Goal: Task Accomplishment & Management: Manage account settings

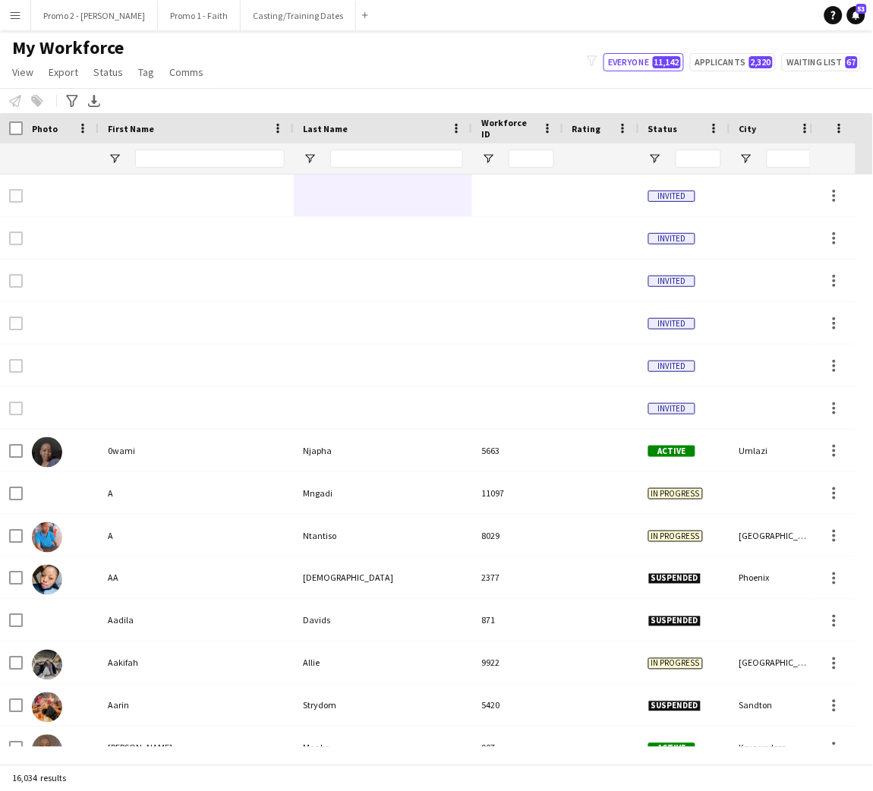
click at [520, 80] on div "My Workforce View Views Default view Applicants New view Update view Delete vie…" at bounding box center [436, 62] width 873 height 52
click at [389, 157] on input "Last Name Filter Input" at bounding box center [396, 159] width 133 height 18
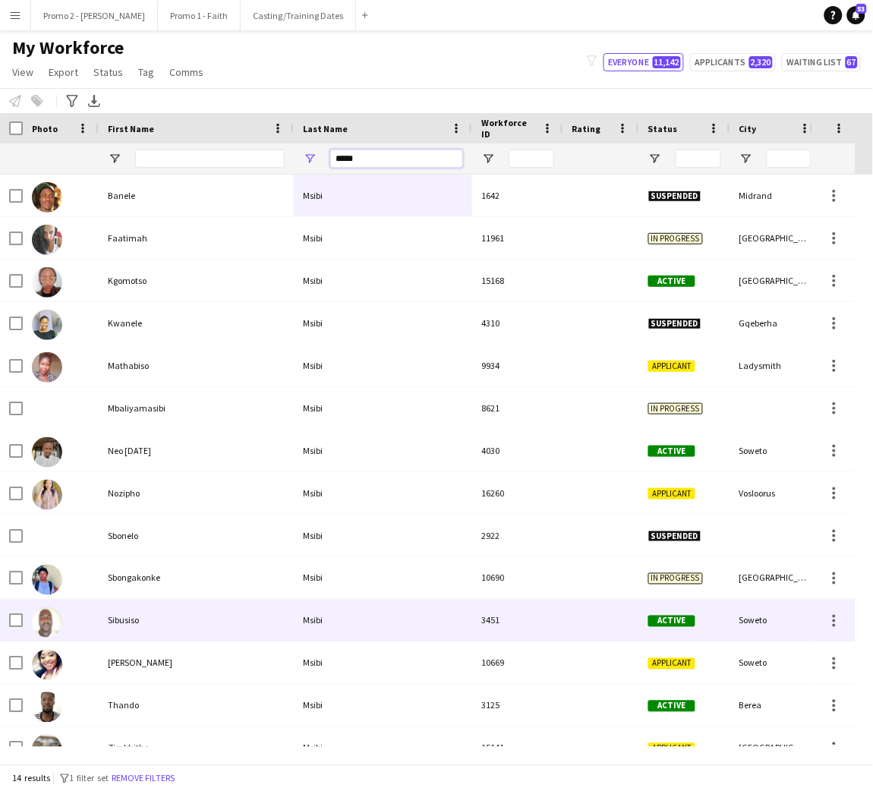
type input "*****"
click at [327, 628] on div "Msibi" at bounding box center [383, 621] width 178 height 42
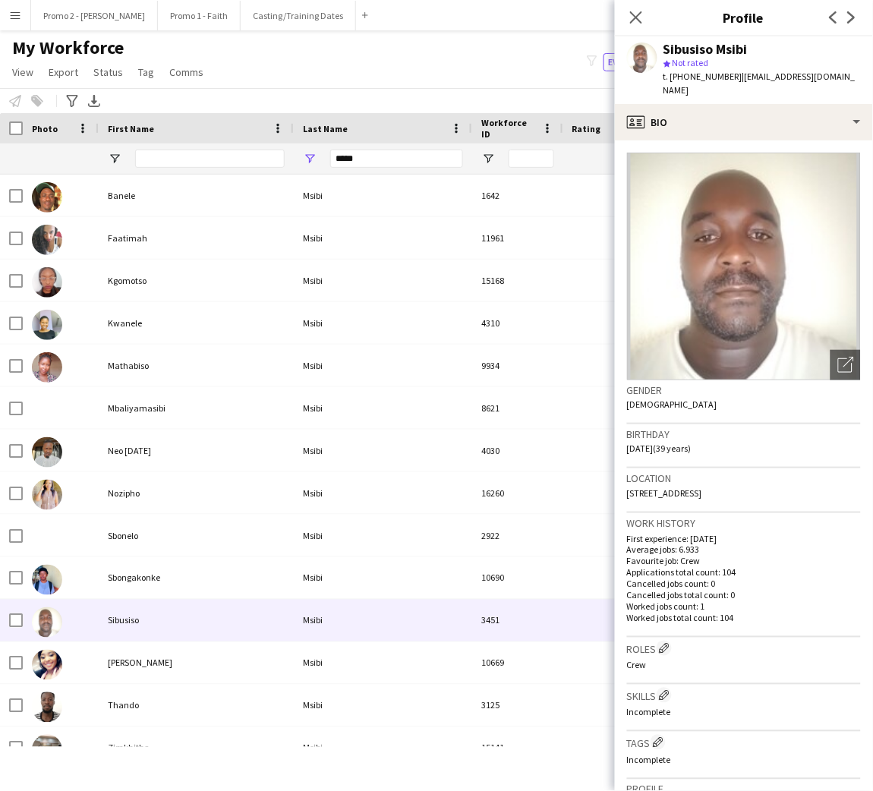
scroll to position [345, 0]
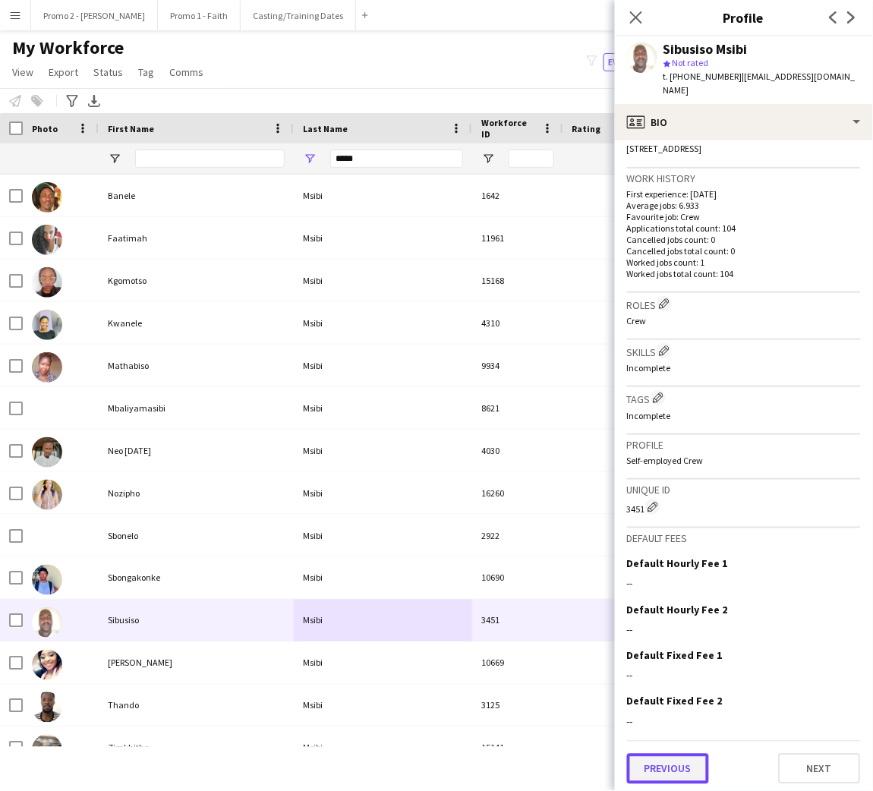
click at [669, 776] on button "Previous" at bounding box center [668, 769] width 82 height 30
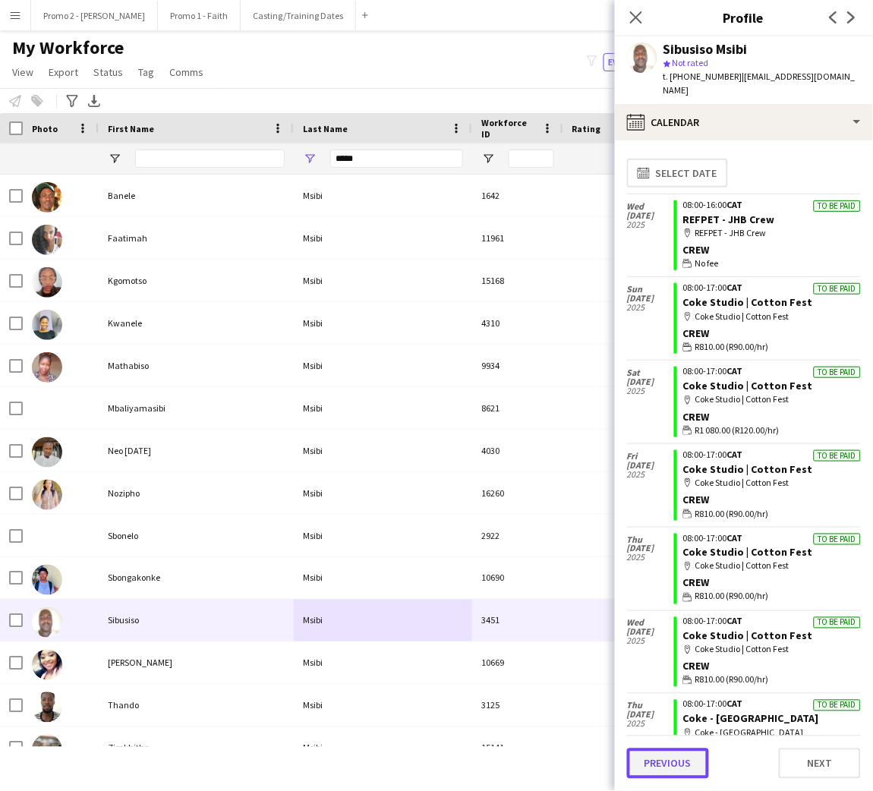
click at [670, 769] on button "Previous" at bounding box center [668, 763] width 82 height 30
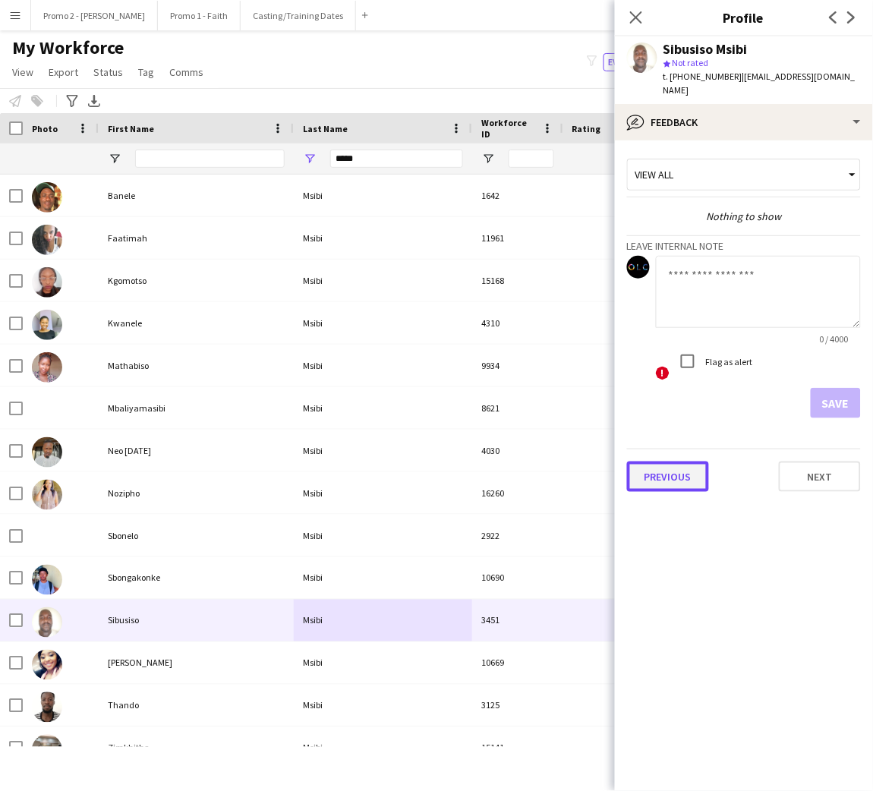
click at [672, 466] on button "Previous" at bounding box center [668, 477] width 82 height 30
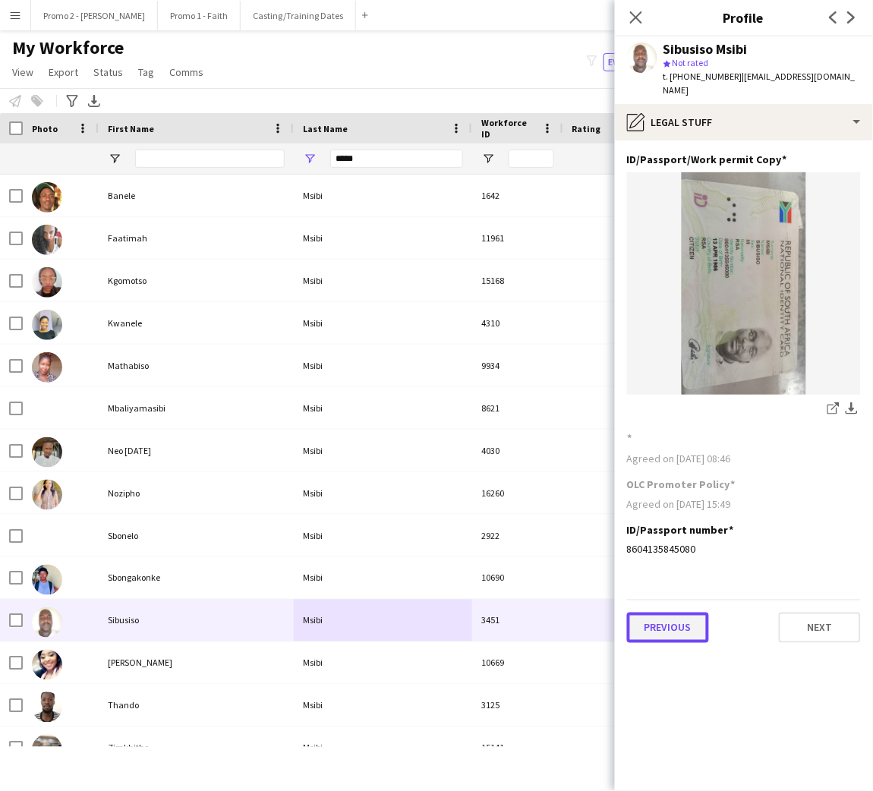
click at [668, 613] on button "Previous" at bounding box center [668, 628] width 82 height 30
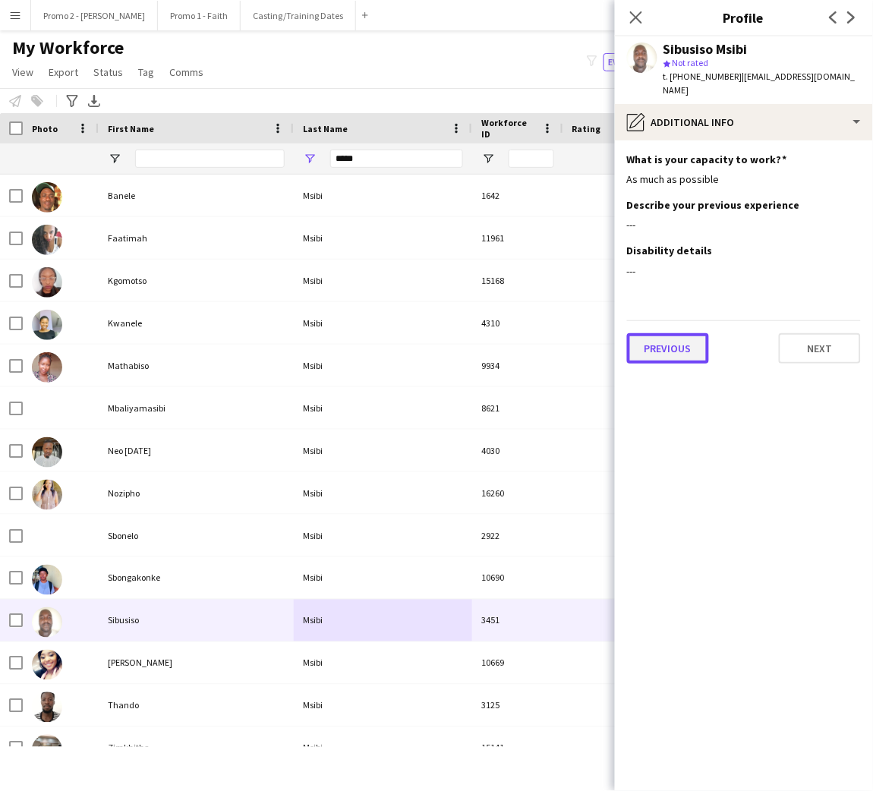
click at [676, 336] on button "Previous" at bounding box center [668, 348] width 82 height 30
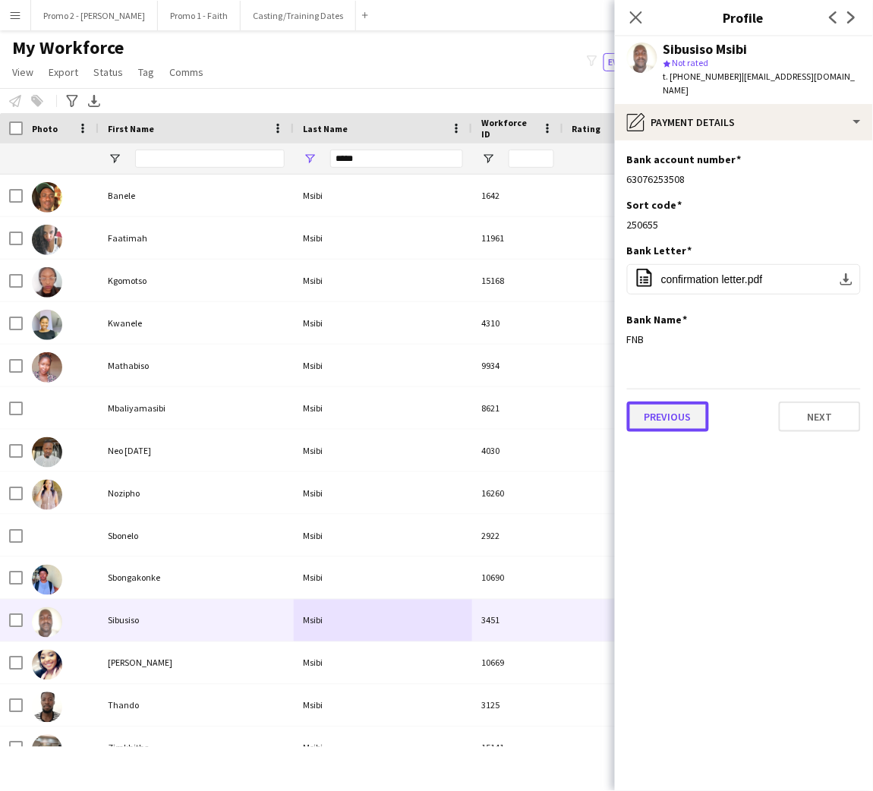
click at [678, 409] on button "Previous" at bounding box center [668, 417] width 82 height 30
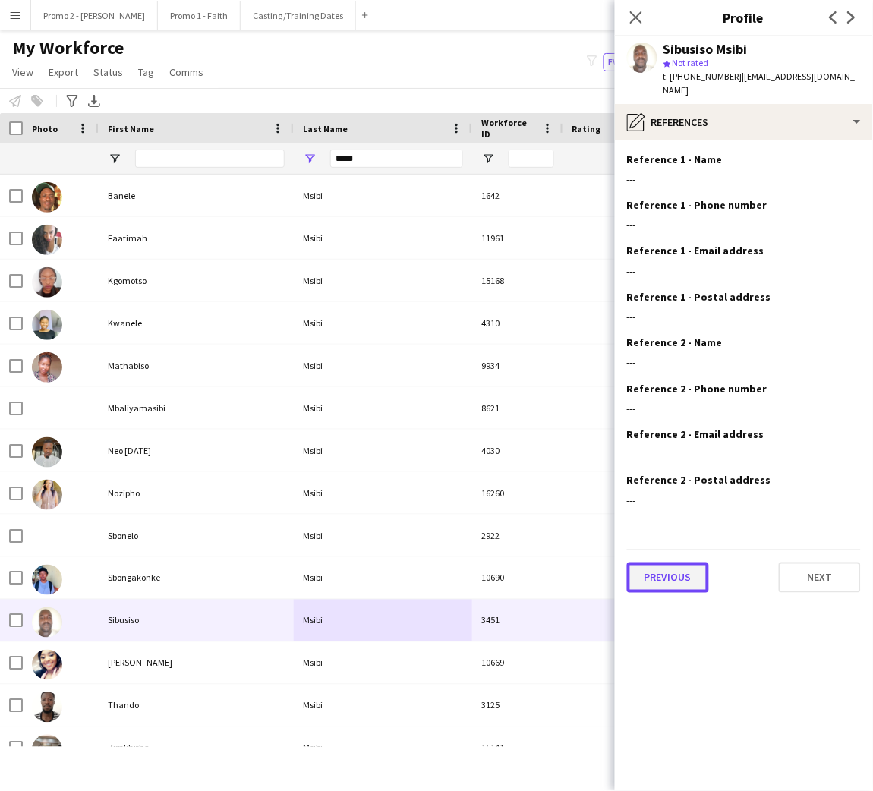
click at [686, 566] on button "Previous" at bounding box center [668, 577] width 82 height 30
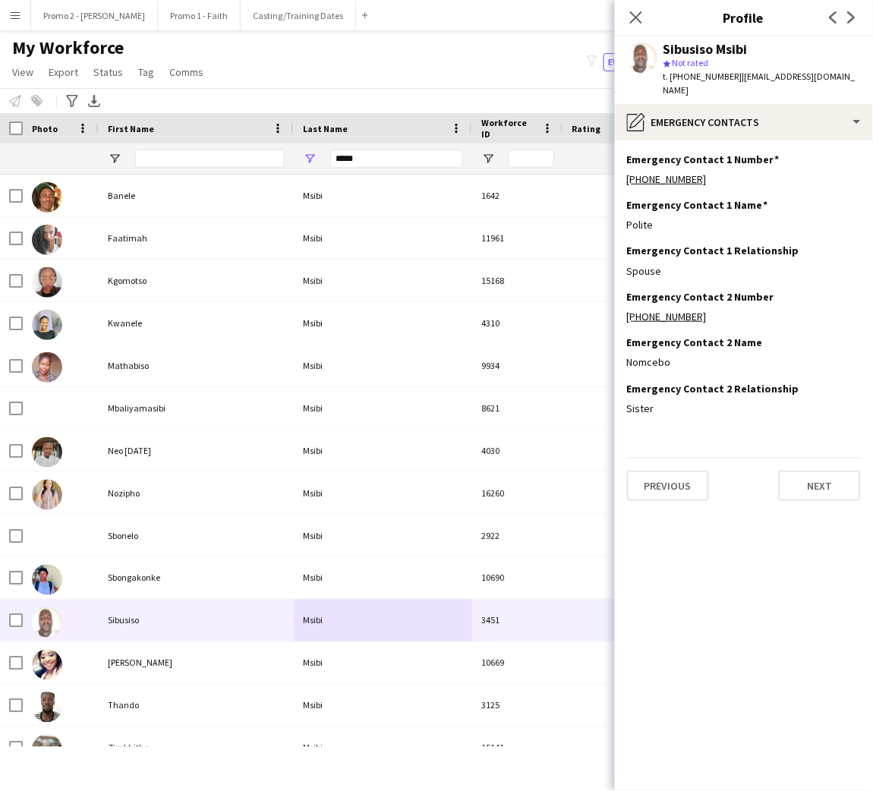
click at [678, 458] on div "Previous Next" at bounding box center [744, 479] width 234 height 43
click at [158, 20] on button "Promo 1 - Faith Close" at bounding box center [199, 16] width 83 height 30
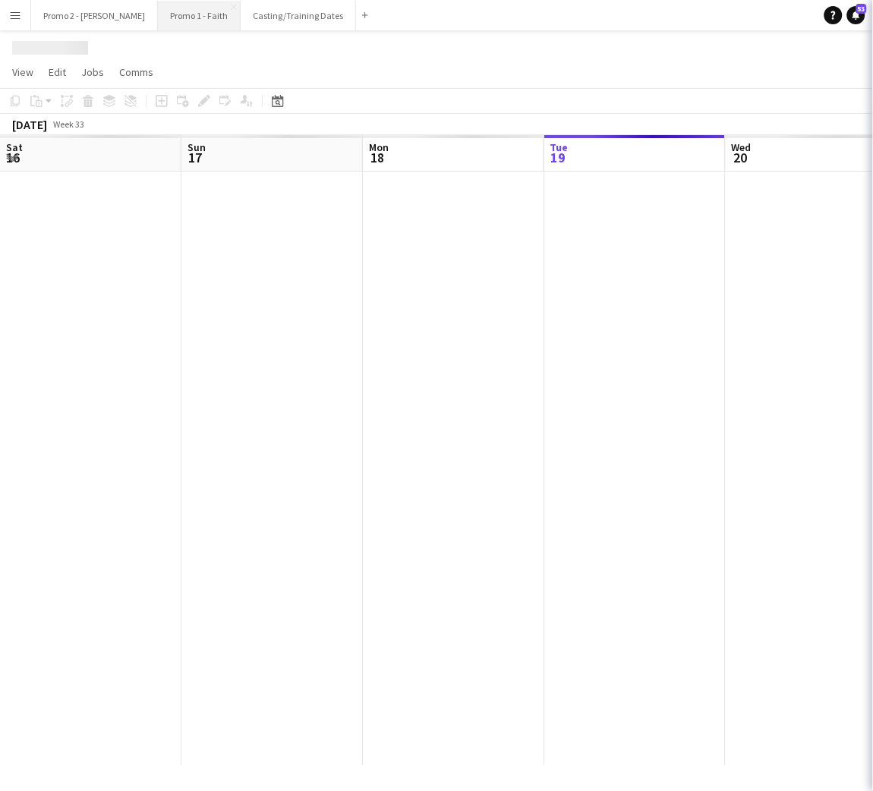
scroll to position [0, 362]
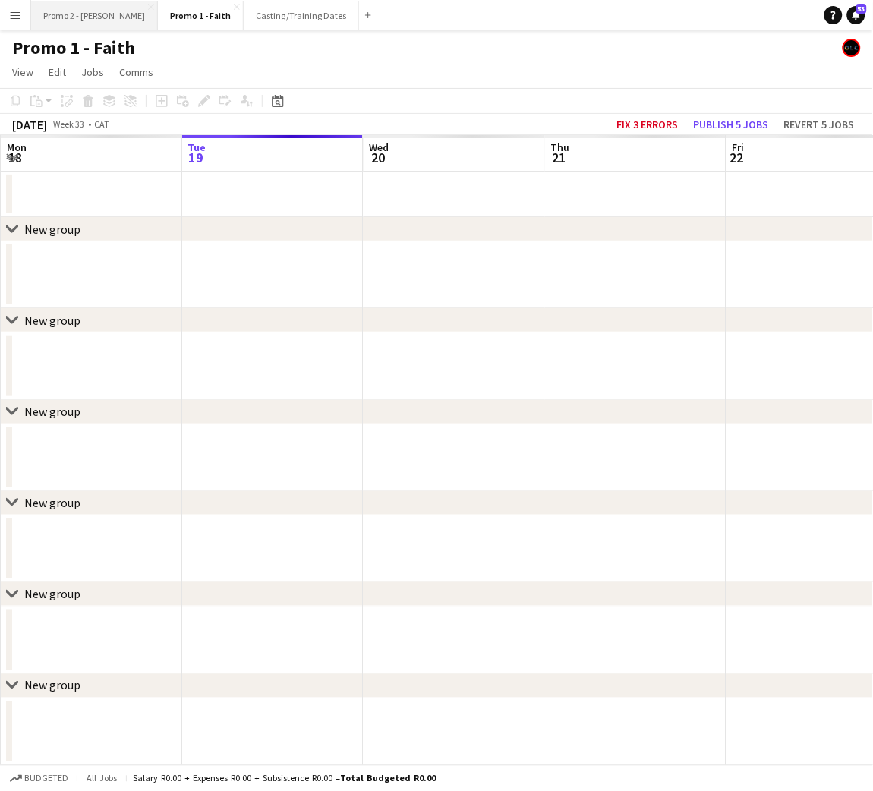
click at [68, 12] on button "Promo 2 - [PERSON_NAME]" at bounding box center [94, 16] width 127 height 30
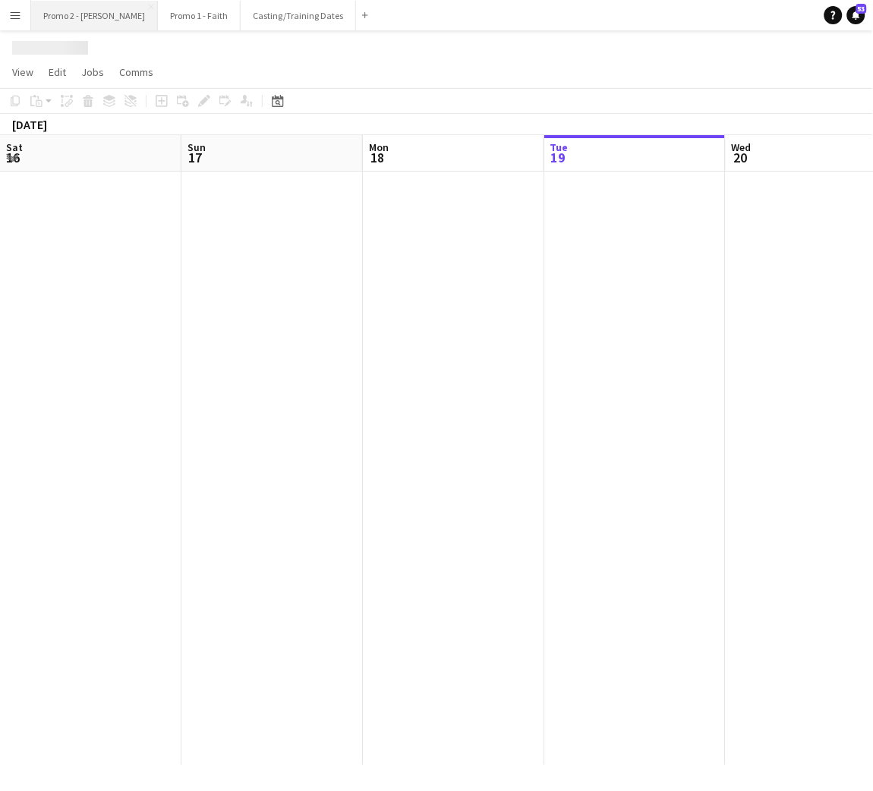
scroll to position [0, 362]
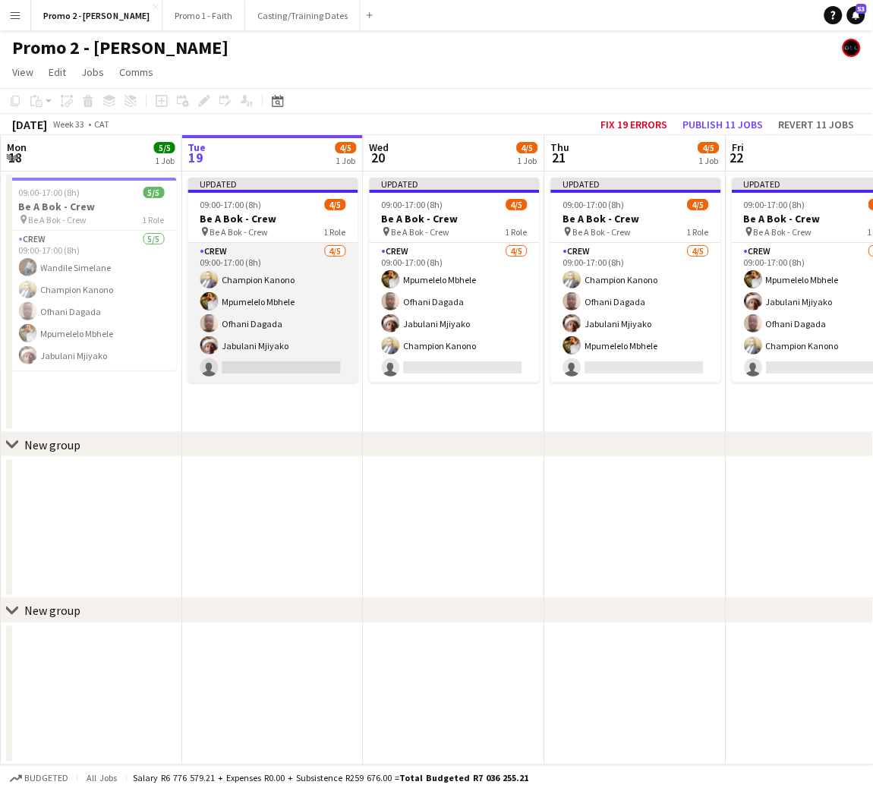
click at [266, 349] on app-card-role "Crew [DATE] 09:00-17:00 (8h) Champion [PERSON_NAME] Ofhani Dagada Jabulani Mjiy…" at bounding box center [273, 313] width 170 height 140
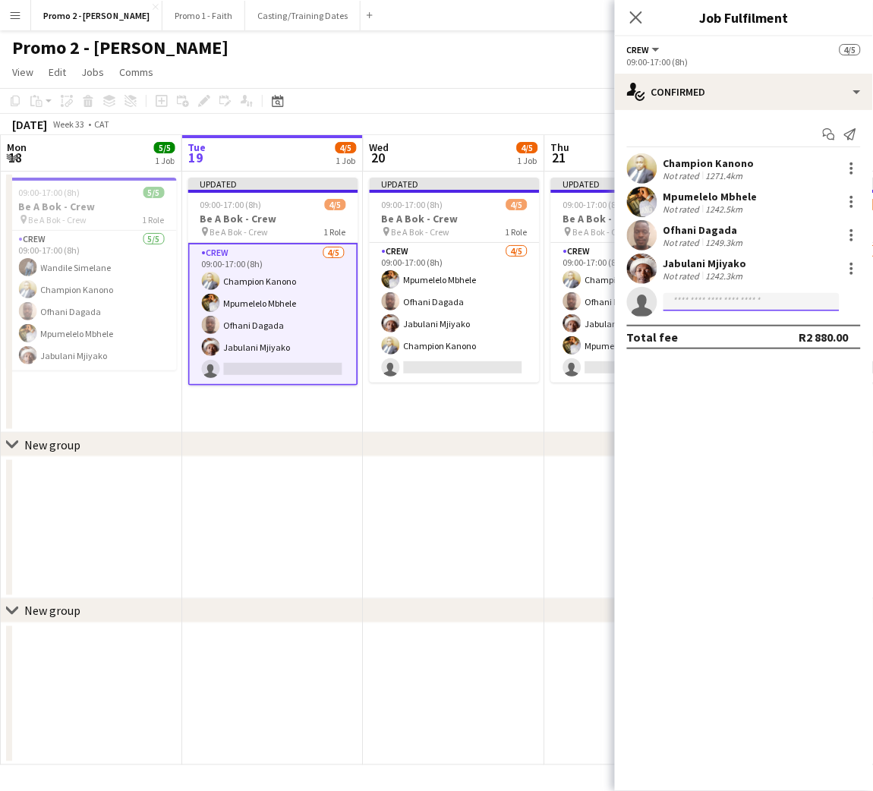
click at [698, 296] on input at bounding box center [751, 302] width 176 height 18
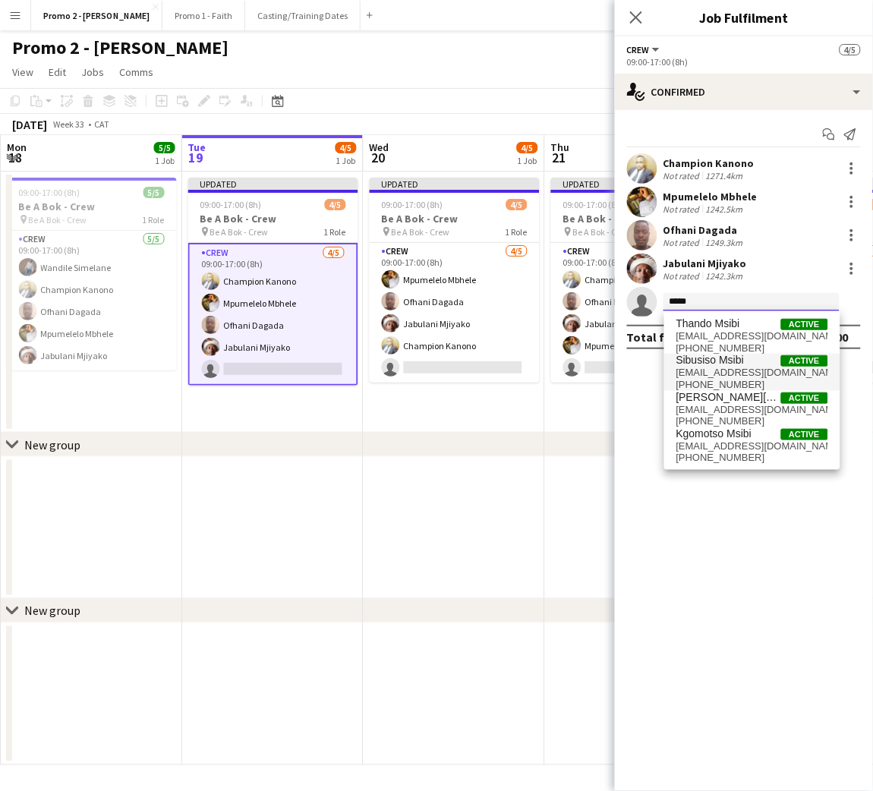
type input "*****"
click at [719, 371] on span "[EMAIL_ADDRESS][DOMAIN_NAME]" at bounding box center [752, 373] width 152 height 12
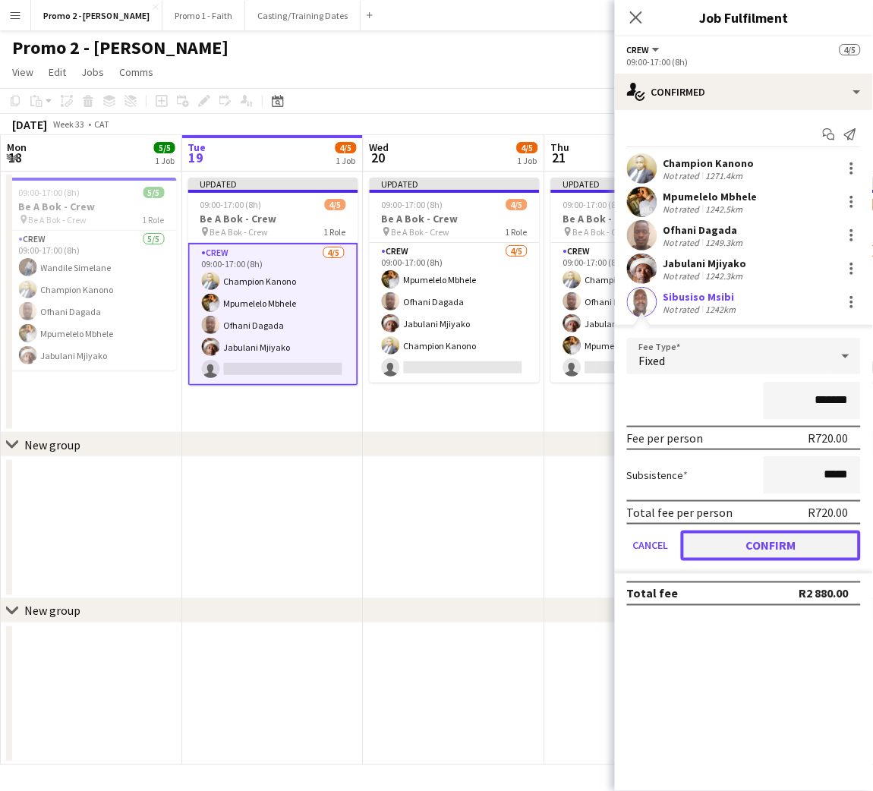
click at [742, 548] on button "Confirm" at bounding box center [771, 546] width 180 height 30
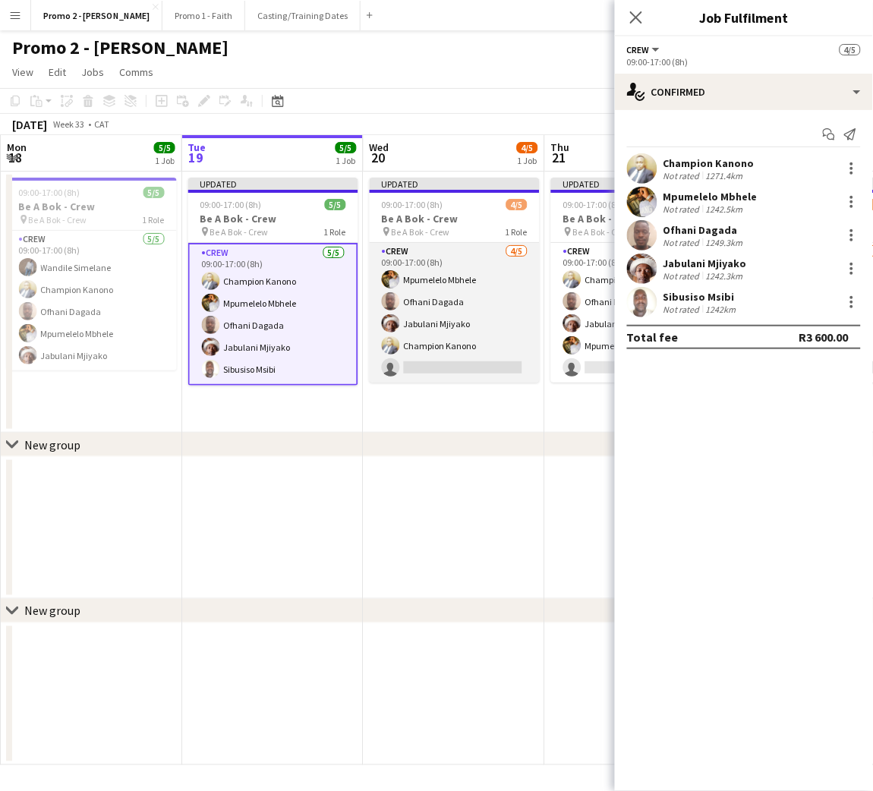
click at [449, 353] on app-card-role "Crew [DATE] 09:00-17:00 (8h) Mpumelelo Mbhele Ofhani Dagada Jabulani Mjiyako Ch…" at bounding box center [455, 313] width 170 height 140
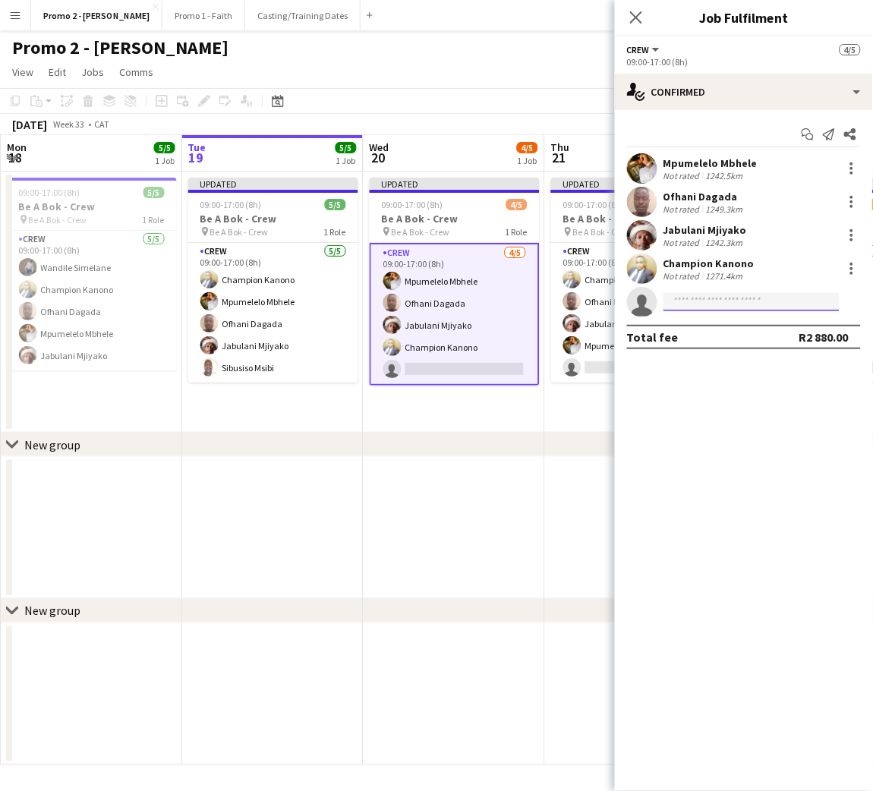
click at [734, 300] on input at bounding box center [751, 302] width 176 height 18
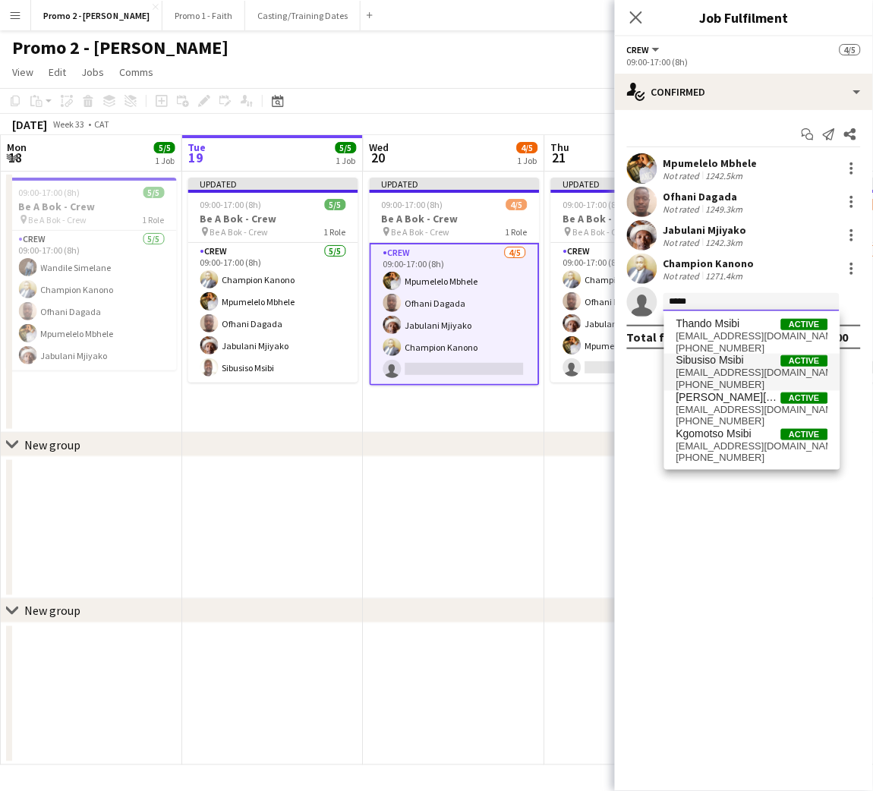
type input "*****"
click at [714, 364] on span "Sibusiso Msibi" at bounding box center [710, 360] width 68 height 13
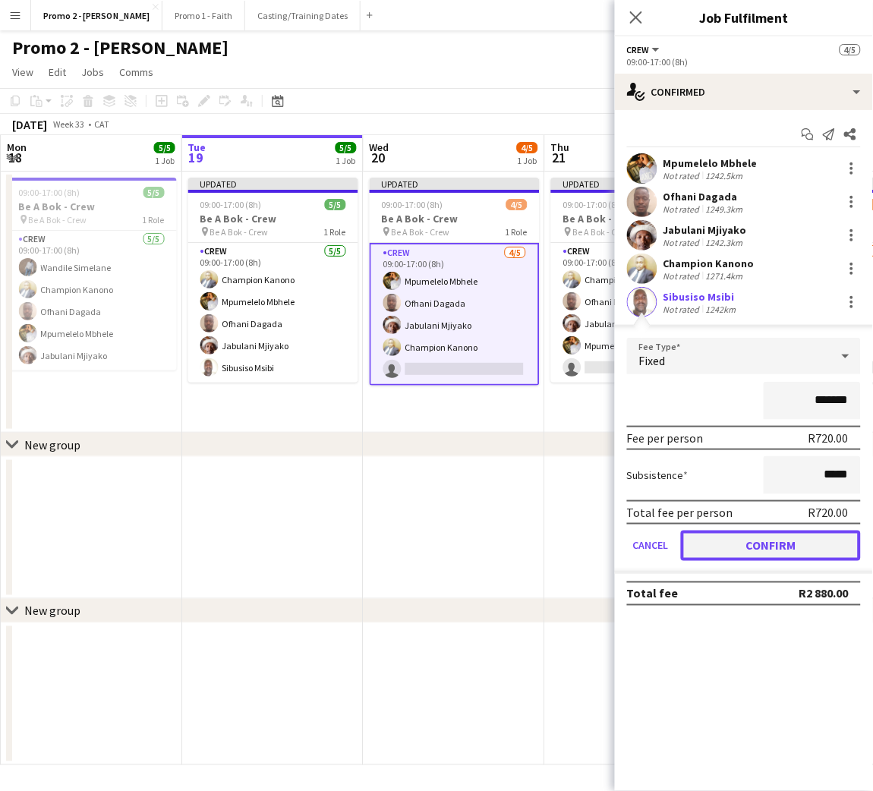
click at [745, 537] on button "Confirm" at bounding box center [771, 546] width 180 height 30
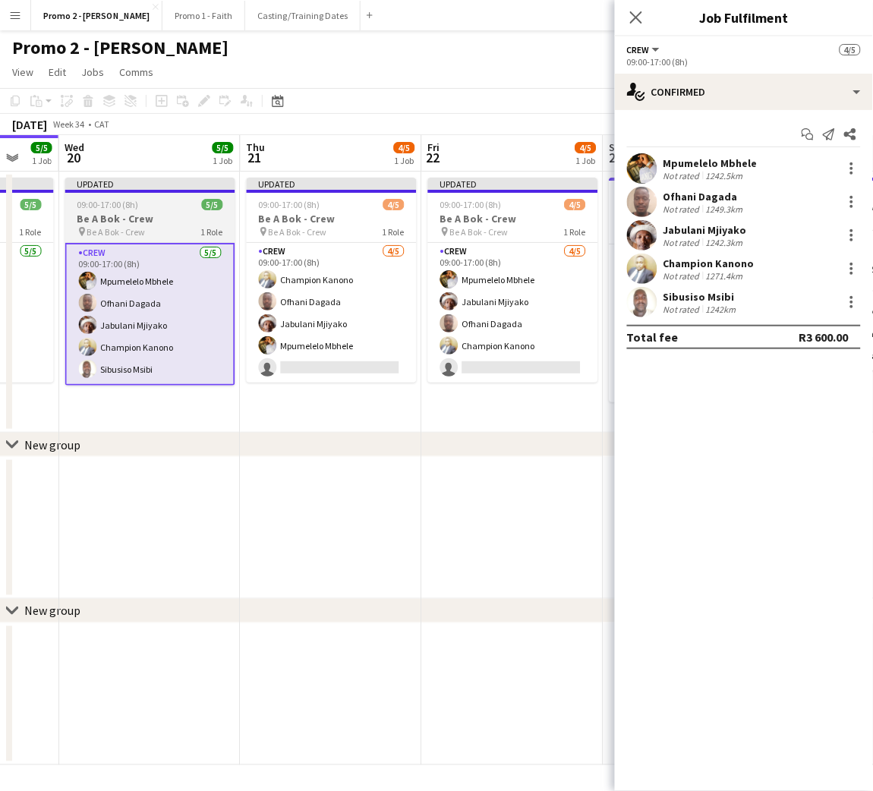
scroll to position [0, 490]
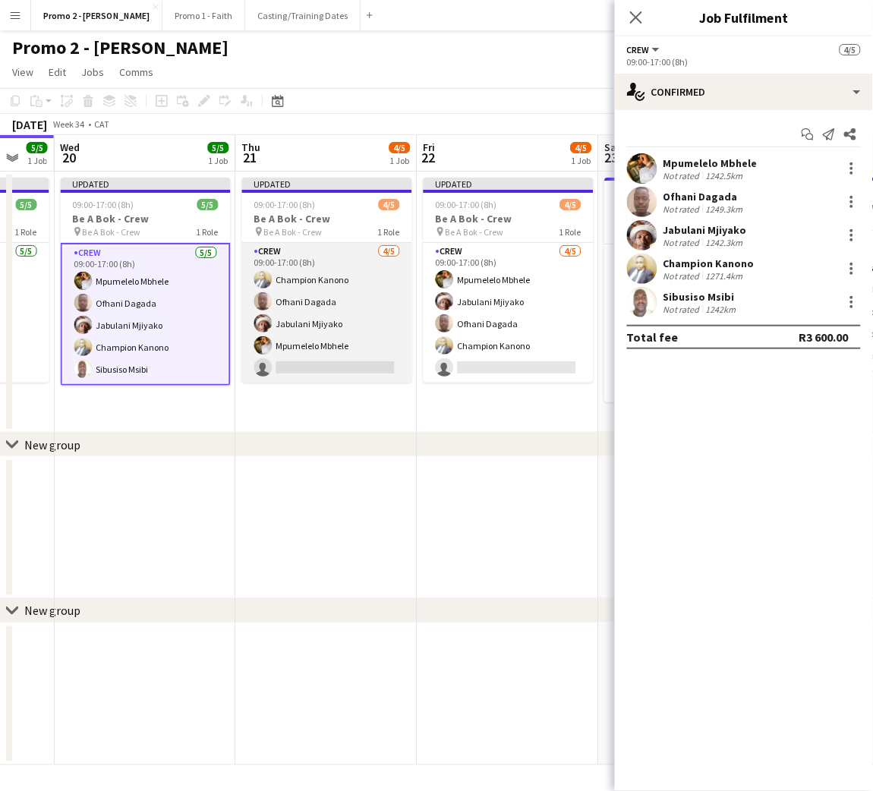
click at [299, 355] on app-card-role "Crew [DATE] 09:00-17:00 (8h) Champion Kanono Ofhani Dagada Jabulani Mjiyako Mpu…" at bounding box center [327, 313] width 170 height 140
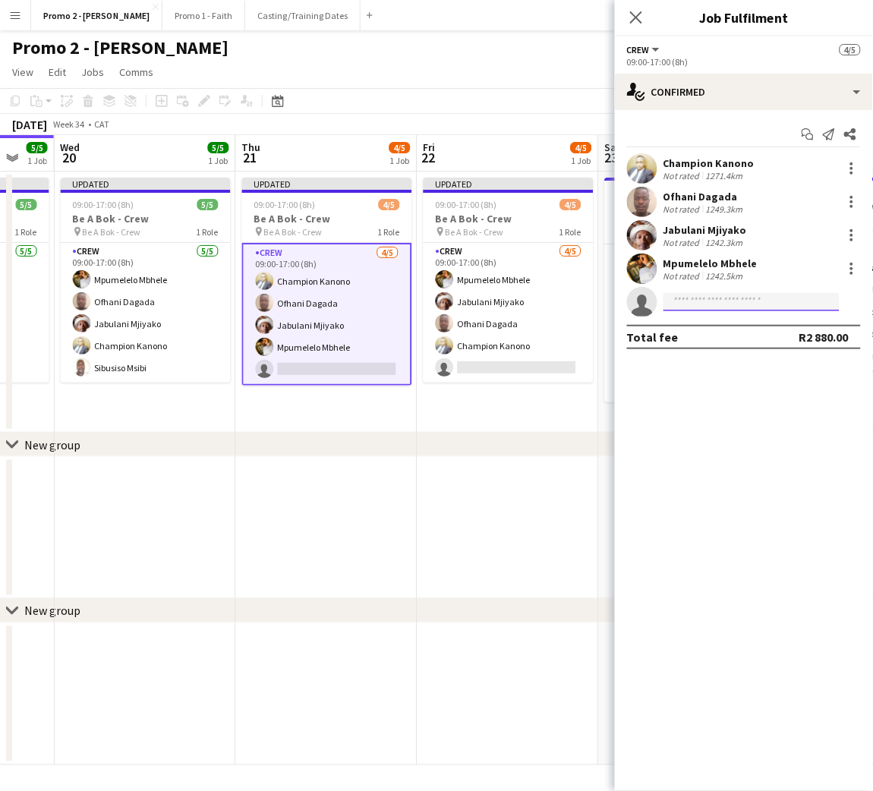
click at [736, 299] on input at bounding box center [751, 302] width 176 height 18
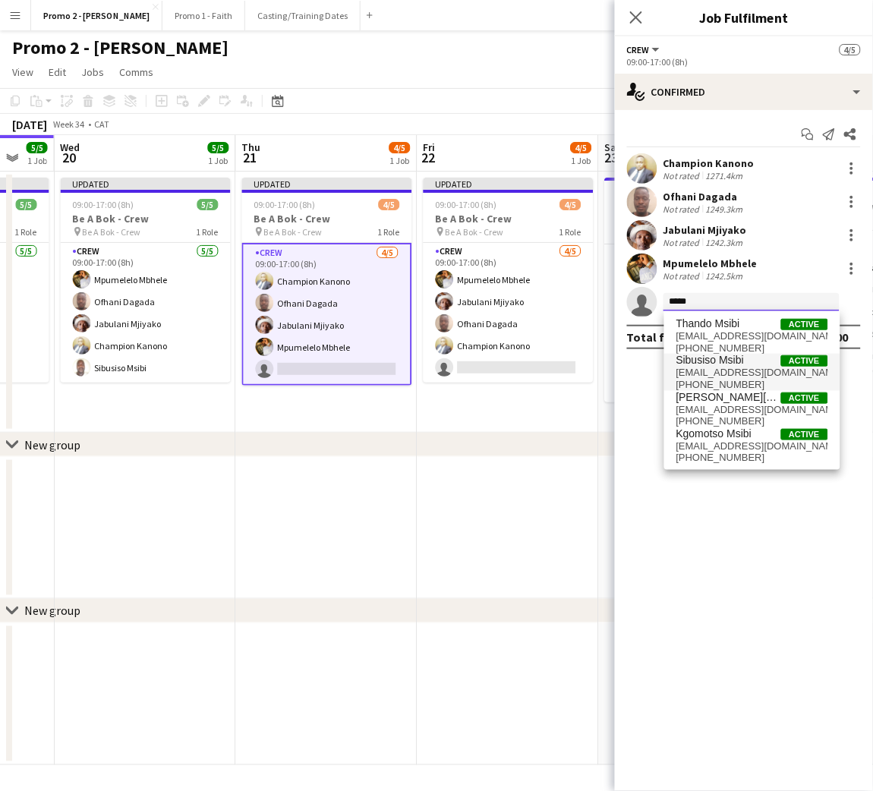
type input "*****"
click at [720, 367] on span "[EMAIL_ADDRESS][DOMAIN_NAME]" at bounding box center [752, 373] width 152 height 12
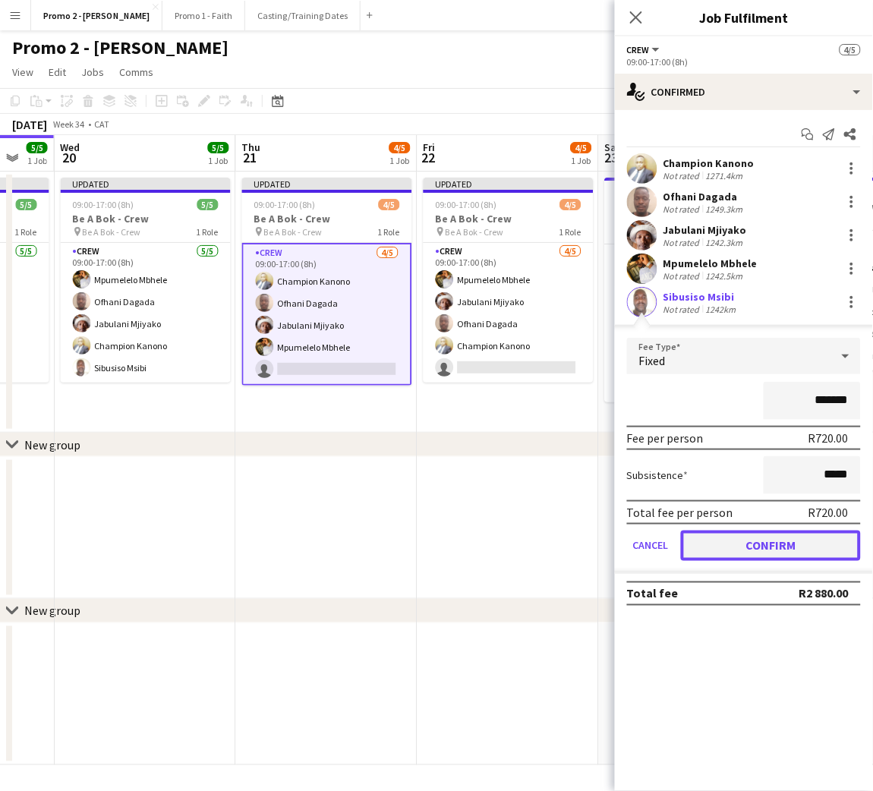
click at [720, 548] on button "Confirm" at bounding box center [771, 546] width 180 height 30
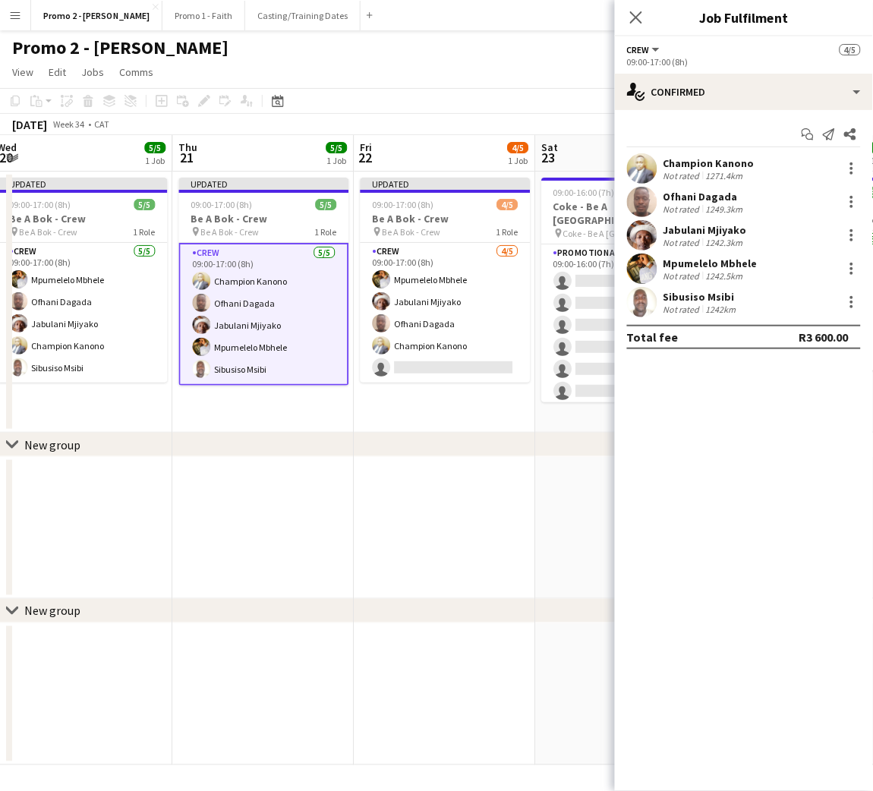
scroll to position [0, 563]
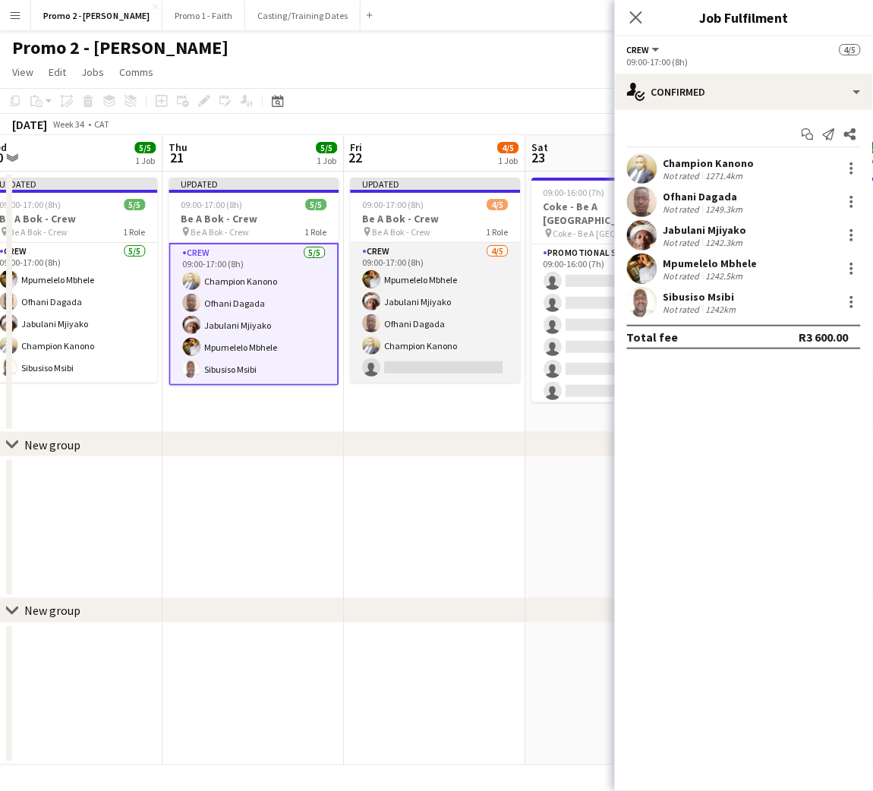
click at [431, 348] on app-card-role "Crew [DATE] 09:00-17:00 (8h) Mpumelelo Mbhele Jabulani Mjiyako Ofhani Dagada Ch…" at bounding box center [435, 313] width 170 height 140
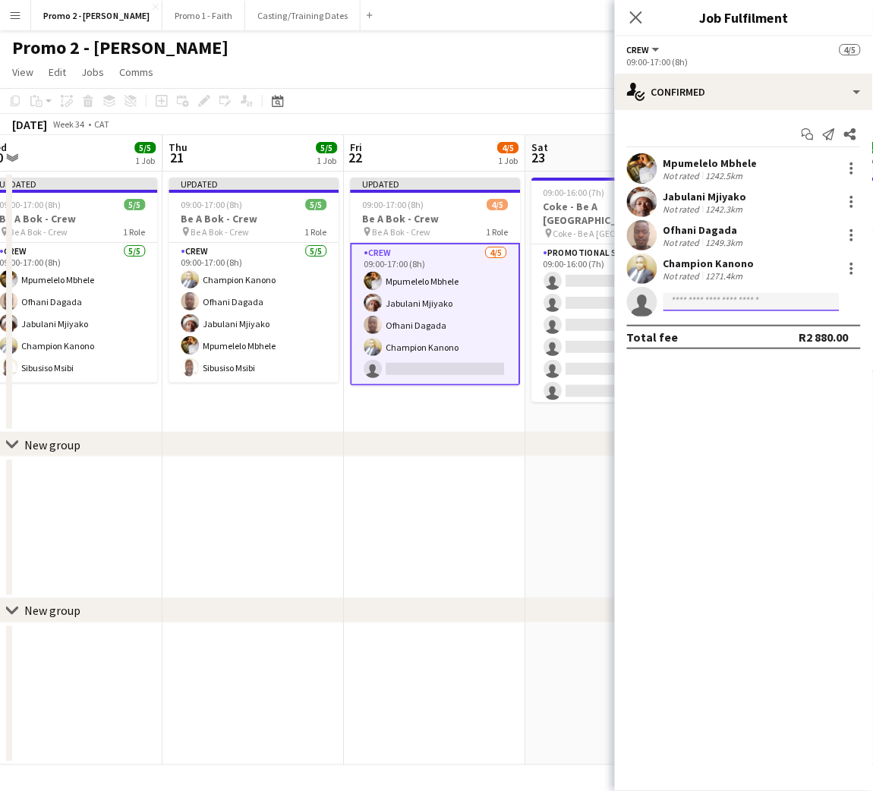
click at [714, 302] on input at bounding box center [751, 302] width 176 height 18
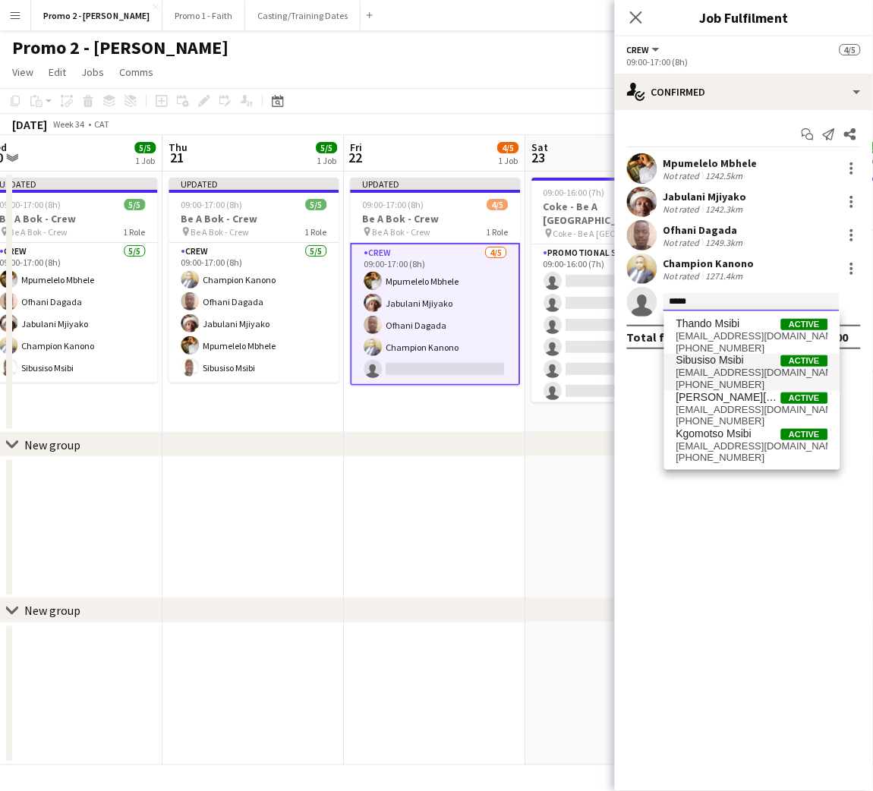
type input "*****"
click at [719, 361] on span "Sibusiso Msibi" at bounding box center [710, 360] width 68 height 13
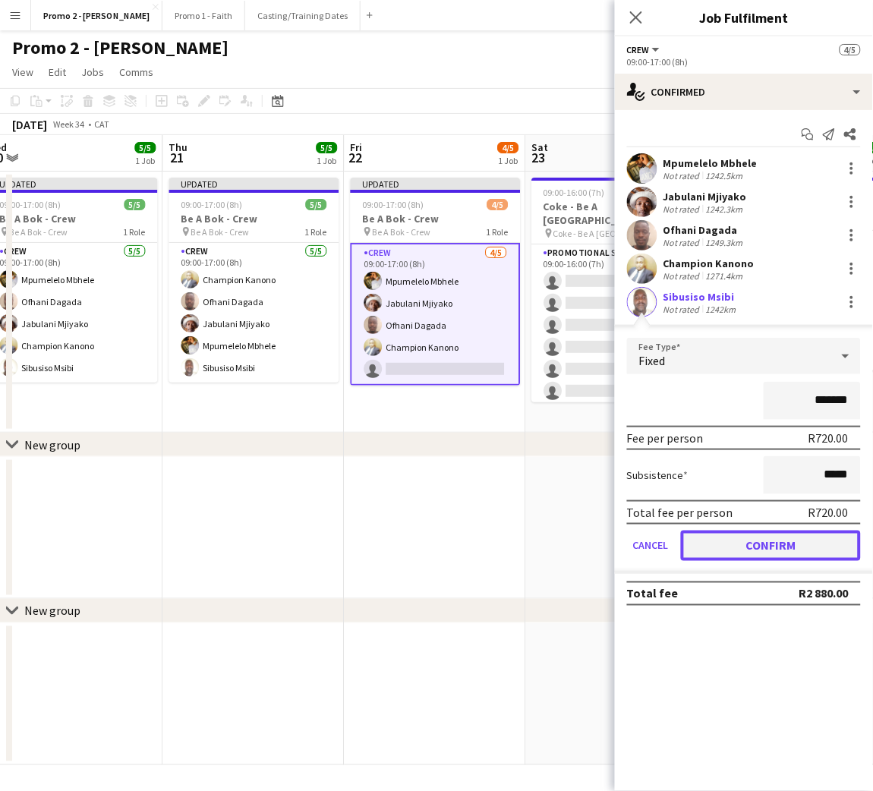
click at [754, 541] on button "Confirm" at bounding box center [771, 546] width 180 height 30
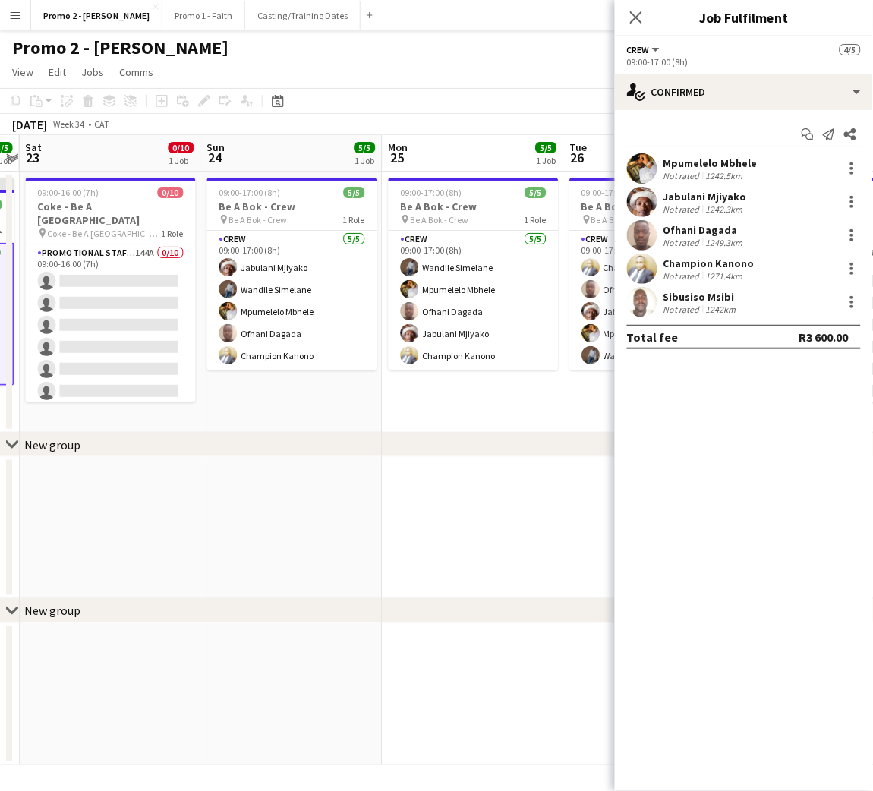
scroll to position [0, 548]
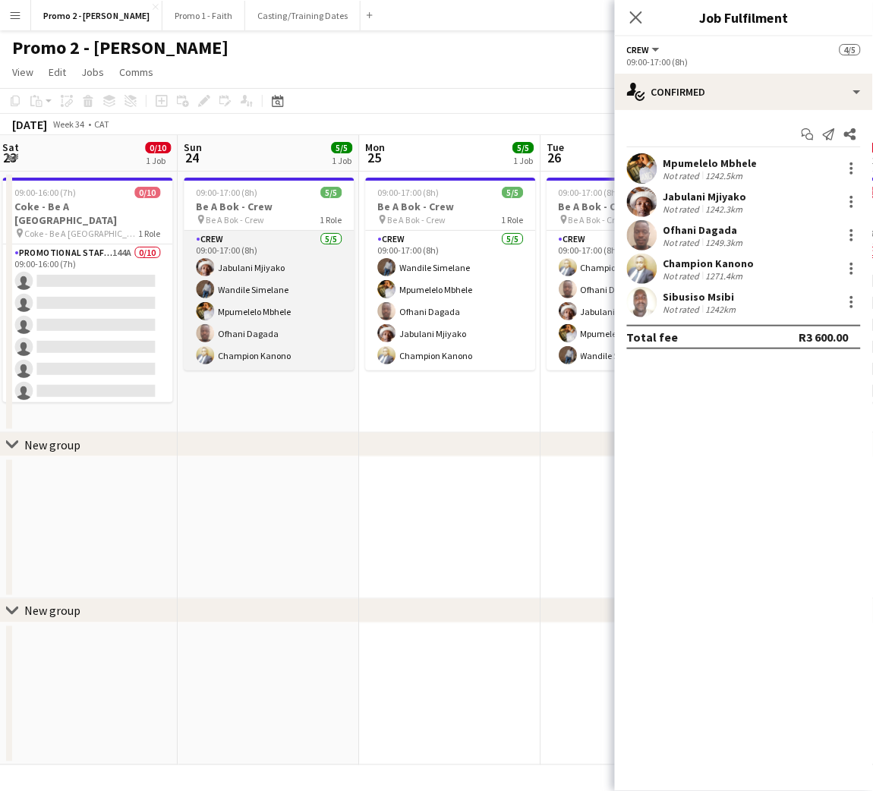
click at [258, 323] on app-card-role "Crew [DATE] 09:00-17:00 (8h) Jabulani Mjiyako Wandile Simelane Mpumelelo Mbhele…" at bounding box center [269, 301] width 170 height 140
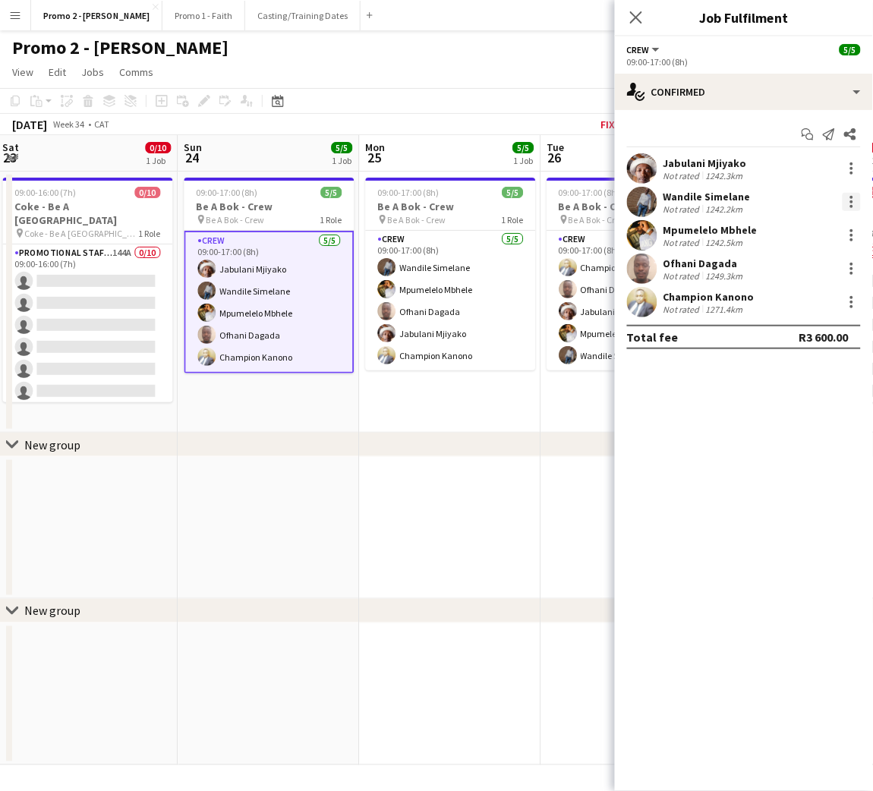
click at [849, 207] on div at bounding box center [852, 202] width 18 height 18
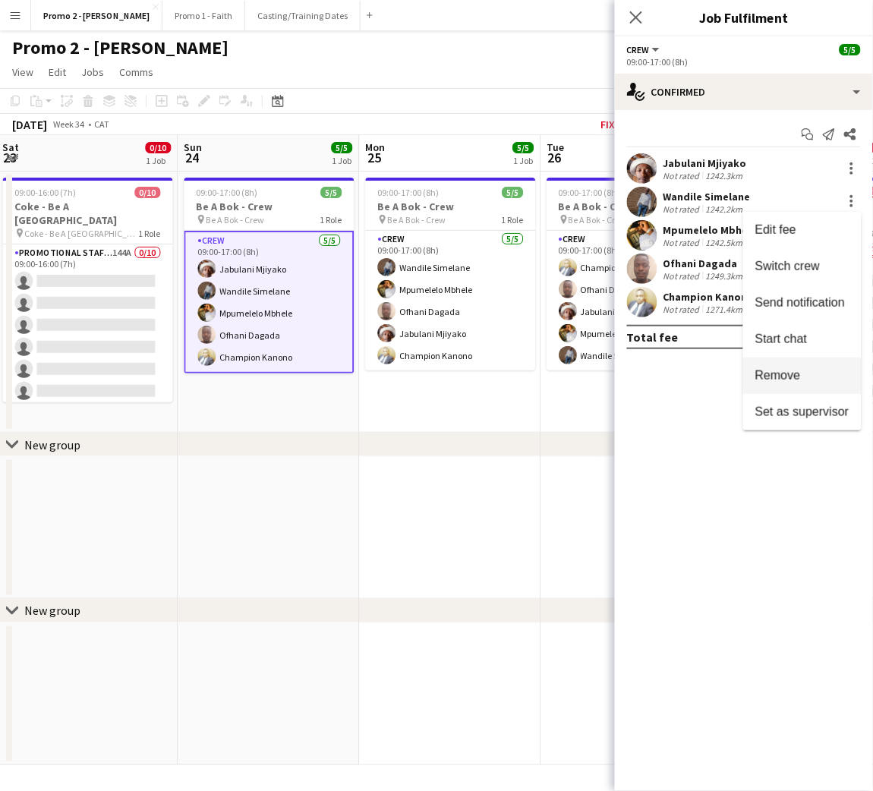
click at [805, 382] on span "Remove" at bounding box center [802, 376] width 94 height 14
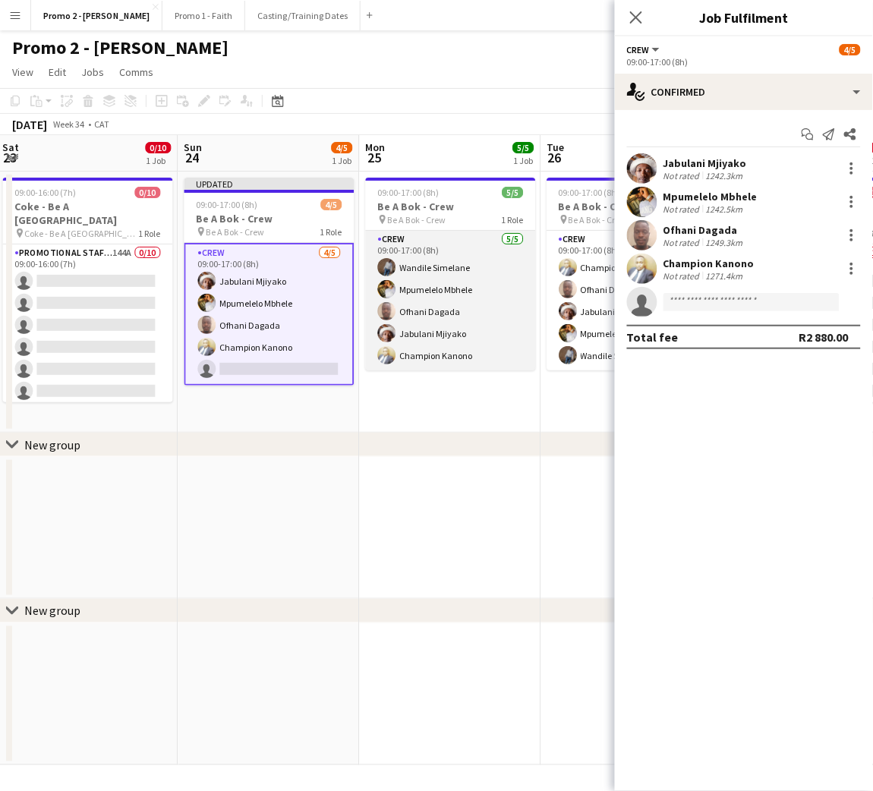
click at [421, 305] on app-card-role "Crew [DATE] 09:00-17:00 (8h) Wandile Simelane Mpumelelo Mbhele Ofhani Dagada Ja…" at bounding box center [450, 301] width 170 height 140
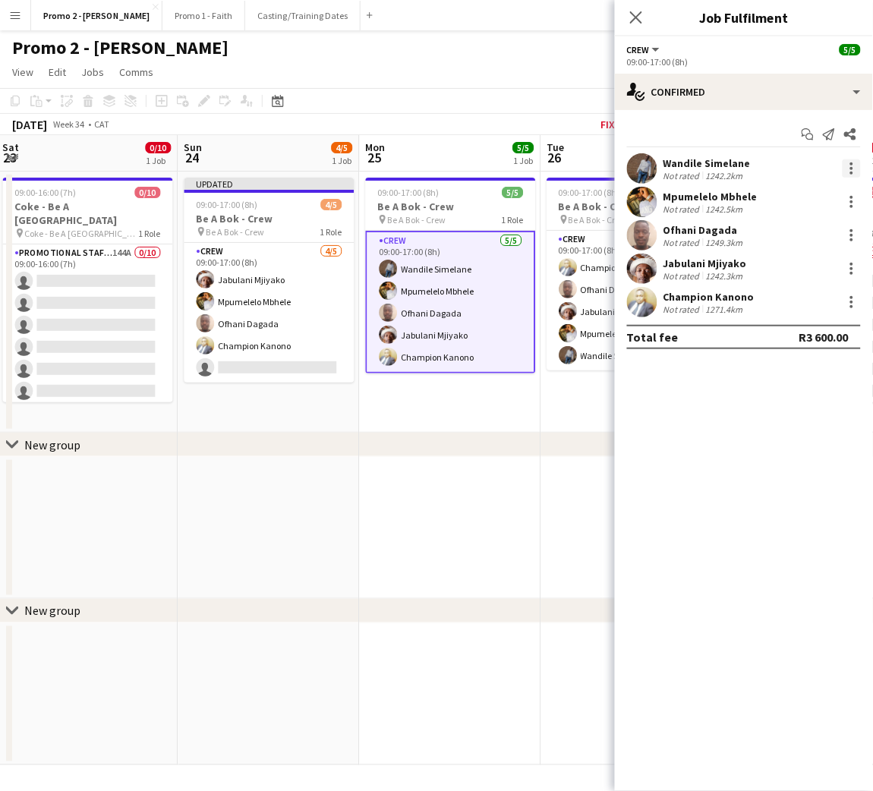
click at [851, 172] on div at bounding box center [851, 173] width 3 height 3
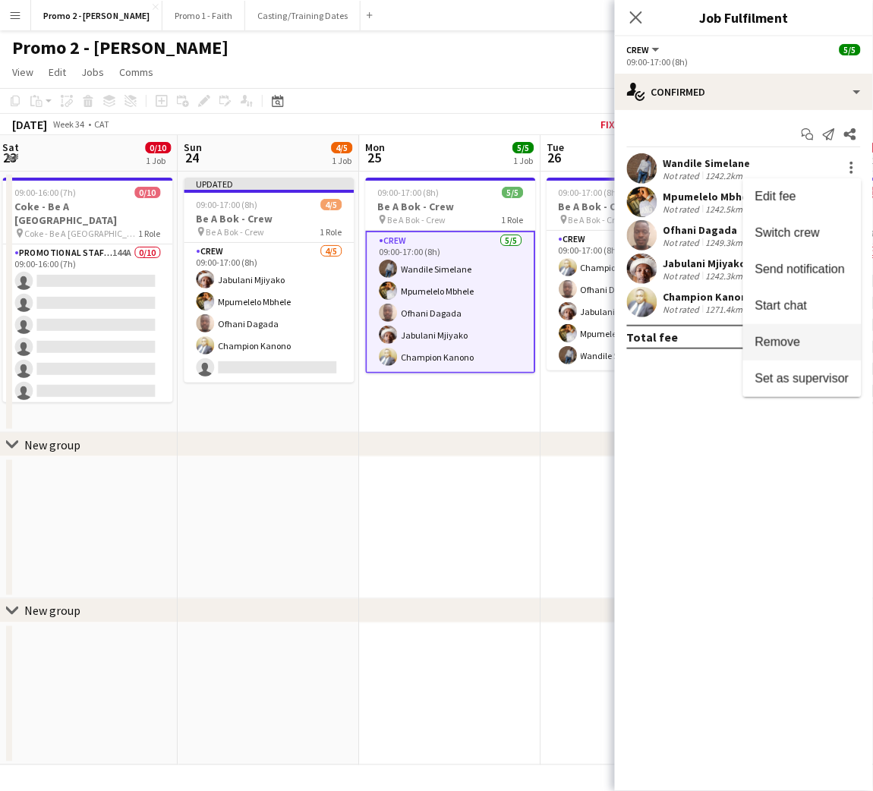
click at [795, 345] on span "Remove" at bounding box center [778, 342] width 46 height 13
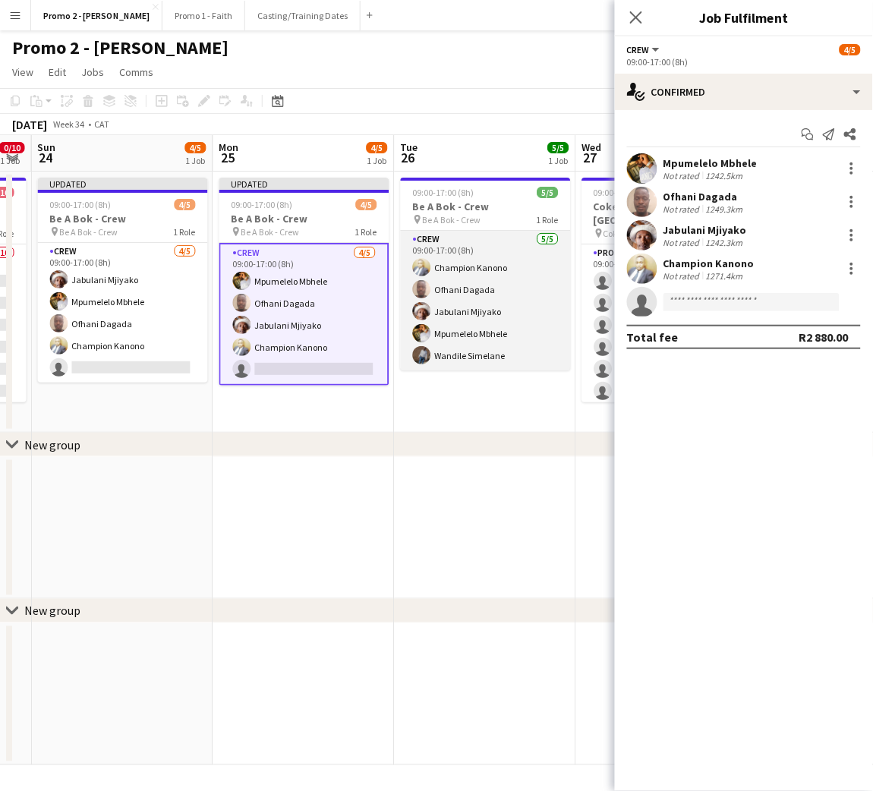
scroll to position [0, 522]
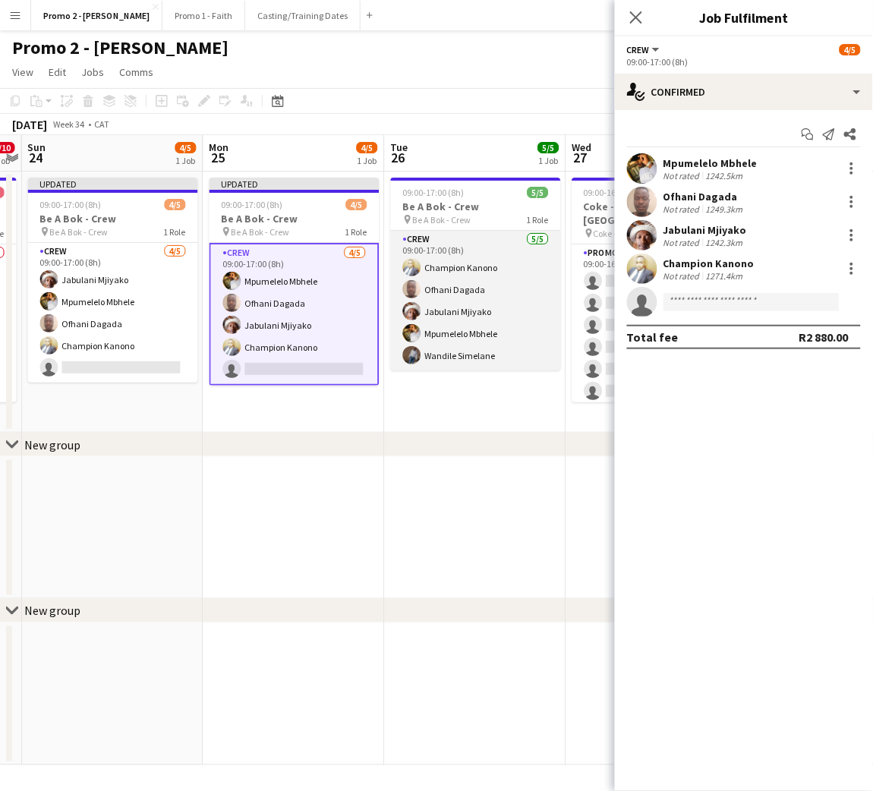
click at [457, 291] on app-card-role "Crew [DATE] 09:00-17:00 (8h) Champion Kanono Ofhani Dagada Jabulani Mjiyako Mpu…" at bounding box center [476, 301] width 170 height 140
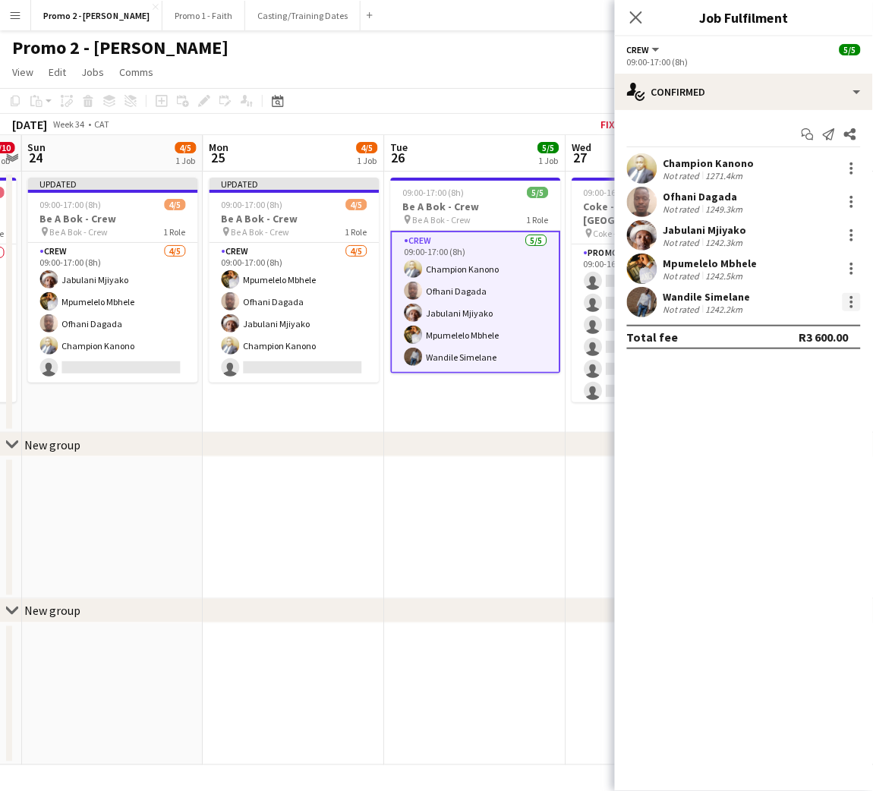
click at [854, 302] on div at bounding box center [852, 302] width 18 height 18
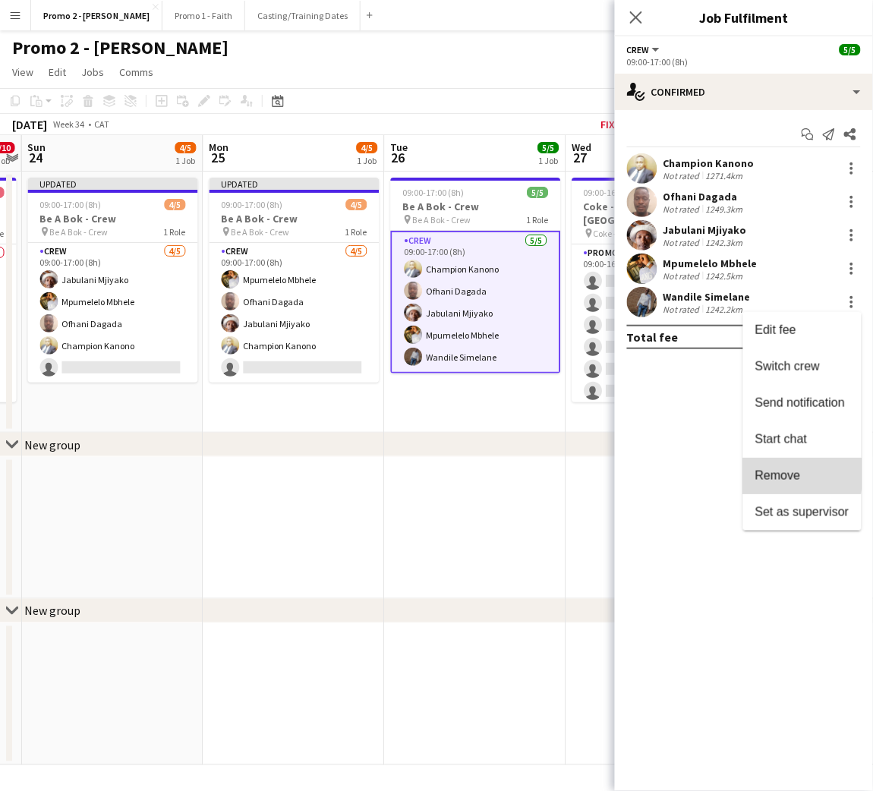
click at [784, 471] on span "Remove" at bounding box center [778, 475] width 46 height 13
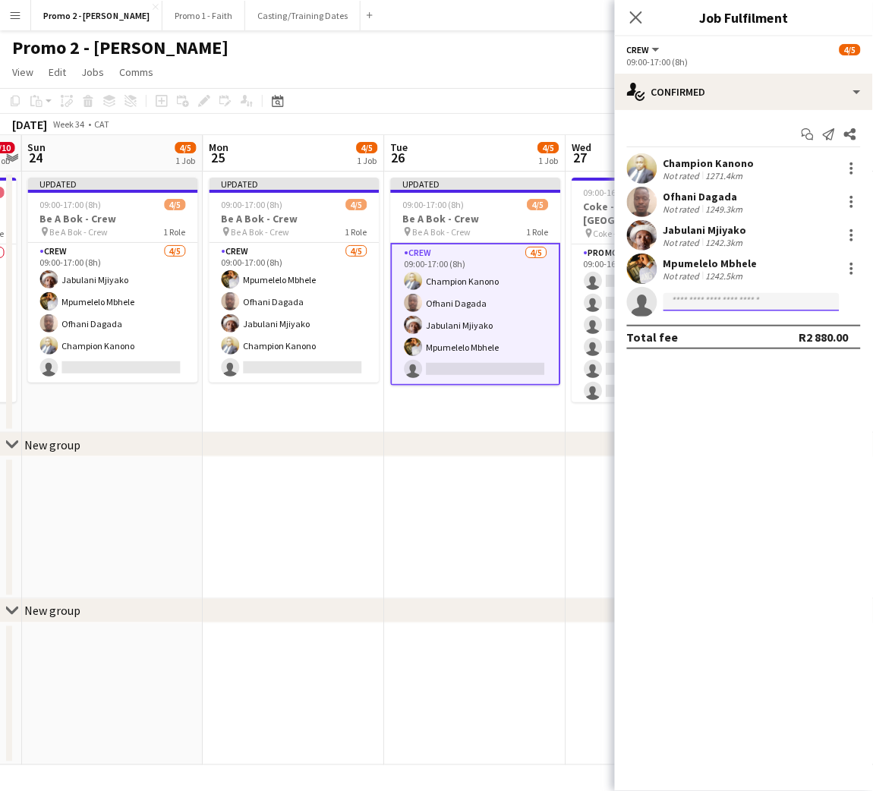
click at [721, 305] on input at bounding box center [751, 302] width 176 height 18
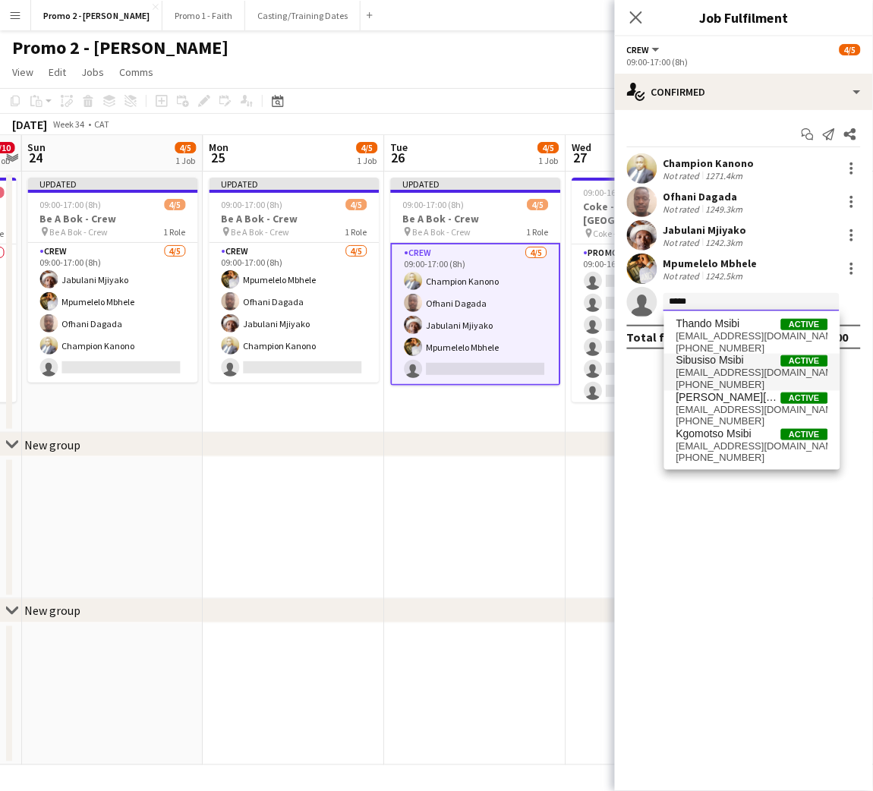
type input "*****"
click at [727, 364] on span "Sibusiso Msibi" at bounding box center [710, 360] width 68 height 13
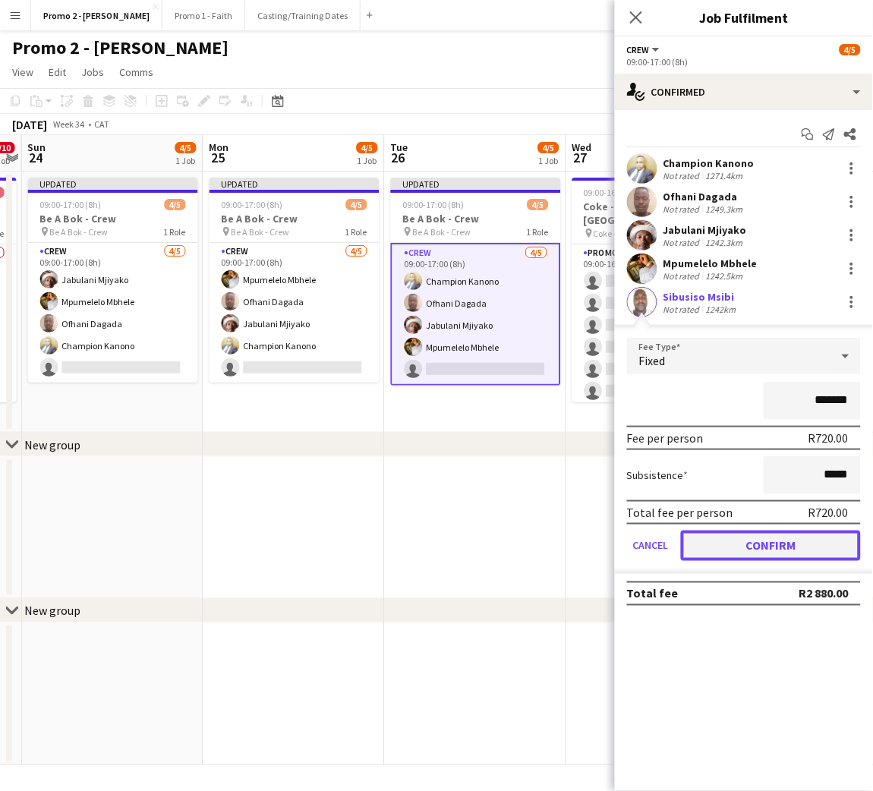
click at [713, 542] on button "Confirm" at bounding box center [771, 546] width 180 height 30
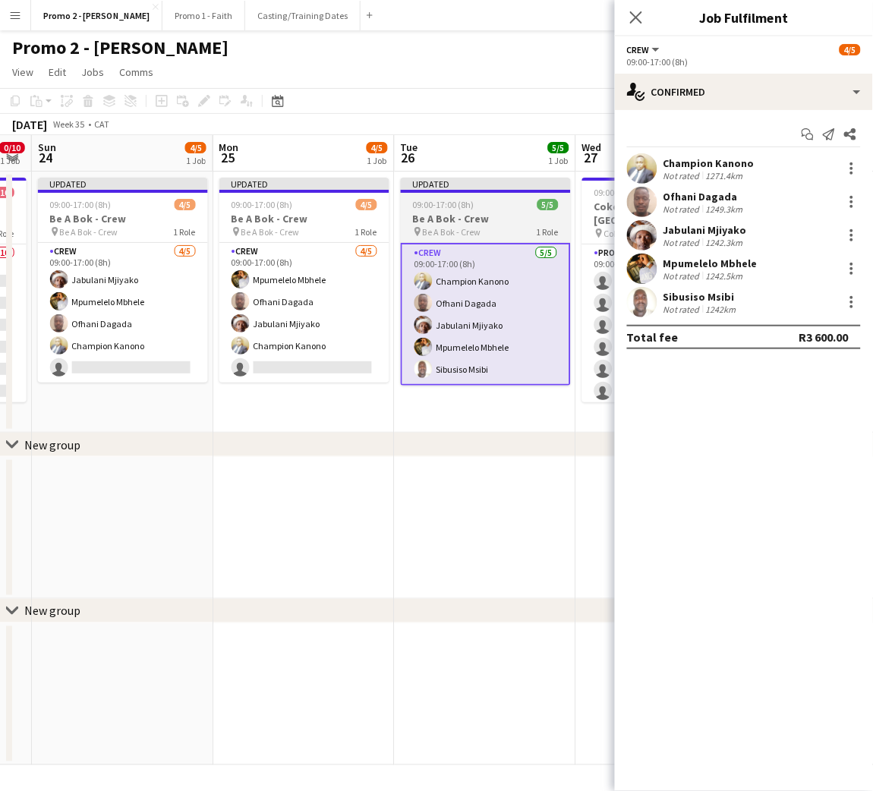
scroll to position [0, 321]
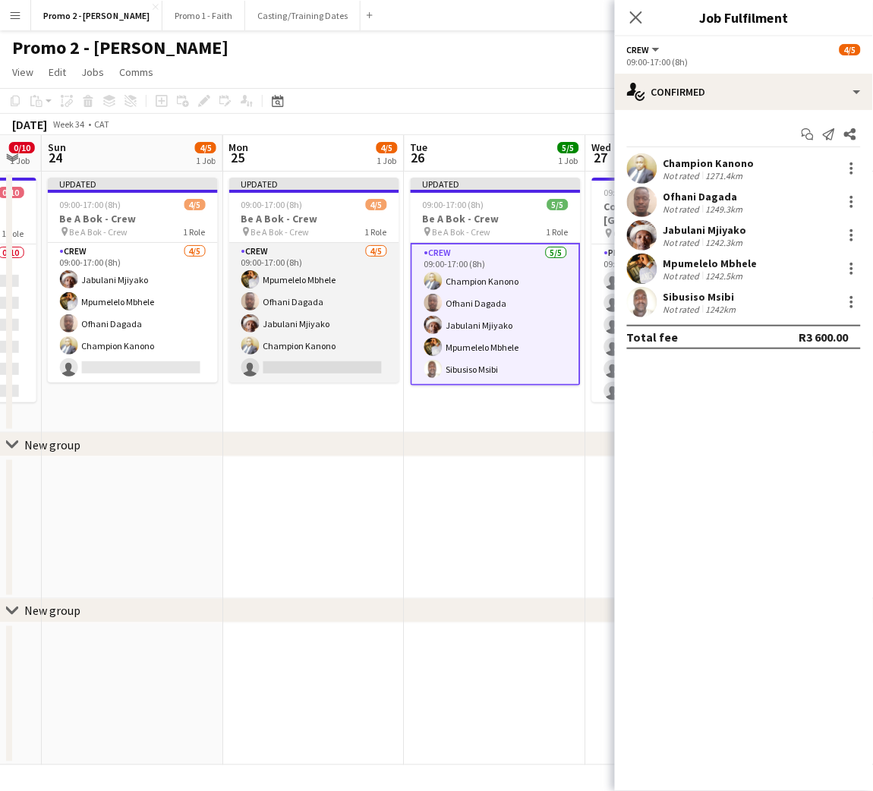
click at [339, 342] on app-card-role "Crew [DATE] 09:00-17:00 (8h) Mpumelelo Mbhele Ofhani Dagada Jabulani Mjiyako Ch…" at bounding box center [314, 313] width 170 height 140
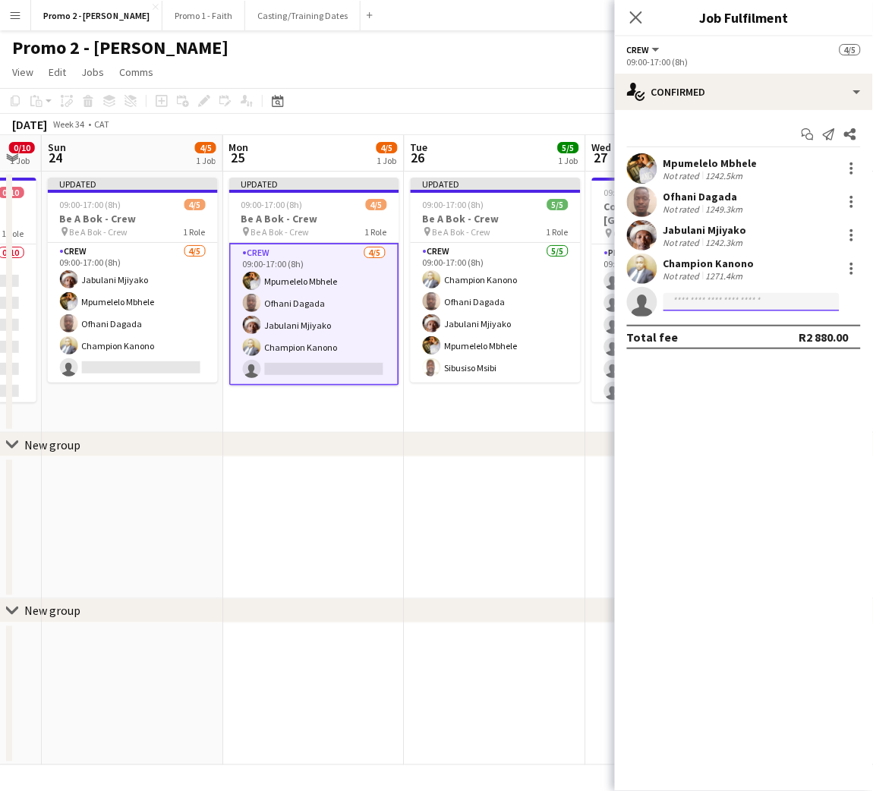
click at [726, 304] on input at bounding box center [751, 302] width 176 height 18
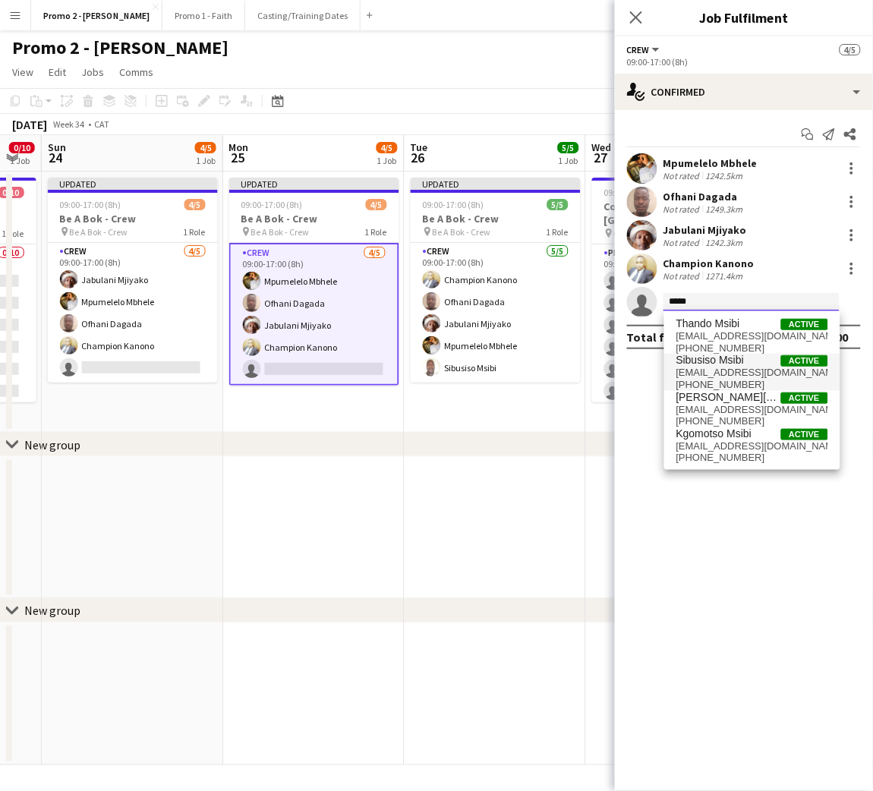
type input "*****"
click at [718, 378] on span "[EMAIL_ADDRESS][DOMAIN_NAME]" at bounding box center [752, 373] width 152 height 12
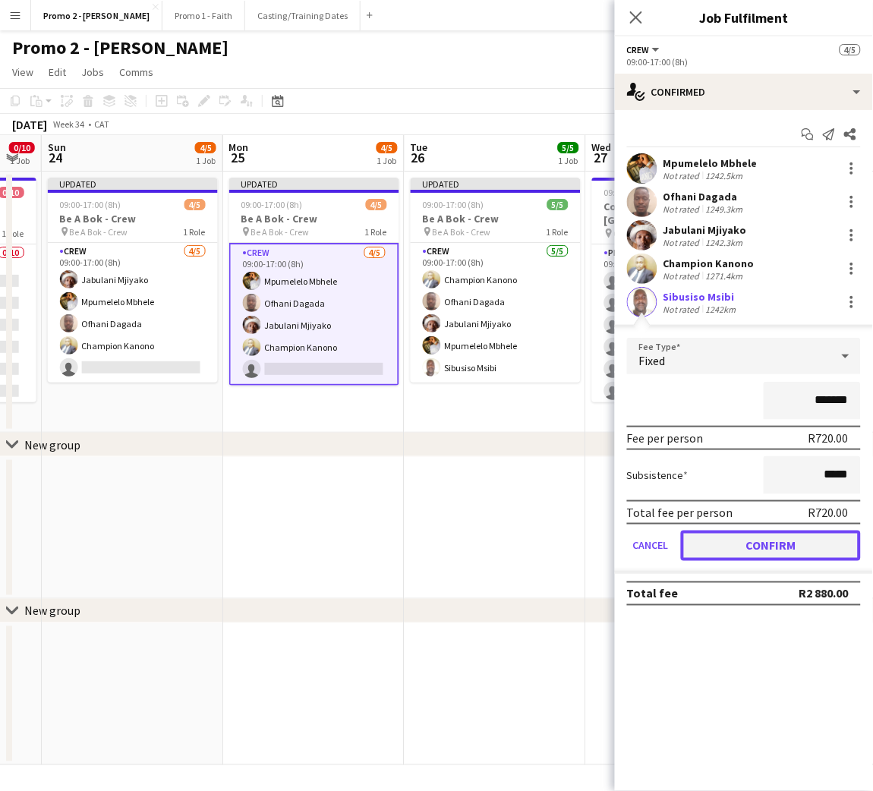
click at [719, 546] on button "Confirm" at bounding box center [771, 546] width 180 height 30
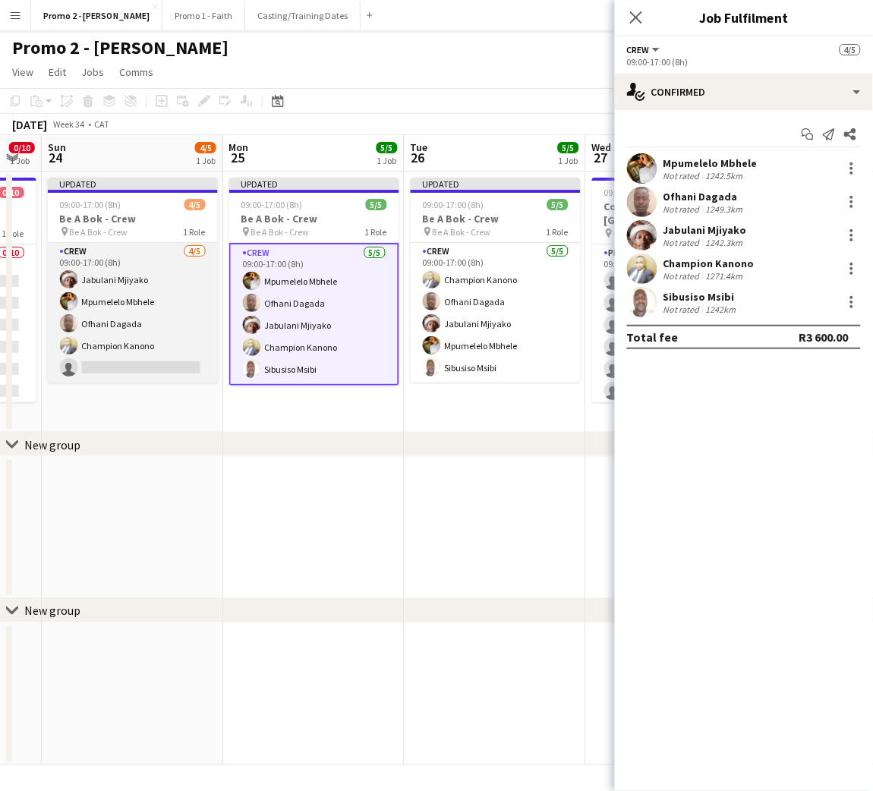
click at [118, 348] on app-card-role "Crew [DATE] 09:00-17:00 (8h) [GEOGRAPHIC_DATA] Mpumelelo Mbhele Ofhani Dagada C…" at bounding box center [133, 313] width 170 height 140
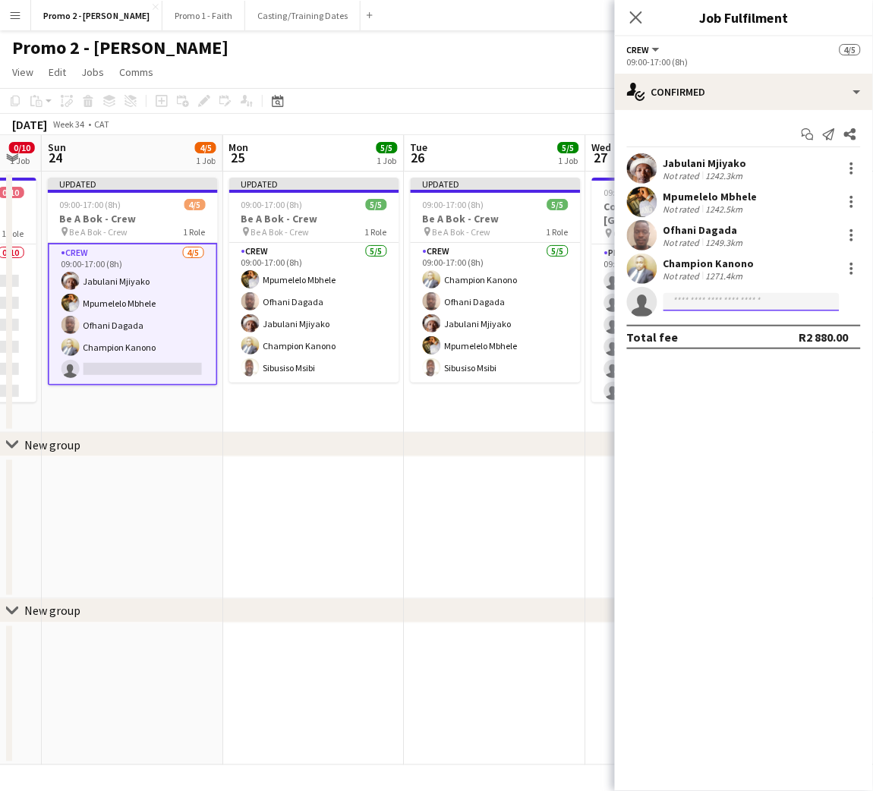
click at [691, 303] on input at bounding box center [751, 302] width 176 height 18
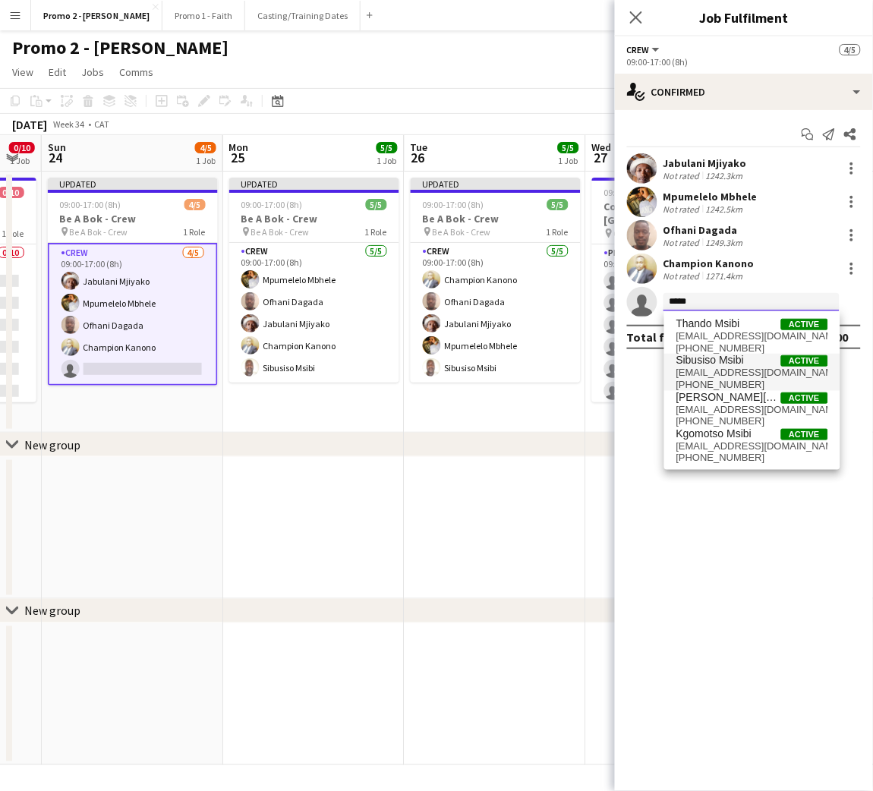
type input "*****"
click at [731, 368] on span "[EMAIL_ADDRESS][DOMAIN_NAME]" at bounding box center [752, 373] width 152 height 12
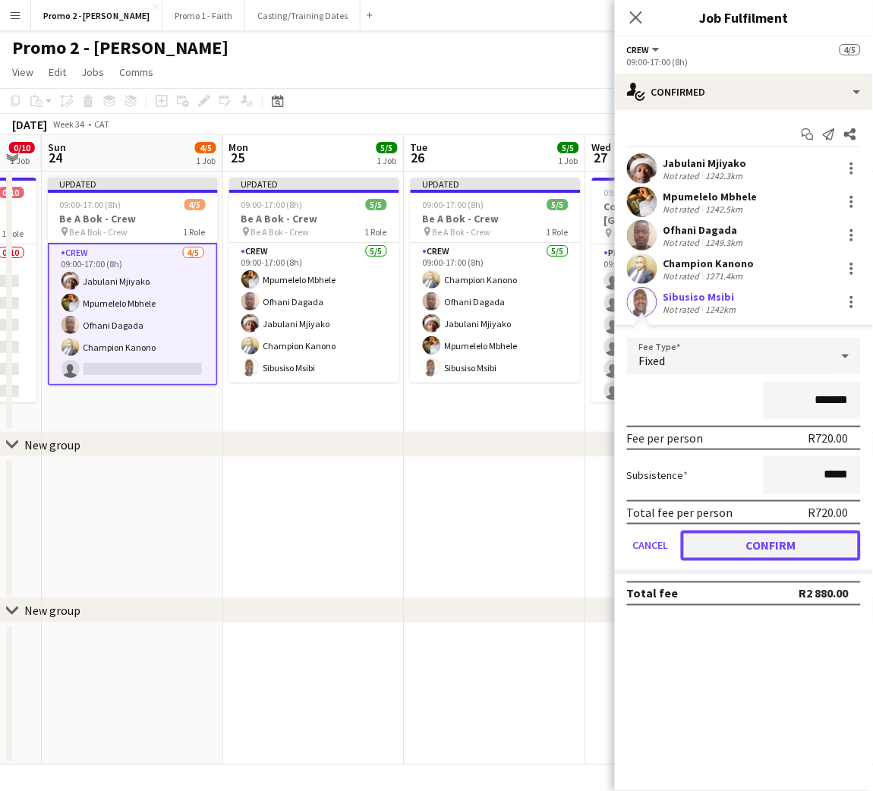
click at [751, 542] on button "Confirm" at bounding box center [771, 546] width 180 height 30
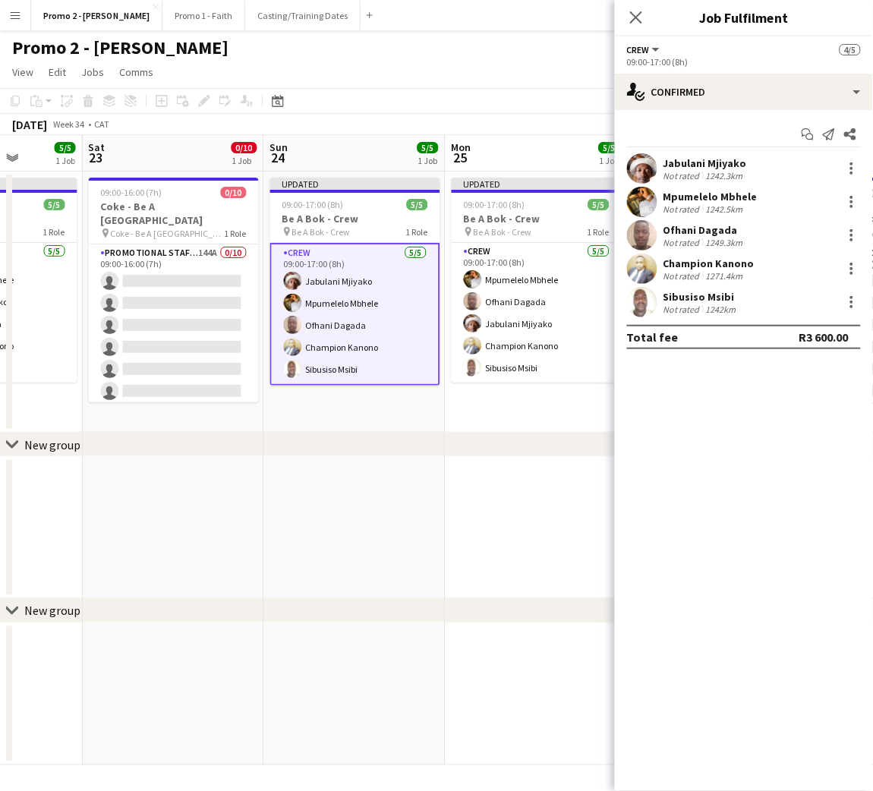
scroll to position [0, 461]
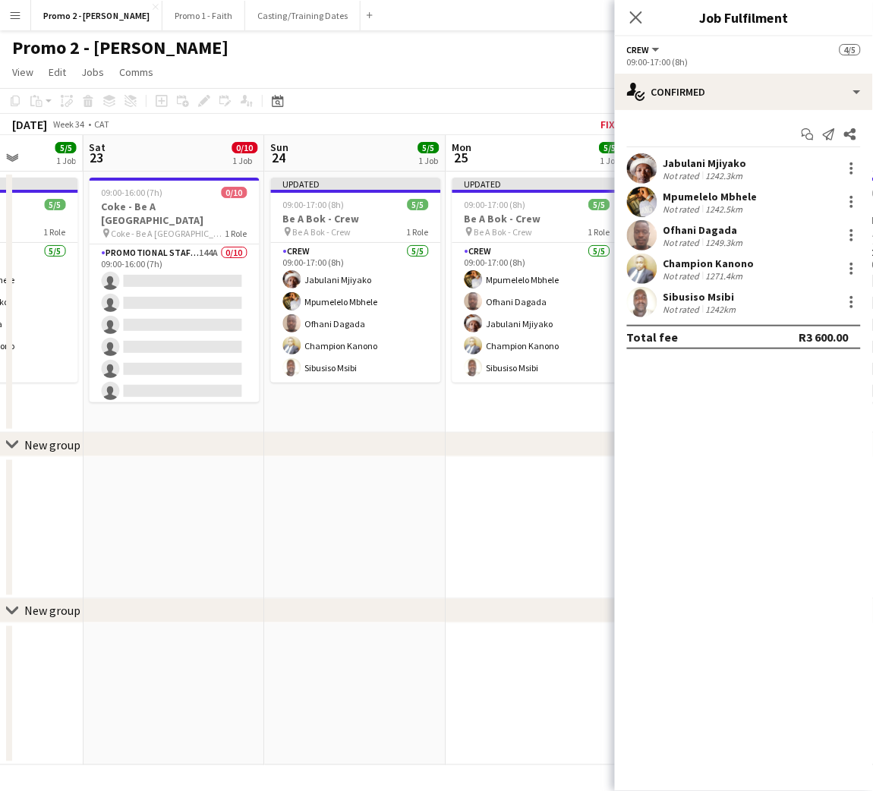
click at [5, 16] on button "Menu" at bounding box center [15, 15] width 30 height 30
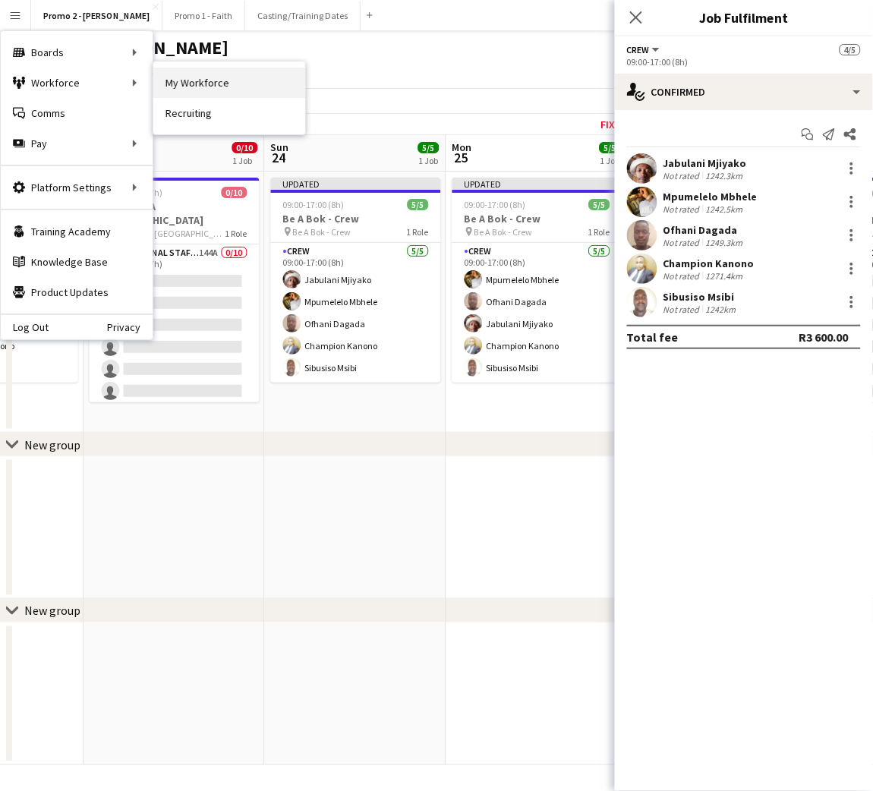
click at [189, 80] on link "My Workforce" at bounding box center [229, 83] width 152 height 30
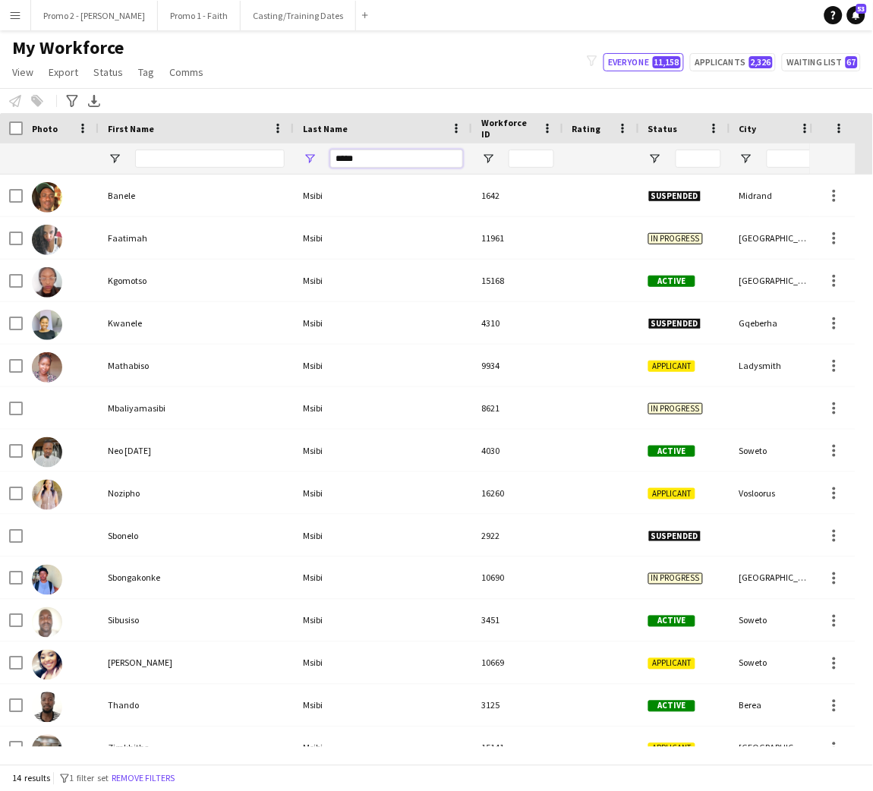
click at [361, 158] on input "*****" at bounding box center [396, 159] width 133 height 18
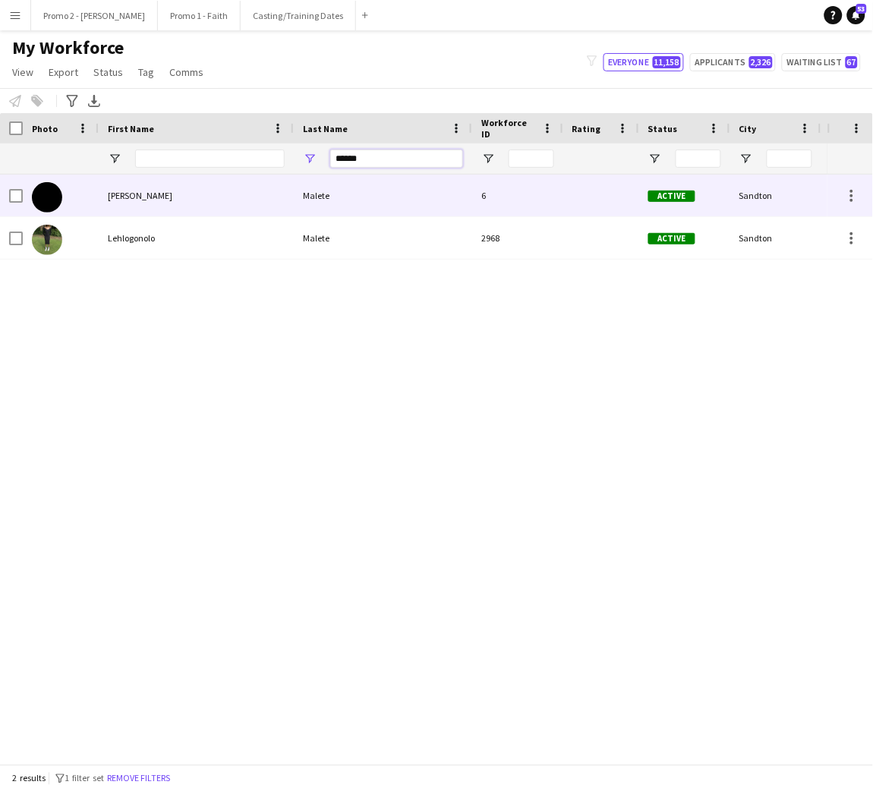
type input "******"
click at [288, 195] on div "[PERSON_NAME]" at bounding box center [196, 196] width 195 height 42
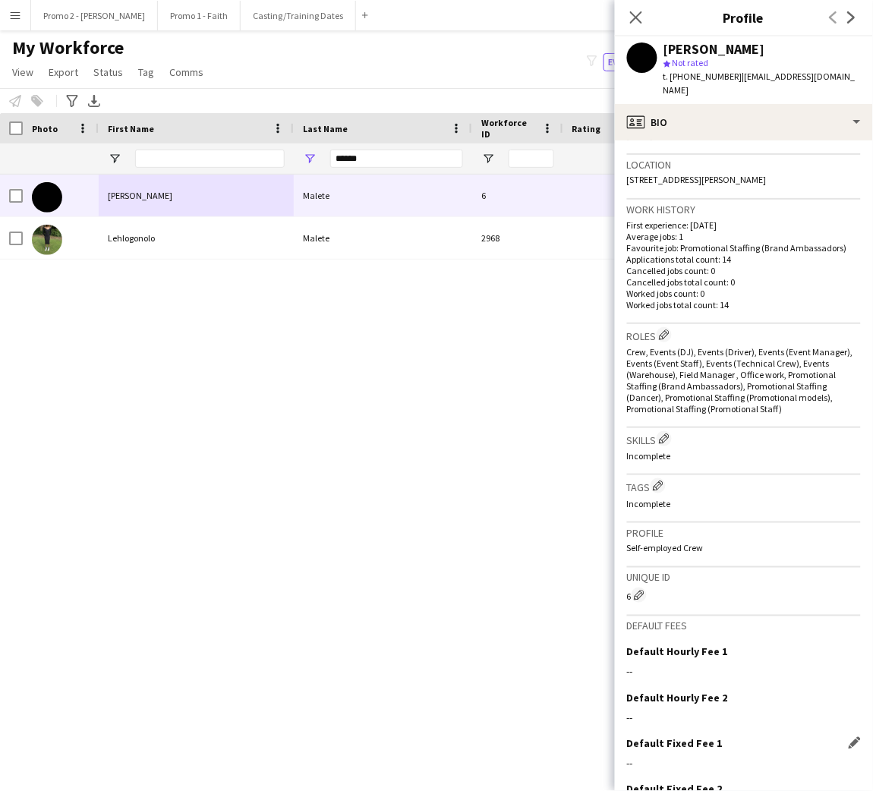
scroll to position [388, 0]
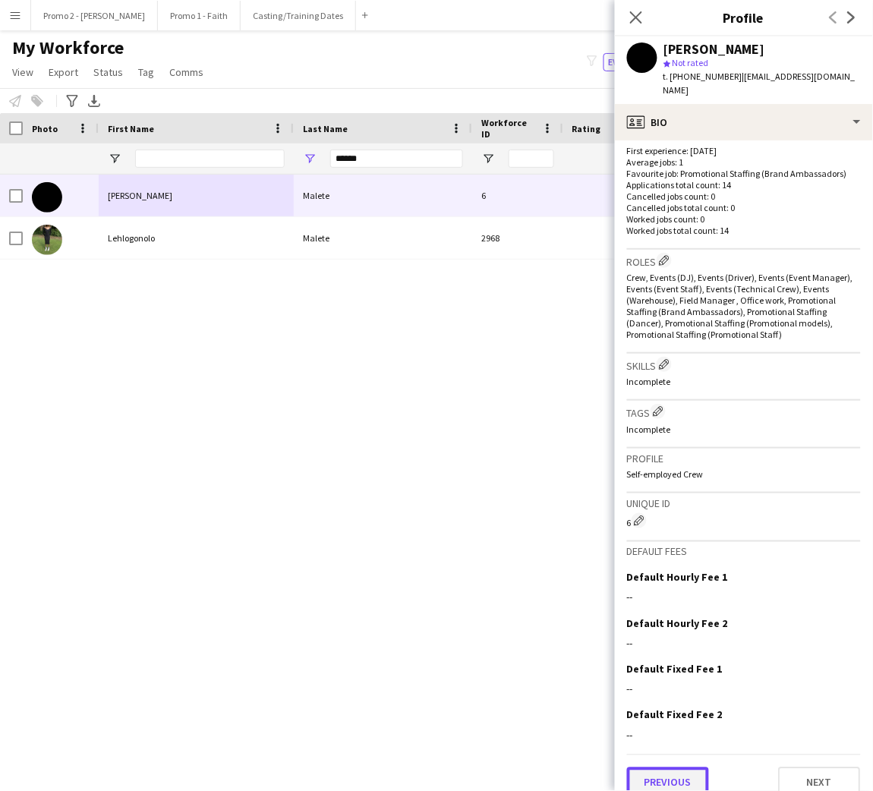
click at [685, 767] on button "Previous" at bounding box center [668, 782] width 82 height 30
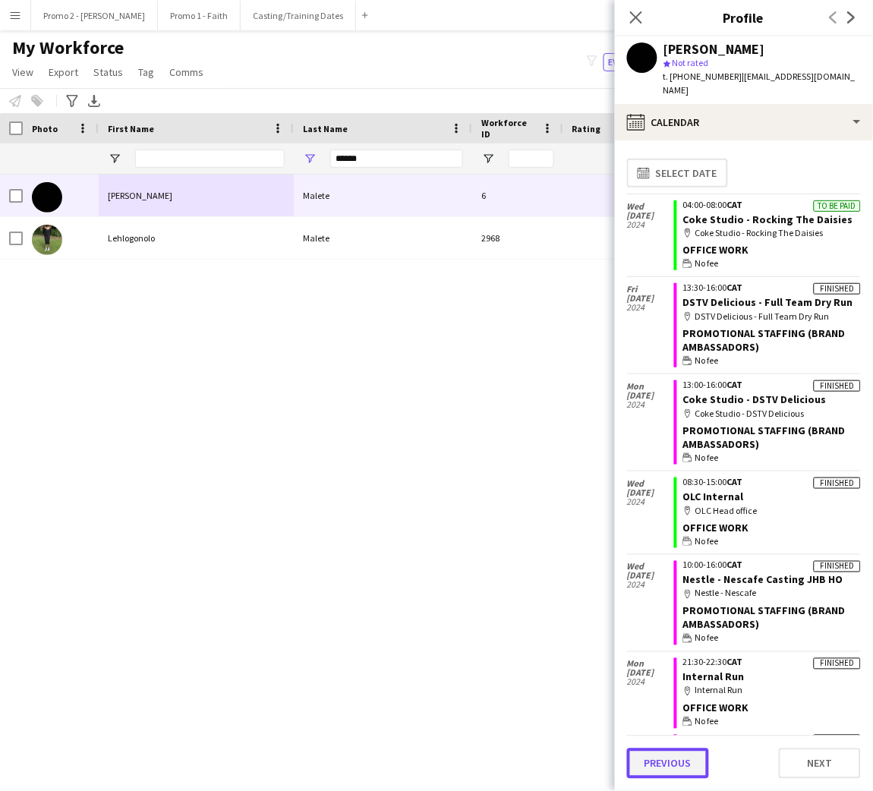
click at [671, 763] on button "Previous" at bounding box center [668, 763] width 82 height 30
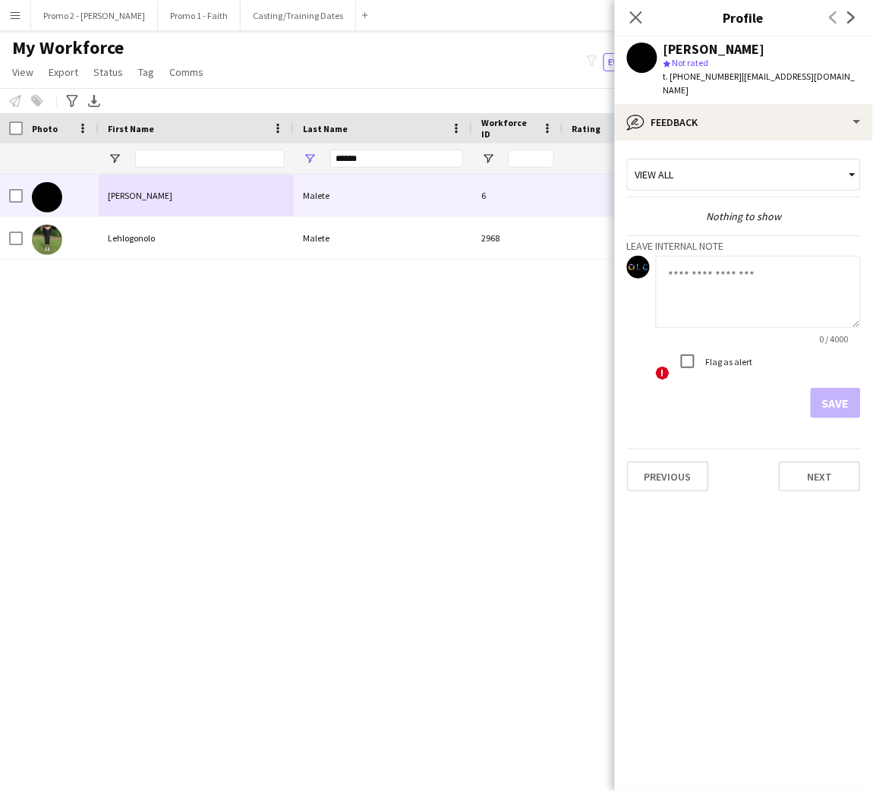
click at [688, 533] on app-crew-profile-feedback-tab "View all Nothing to show Leave internal note 0 / 4000 ! Flag as alert Save Prev…" at bounding box center [744, 465] width 258 height 651
click at [677, 462] on button "Previous" at bounding box center [668, 477] width 82 height 30
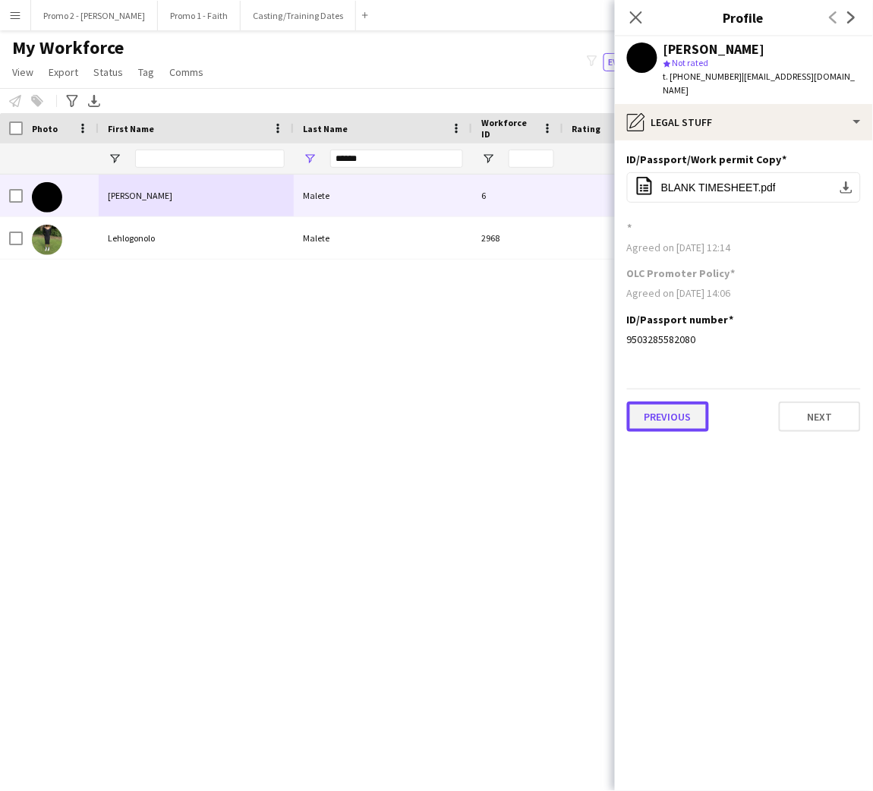
click at [670, 402] on button "Previous" at bounding box center [668, 417] width 82 height 30
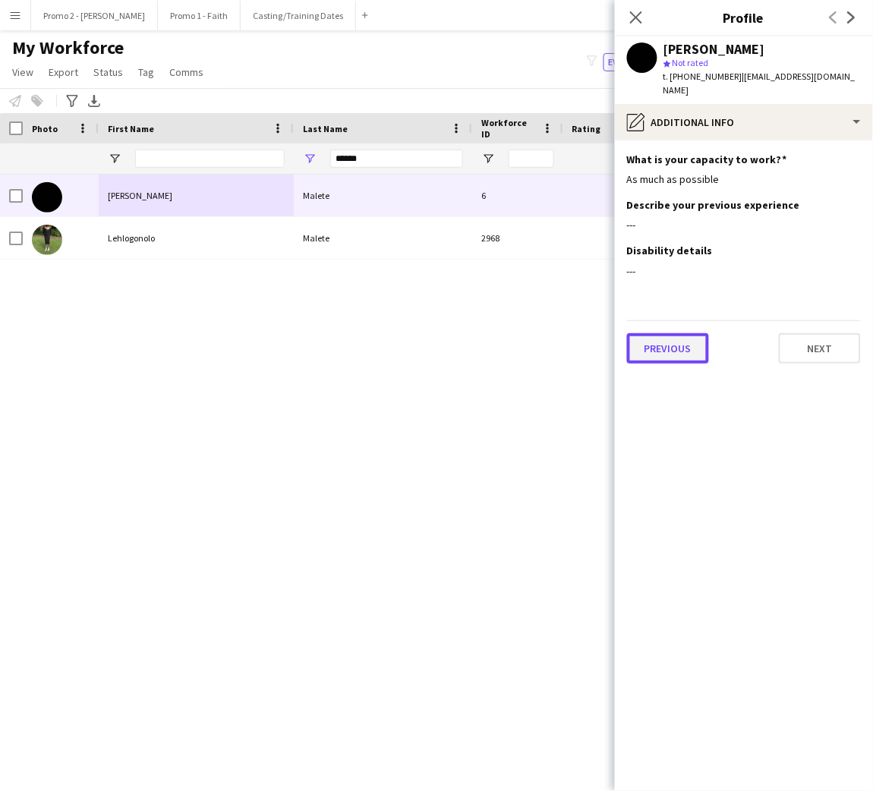
click at [667, 333] on button "Previous" at bounding box center [668, 348] width 82 height 30
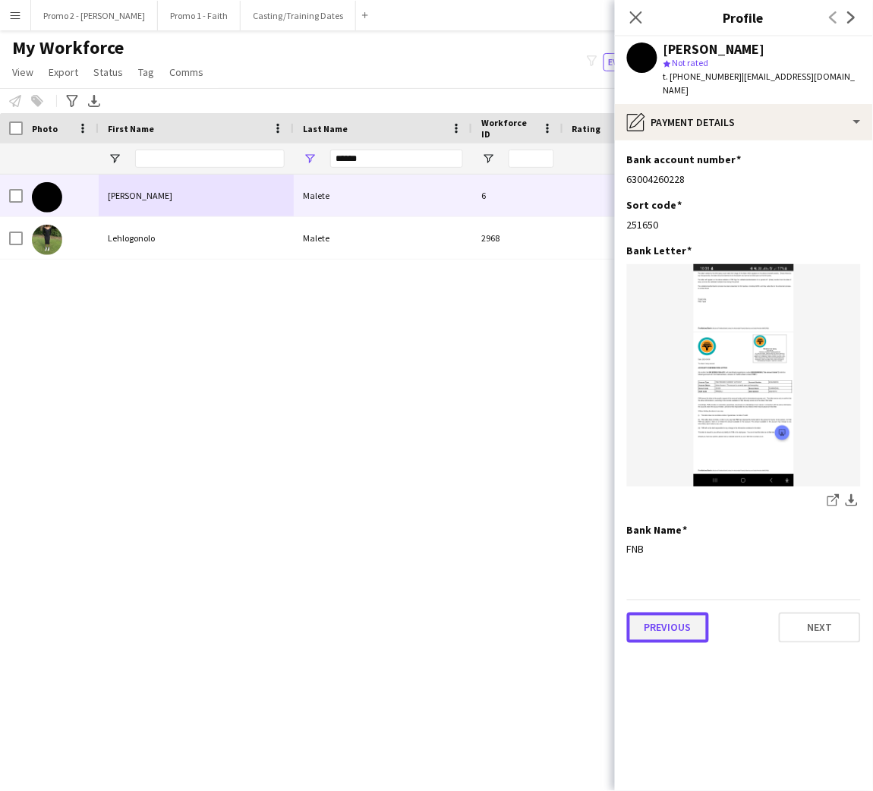
click at [667, 613] on button "Previous" at bounding box center [668, 628] width 82 height 30
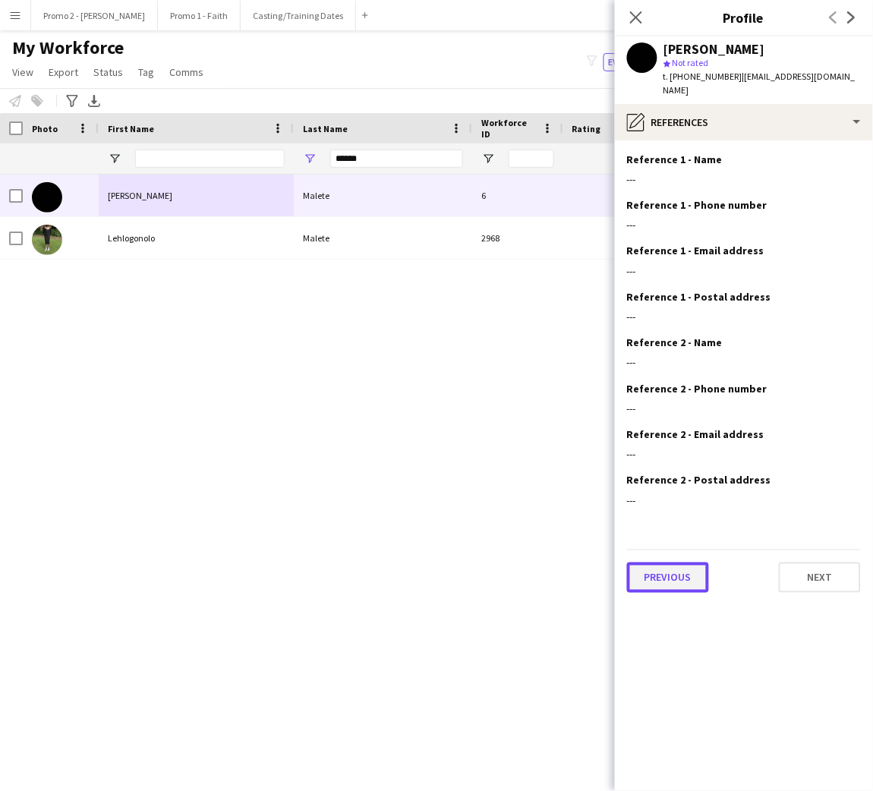
click at [673, 562] on button "Previous" at bounding box center [668, 577] width 82 height 30
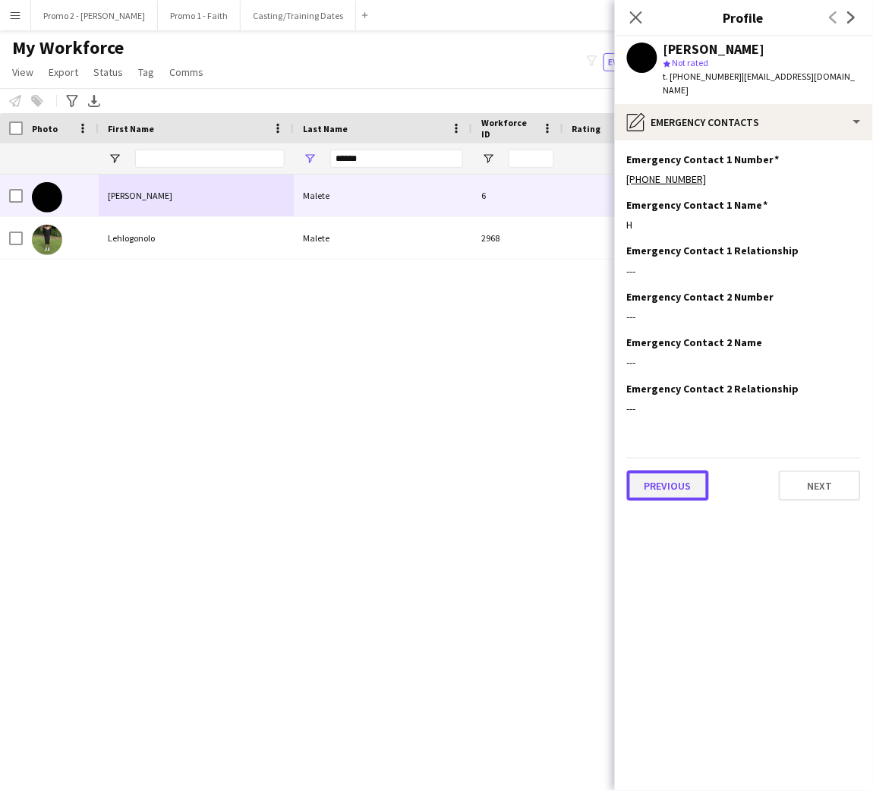
click at [678, 476] on button "Previous" at bounding box center [668, 486] width 82 height 30
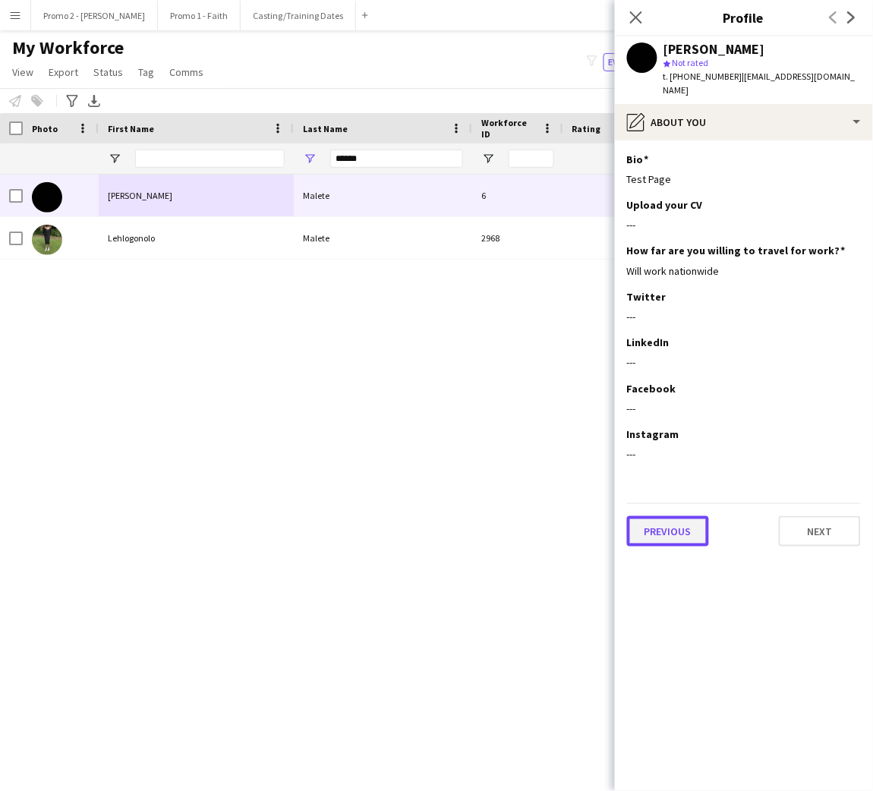
click at [666, 516] on button "Previous" at bounding box center [668, 531] width 82 height 30
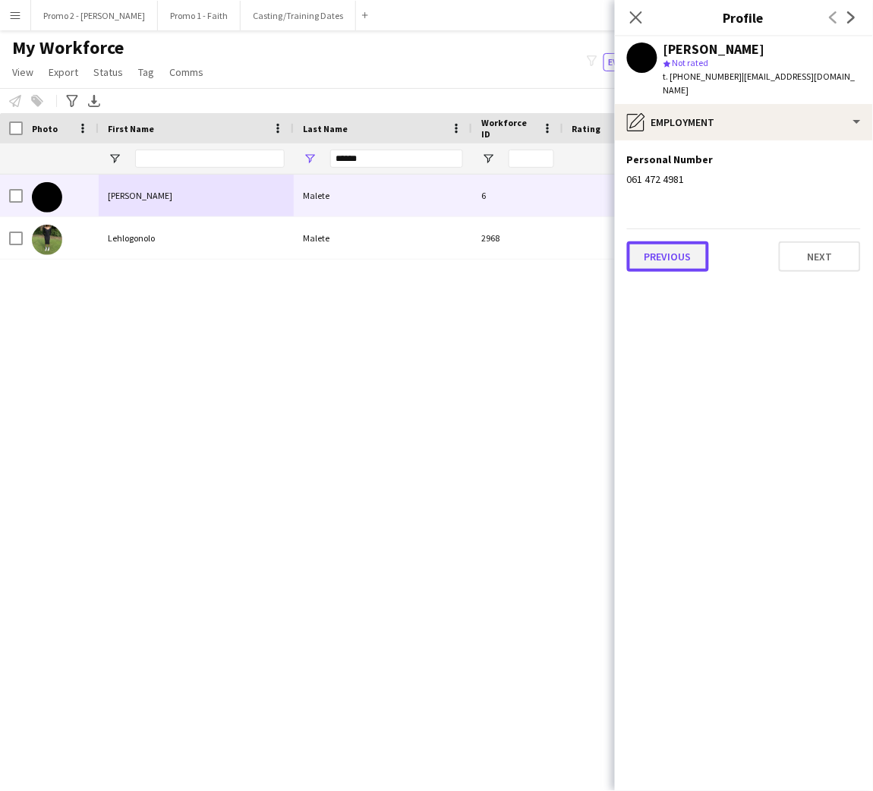
click at [668, 250] on button "Previous" at bounding box center [668, 256] width 82 height 30
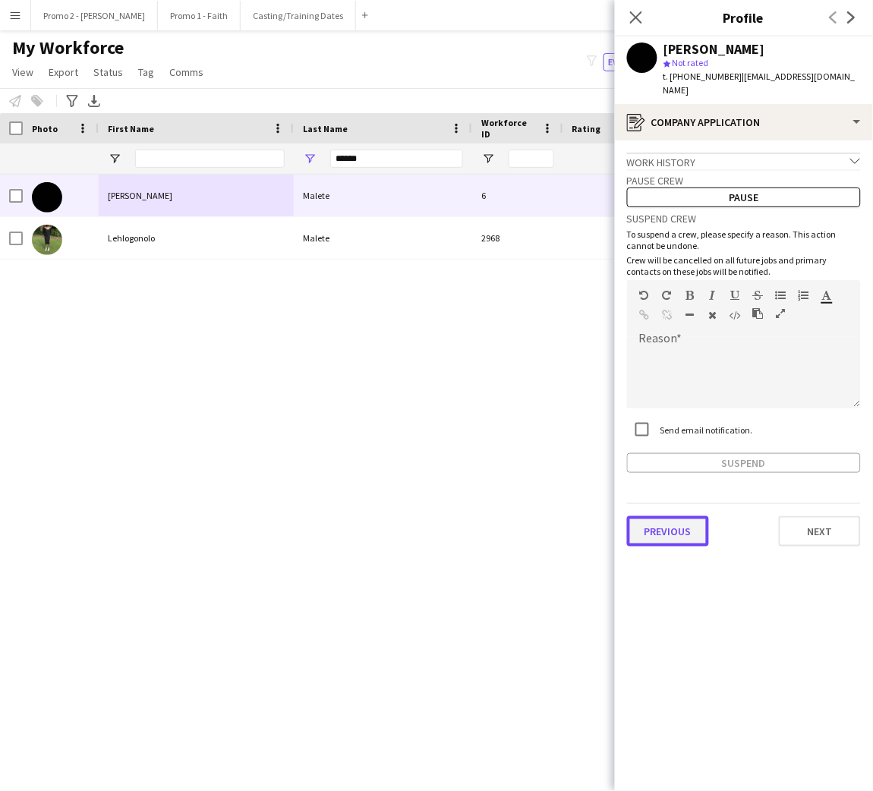
click at [675, 516] on button "Previous" at bounding box center [668, 531] width 82 height 30
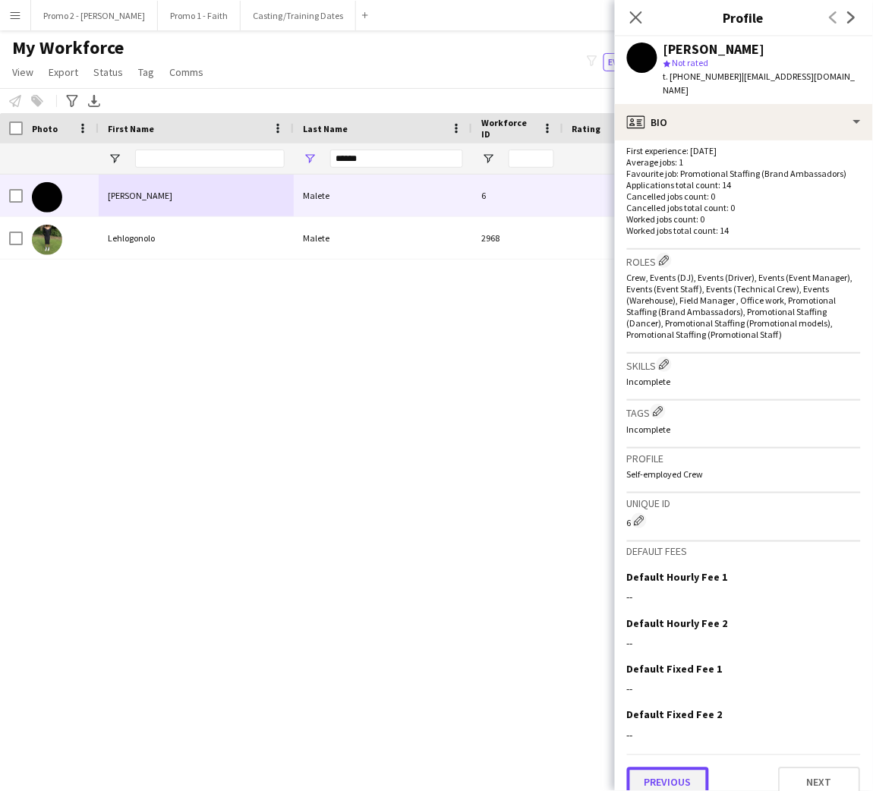
click at [680, 767] on button "Previous" at bounding box center [668, 782] width 82 height 30
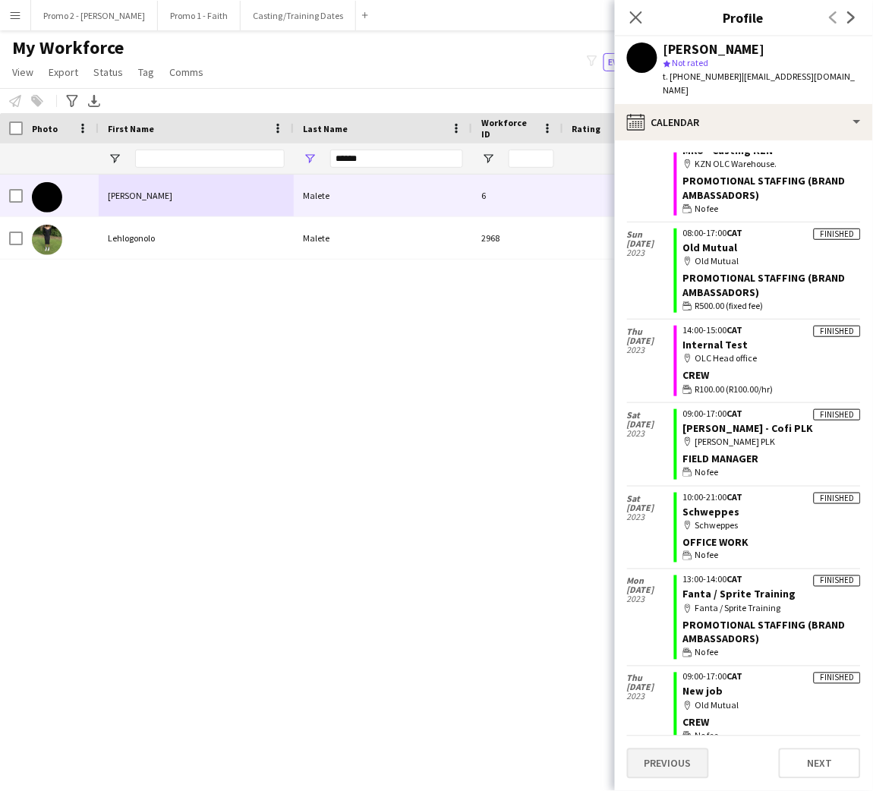
scroll to position [679, 0]
click at [675, 764] on button "Previous" at bounding box center [668, 763] width 82 height 30
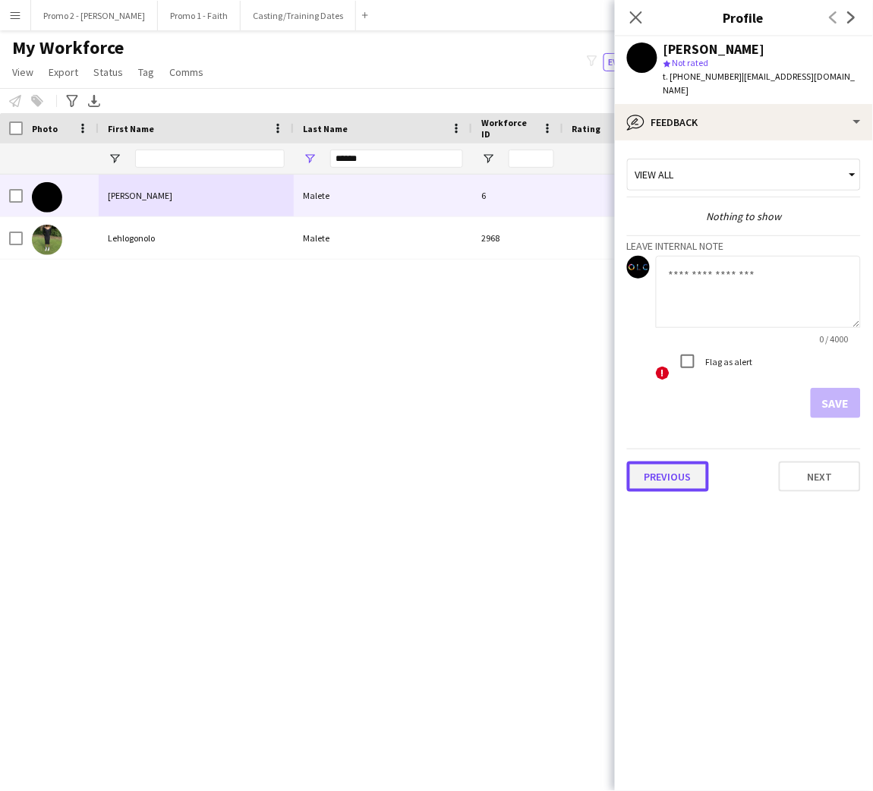
click at [672, 462] on button "Previous" at bounding box center [668, 477] width 82 height 30
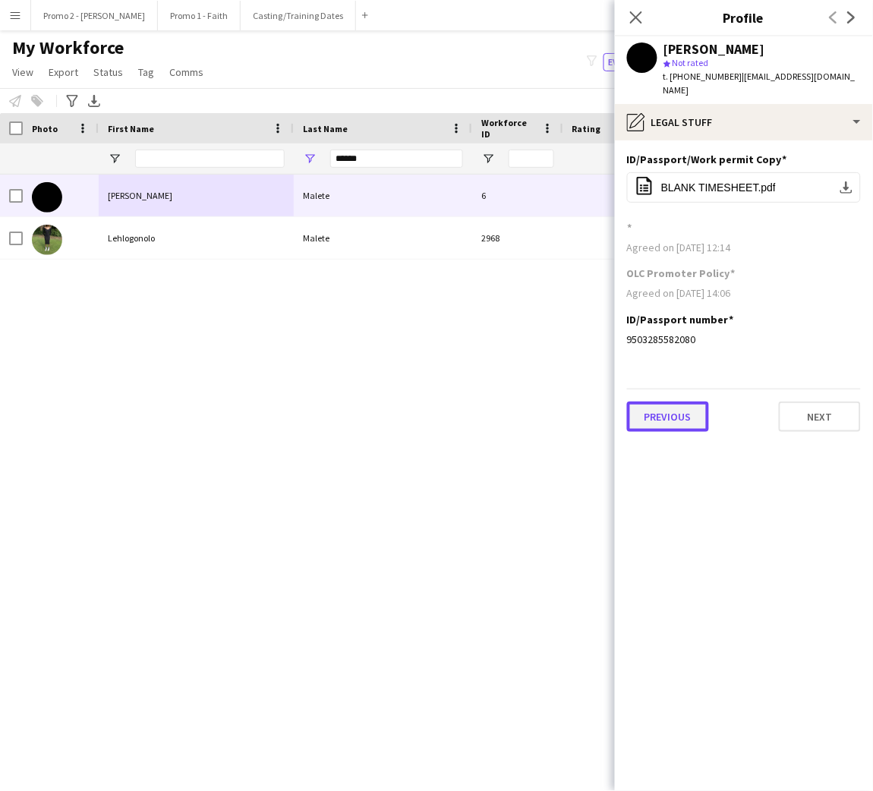
click at [672, 402] on button "Previous" at bounding box center [668, 417] width 82 height 30
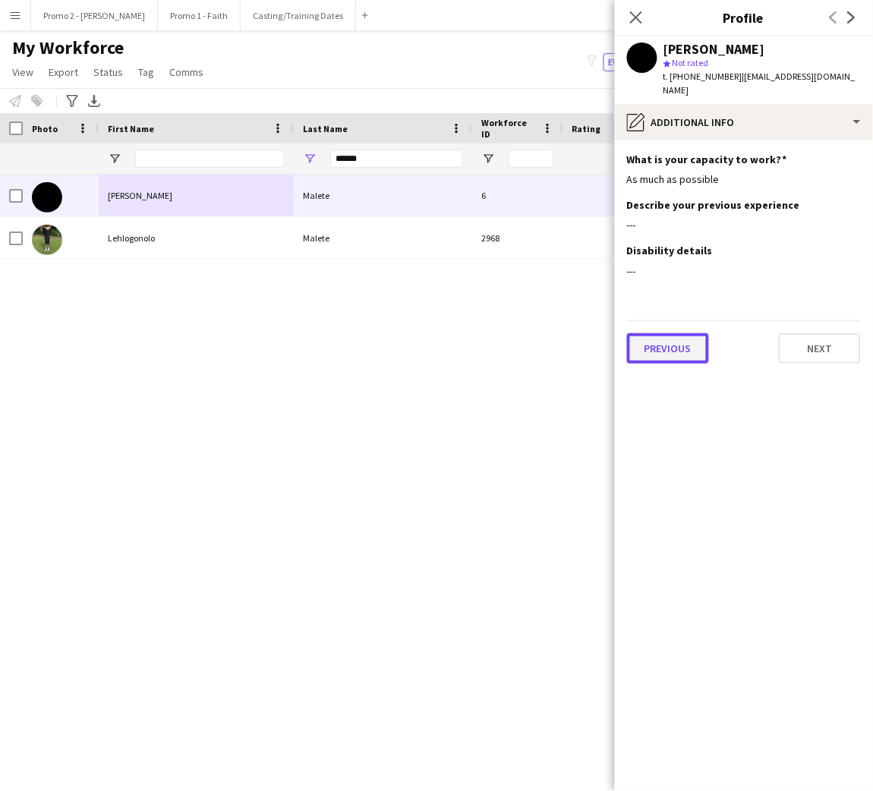
click at [670, 336] on button "Previous" at bounding box center [668, 348] width 82 height 30
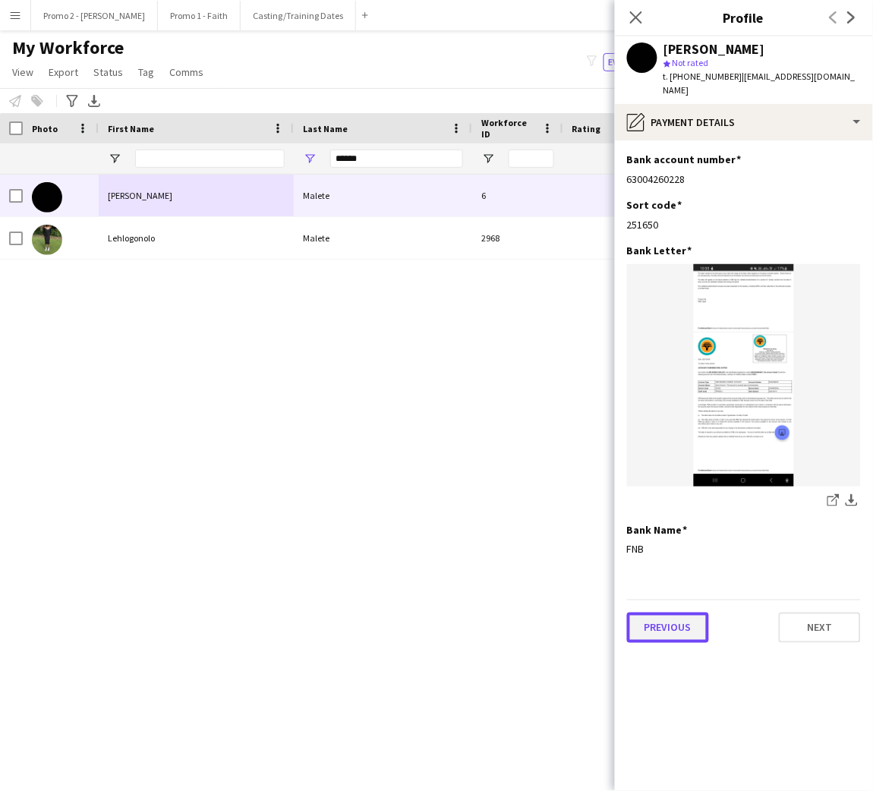
click at [666, 613] on button "Previous" at bounding box center [668, 628] width 82 height 30
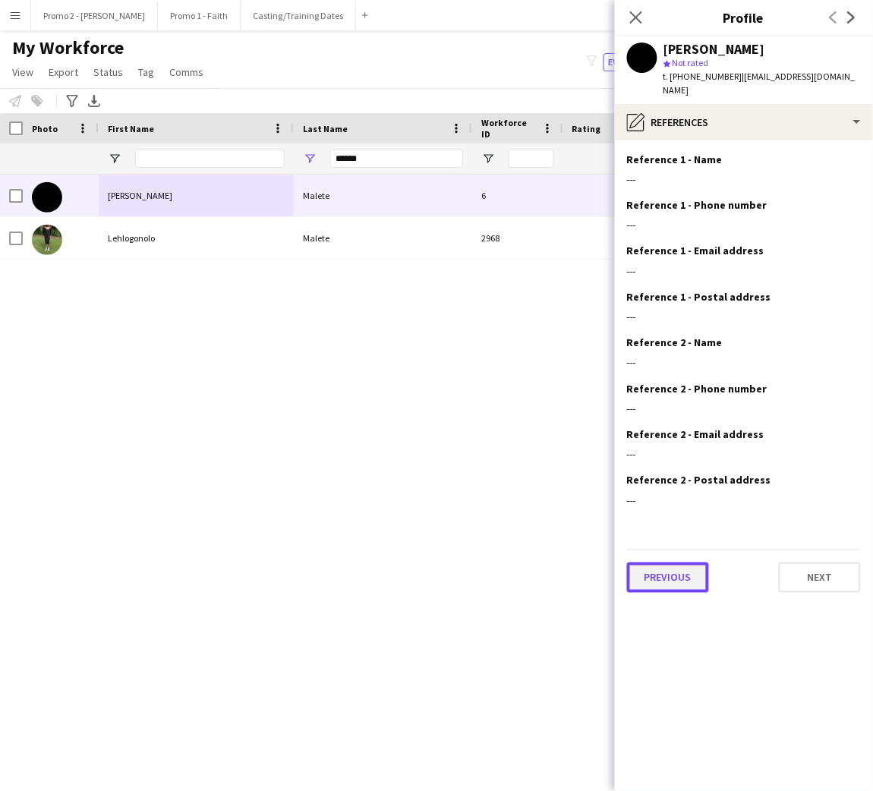
click at [670, 562] on button "Previous" at bounding box center [668, 577] width 82 height 30
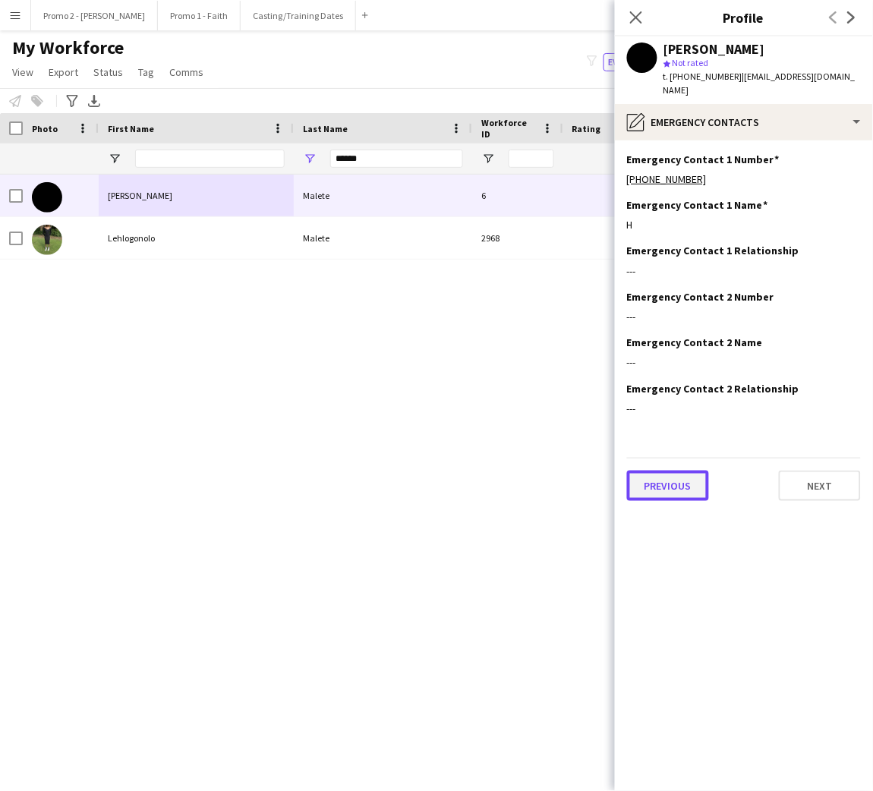
click at [670, 471] on button "Previous" at bounding box center [668, 486] width 82 height 30
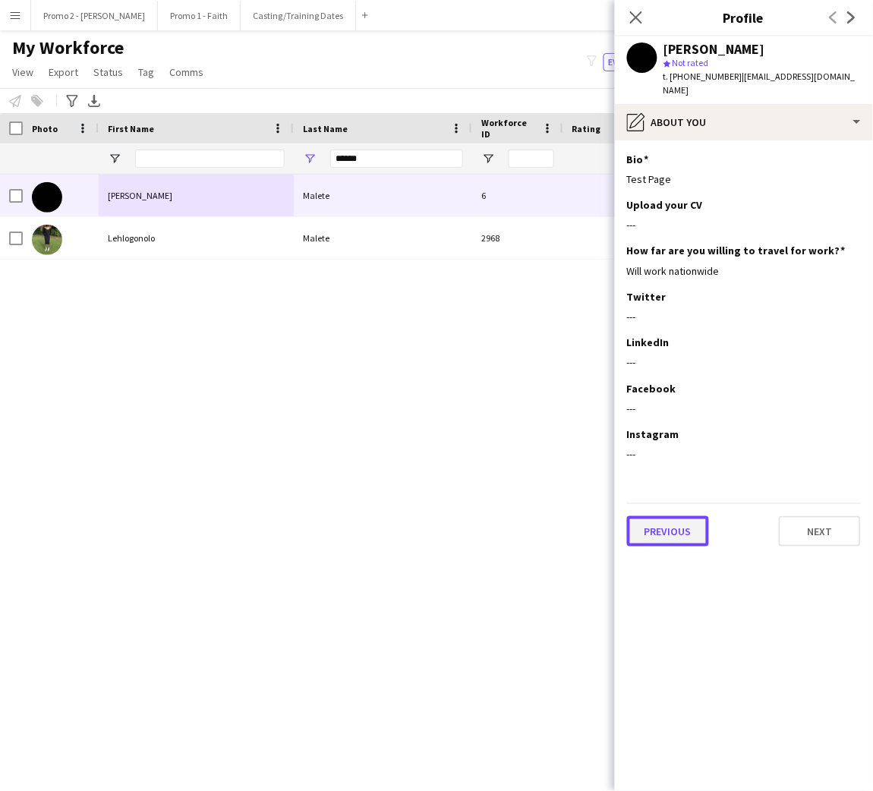
click at [657, 518] on button "Previous" at bounding box center [668, 531] width 82 height 30
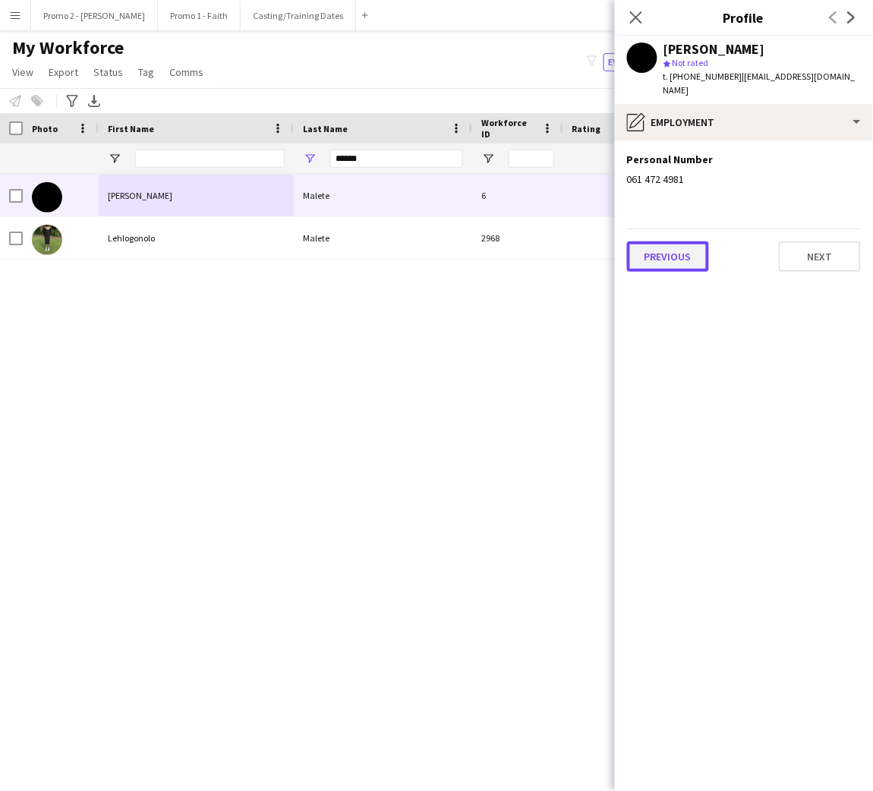
click at [673, 241] on button "Previous" at bounding box center [668, 256] width 82 height 30
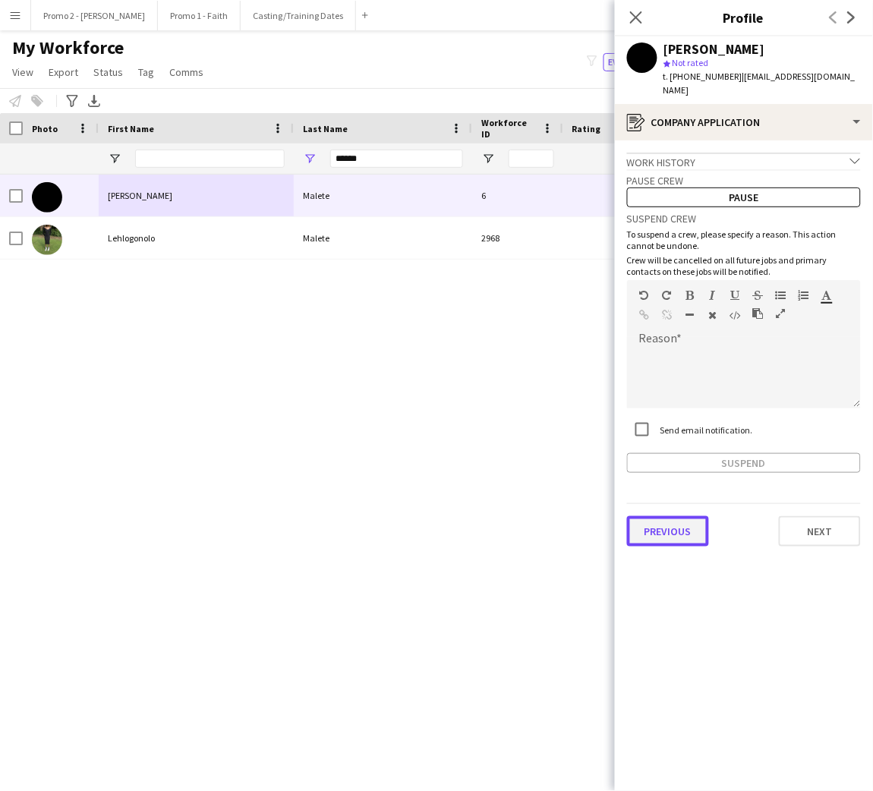
click at [663, 517] on button "Previous" at bounding box center [668, 531] width 82 height 30
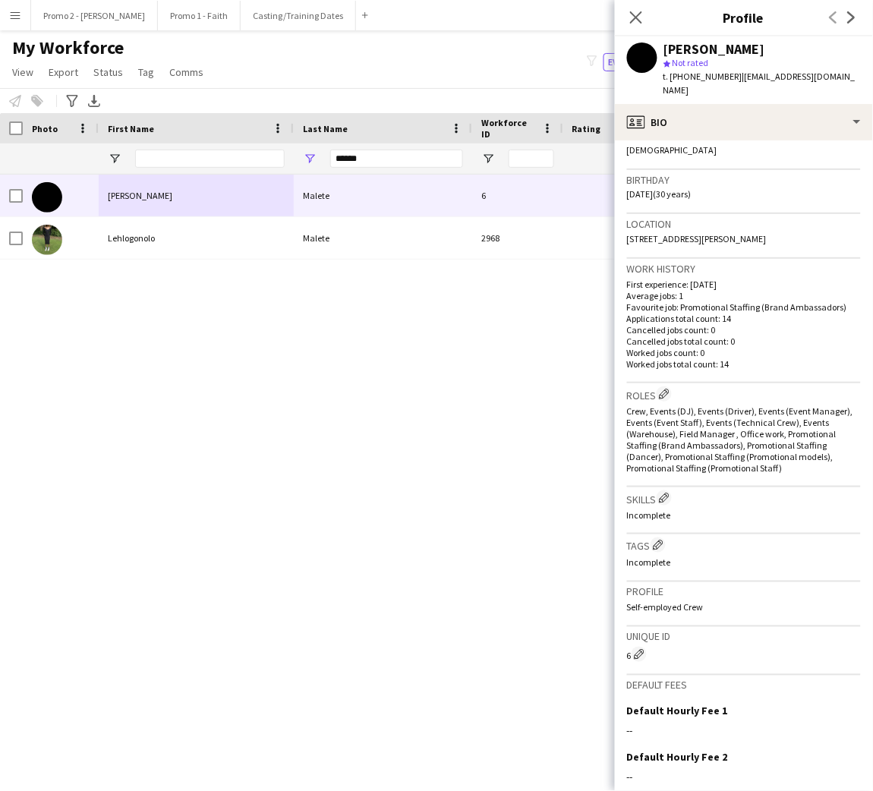
scroll to position [388, 0]
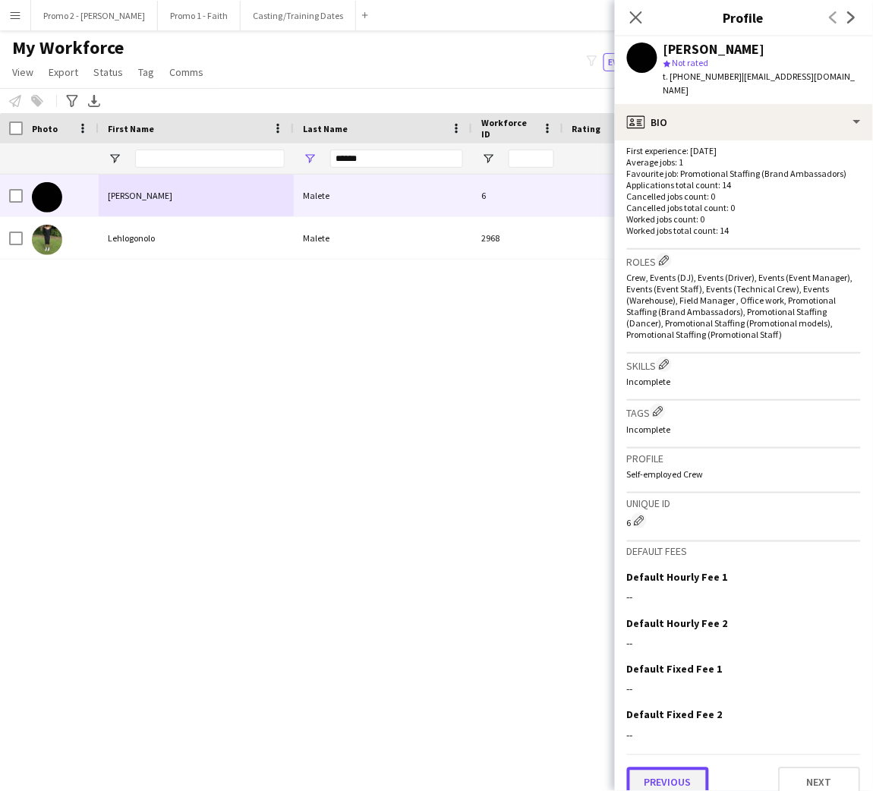
click at [672, 767] on button "Previous" at bounding box center [668, 782] width 82 height 30
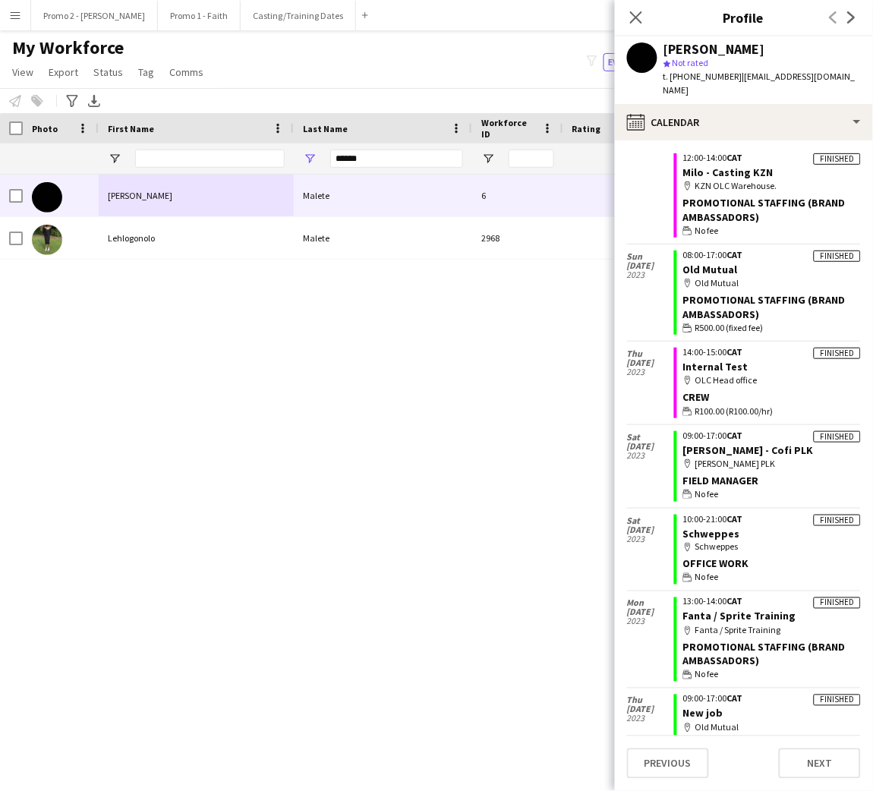
scroll to position [680, 0]
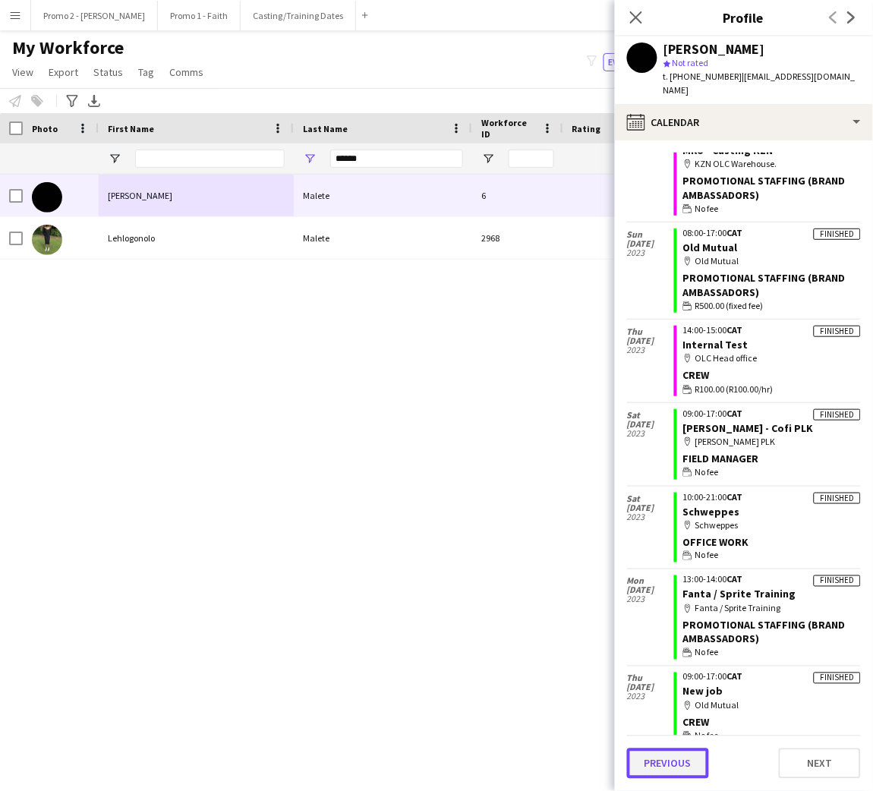
click at [682, 758] on button "Previous" at bounding box center [668, 763] width 82 height 30
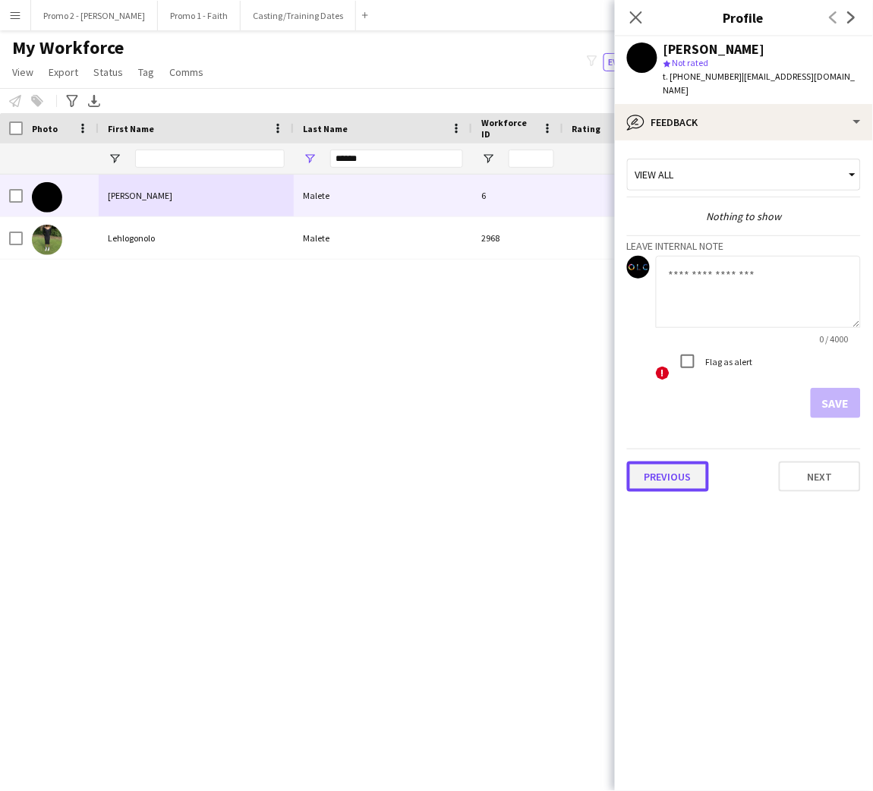
click at [646, 465] on button "Previous" at bounding box center [668, 477] width 82 height 30
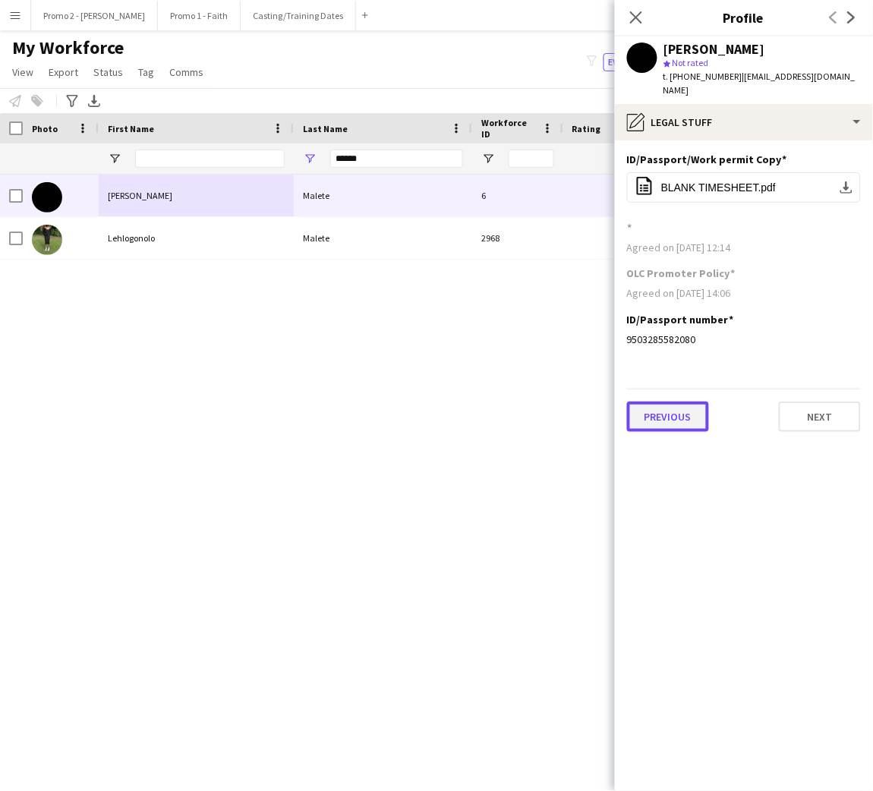
click at [676, 409] on button "Previous" at bounding box center [668, 417] width 82 height 30
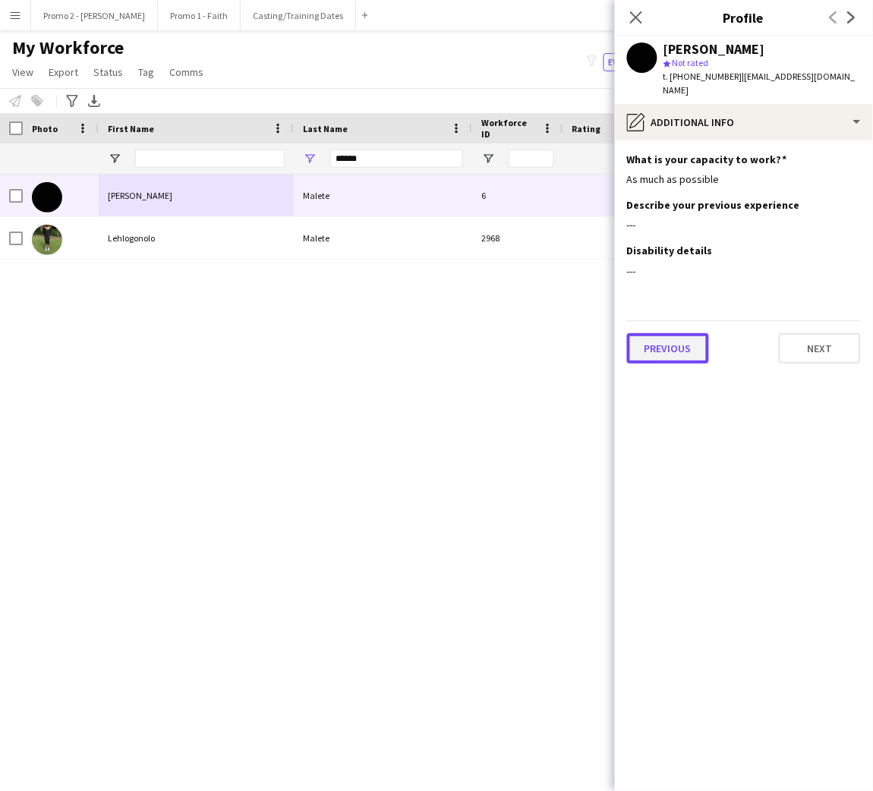
click at [678, 333] on button "Previous" at bounding box center [668, 348] width 82 height 30
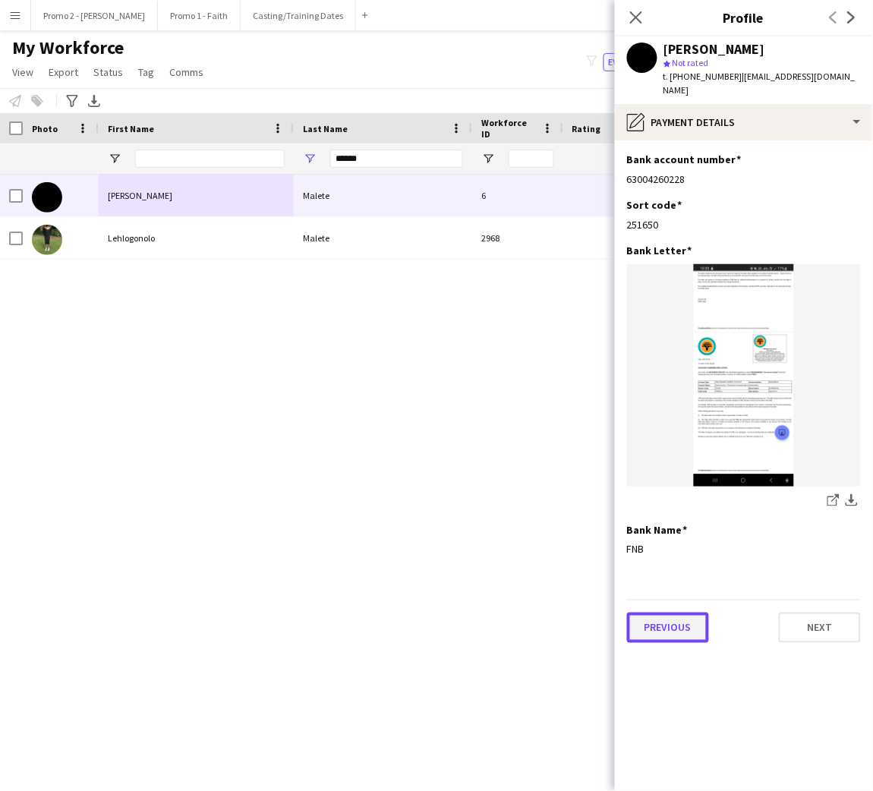
click at [663, 619] on button "Previous" at bounding box center [668, 628] width 82 height 30
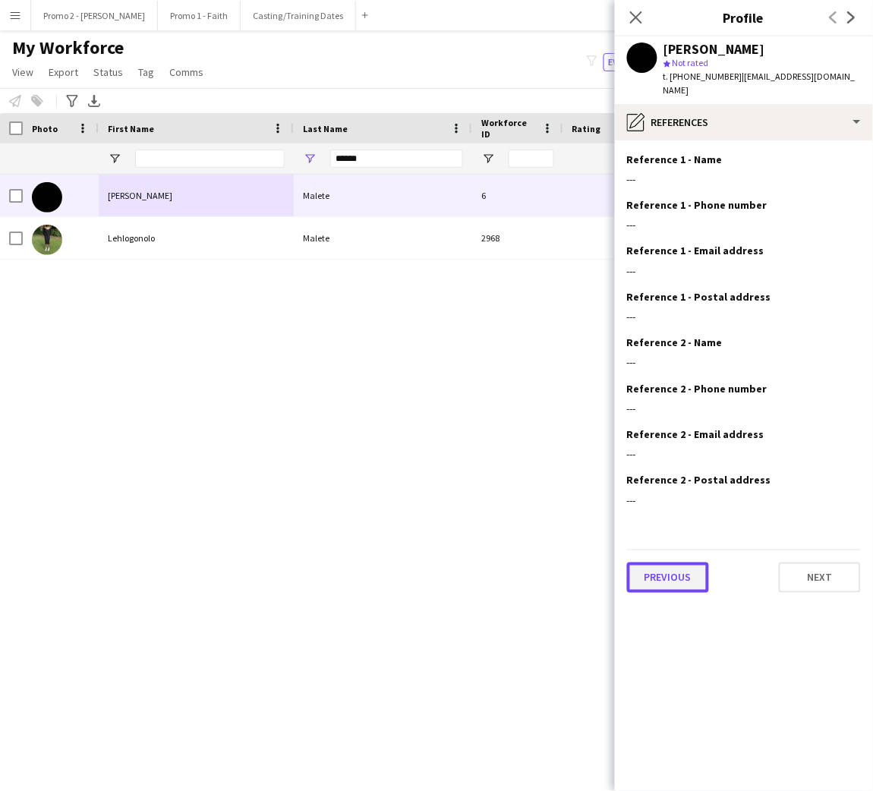
click at [663, 572] on button "Previous" at bounding box center [668, 577] width 82 height 30
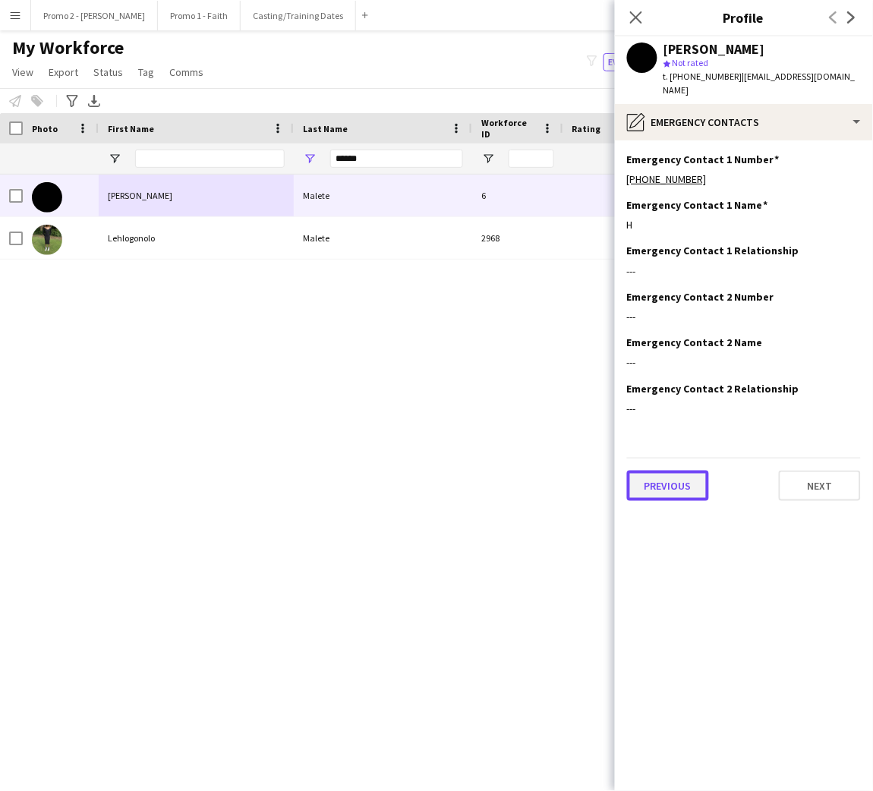
click at [667, 481] on button "Previous" at bounding box center [668, 486] width 82 height 30
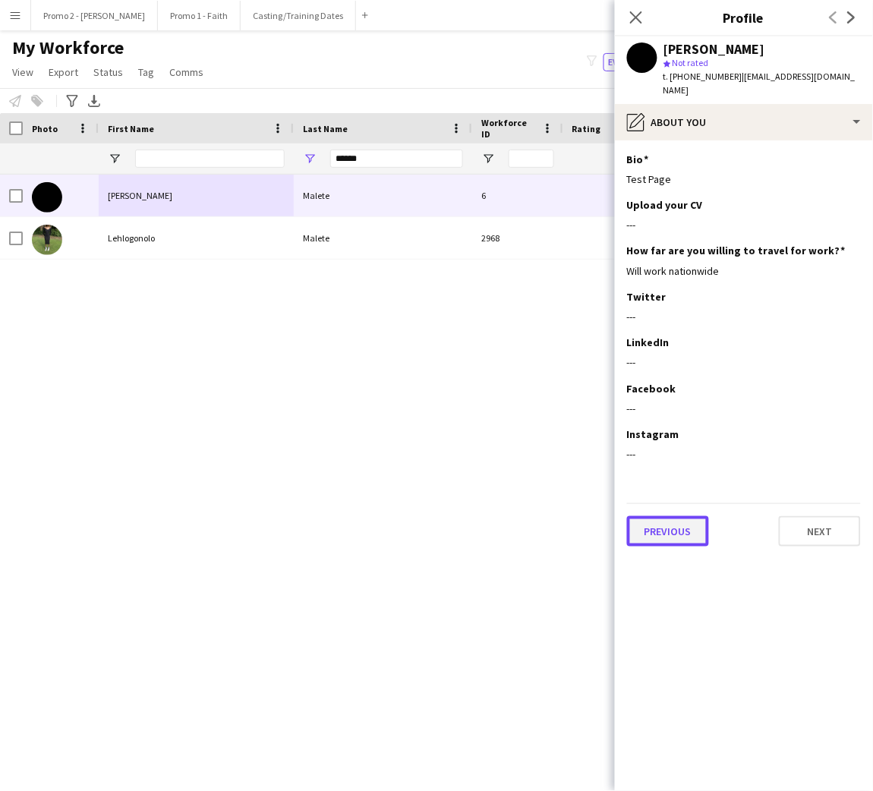
click at [663, 528] on button "Previous" at bounding box center [668, 531] width 82 height 30
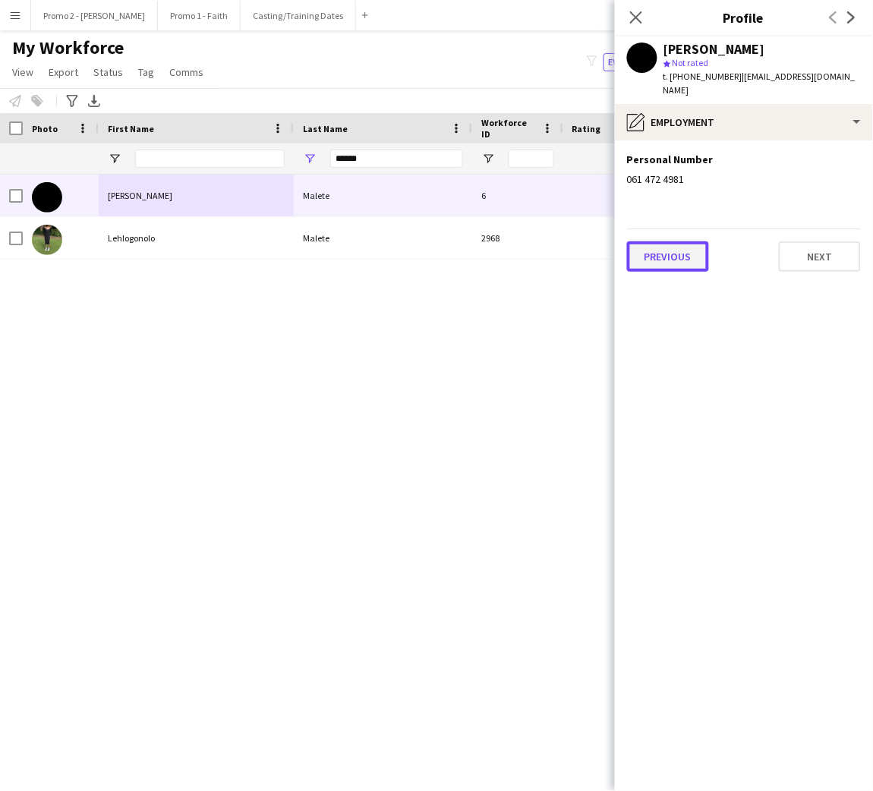
click at [671, 241] on button "Previous" at bounding box center [668, 256] width 82 height 30
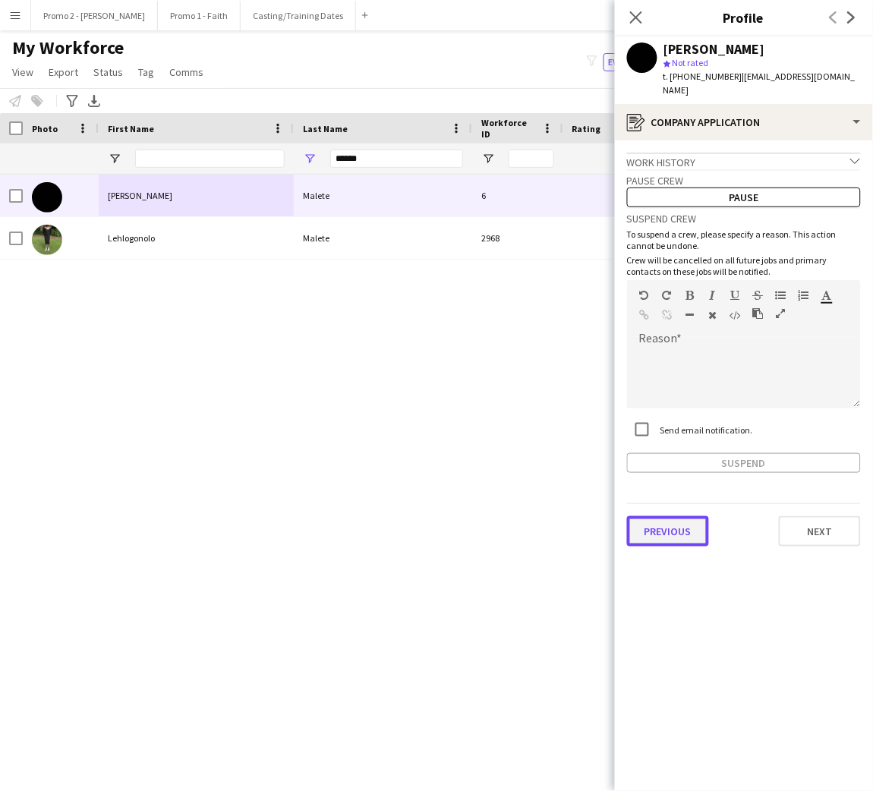
click at [664, 516] on button "Previous" at bounding box center [668, 531] width 82 height 30
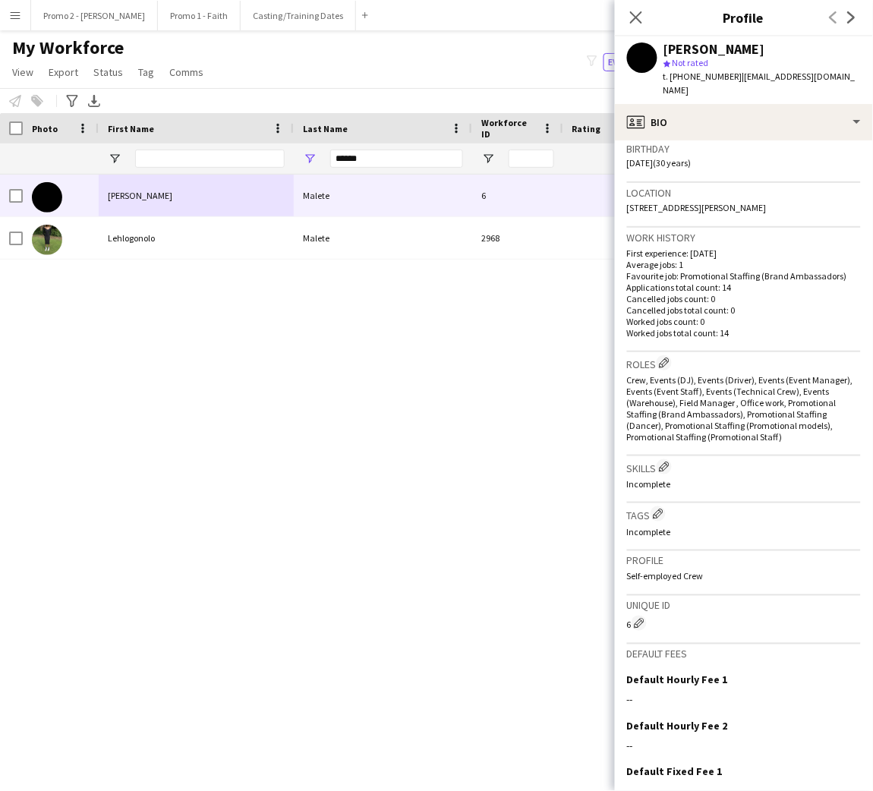
scroll to position [388, 0]
